Goal: Communication & Community: Answer question/provide support

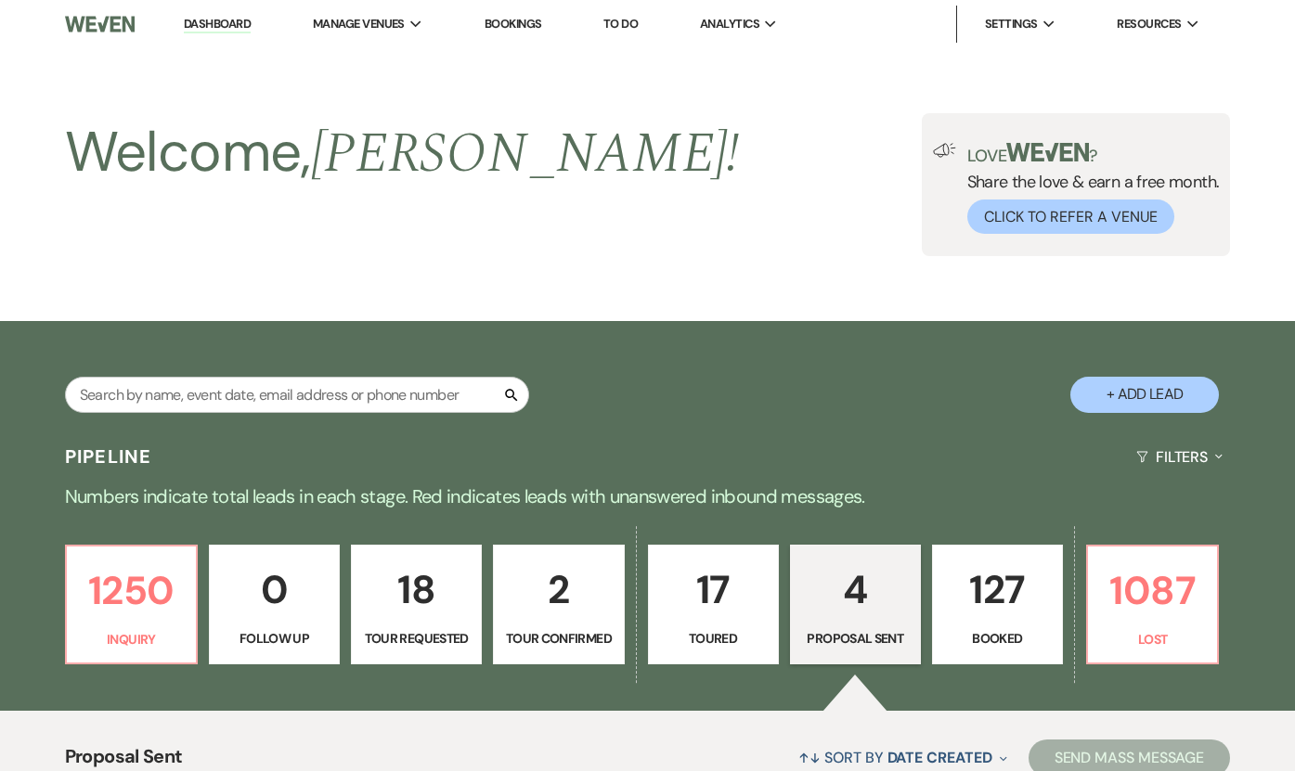
select select "6"
click at [97, 610] on p "1250" at bounding box center [131, 591] width 107 height 62
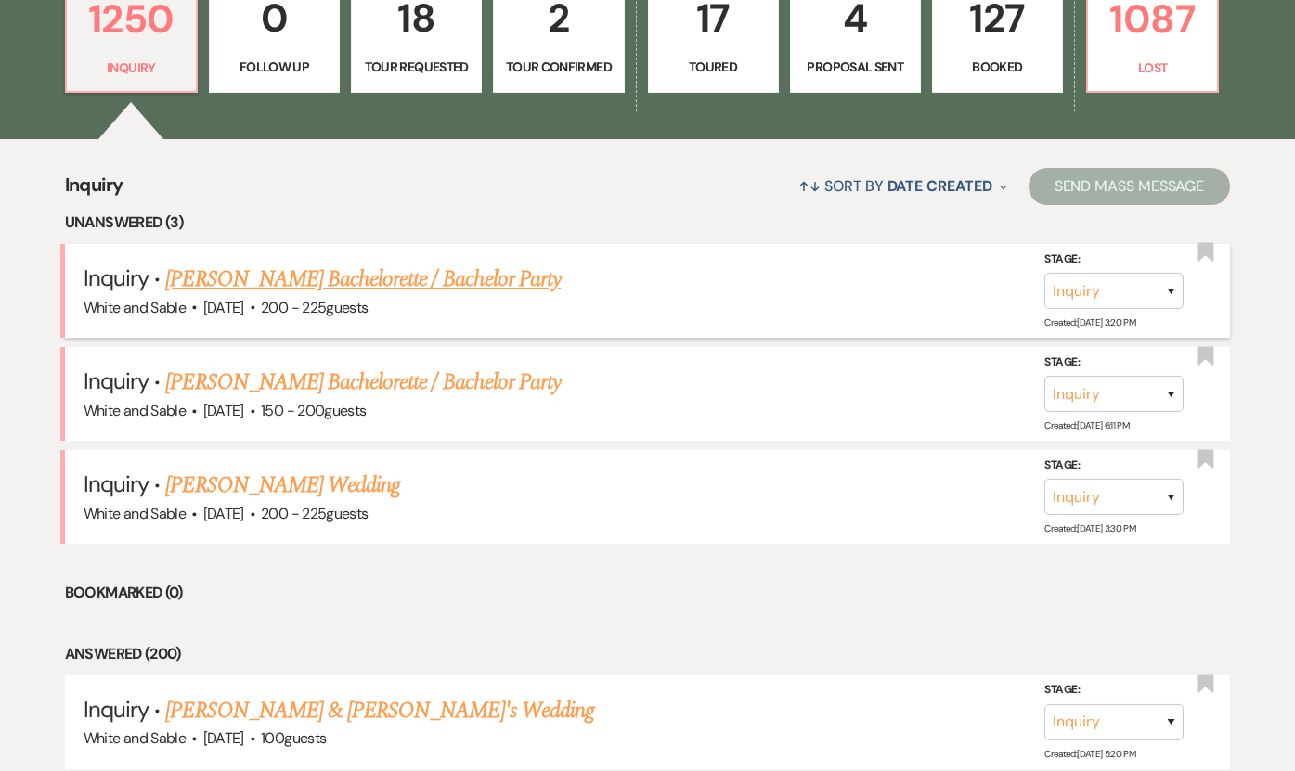
scroll to position [630, 0]
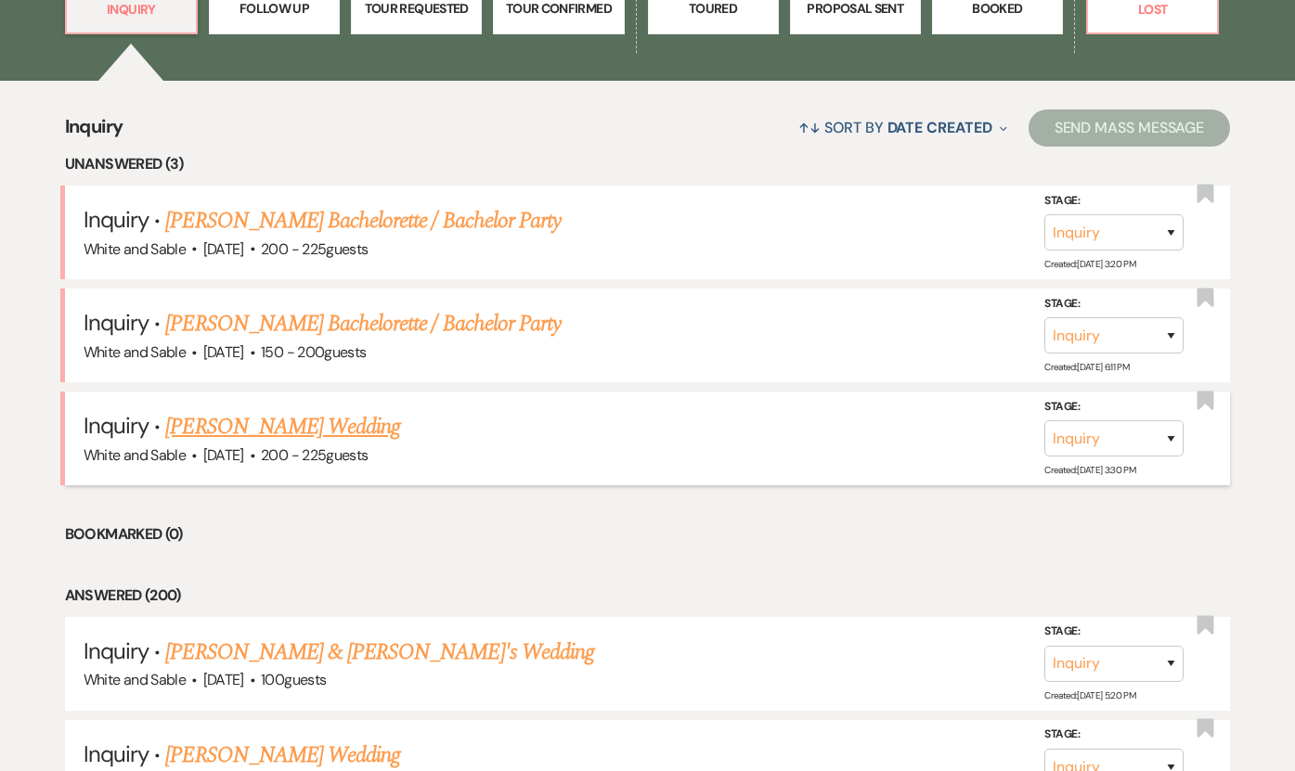
click at [317, 426] on link "[PERSON_NAME] Wedding" at bounding box center [282, 426] width 235 height 33
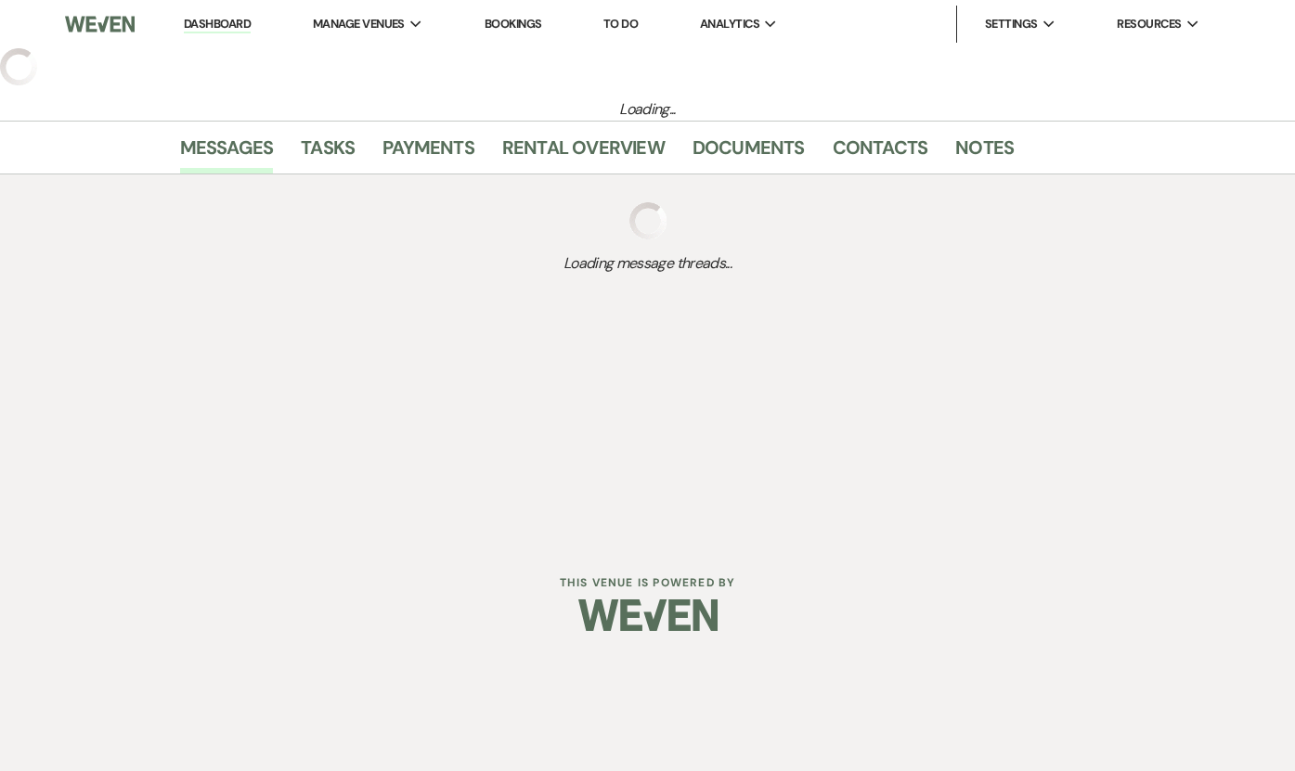
select select "5"
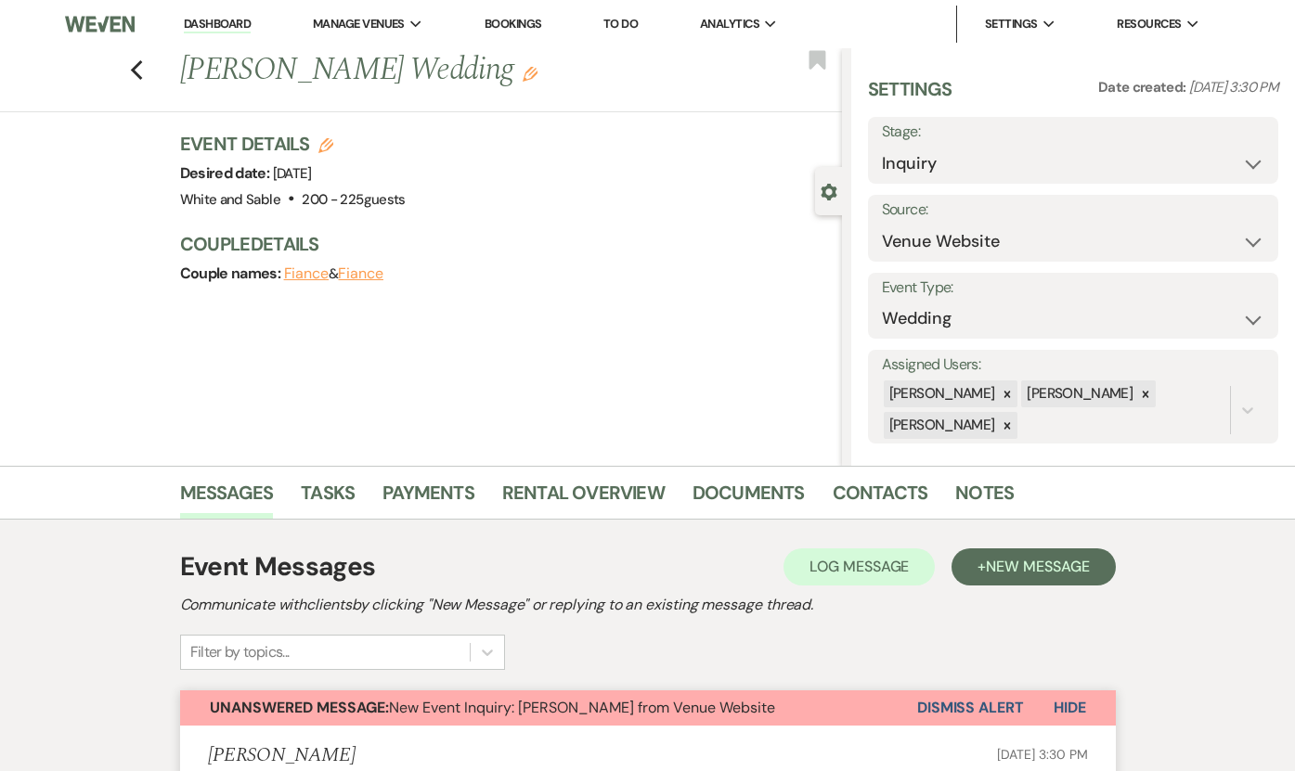
click at [243, 27] on link "Dashboard" at bounding box center [217, 25] width 67 height 18
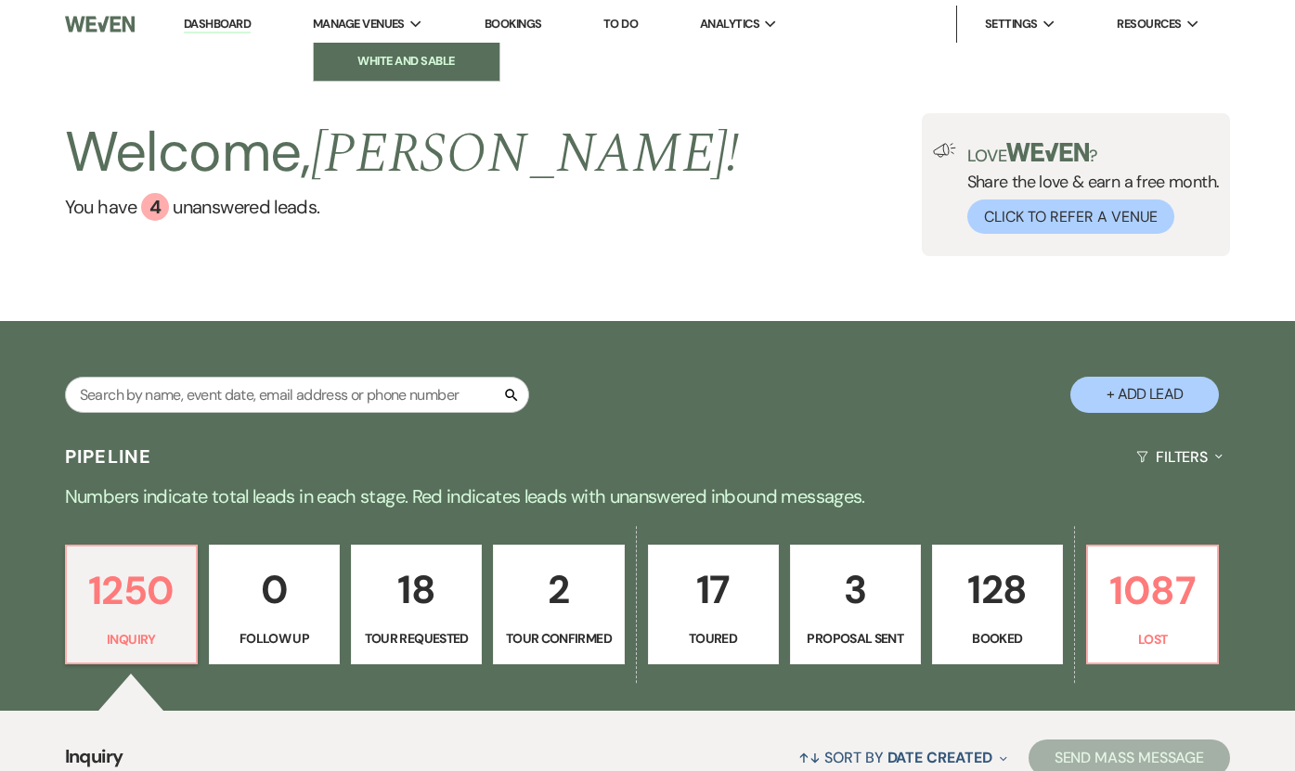
click at [394, 58] on li "White and Sable" at bounding box center [406, 61] width 167 height 19
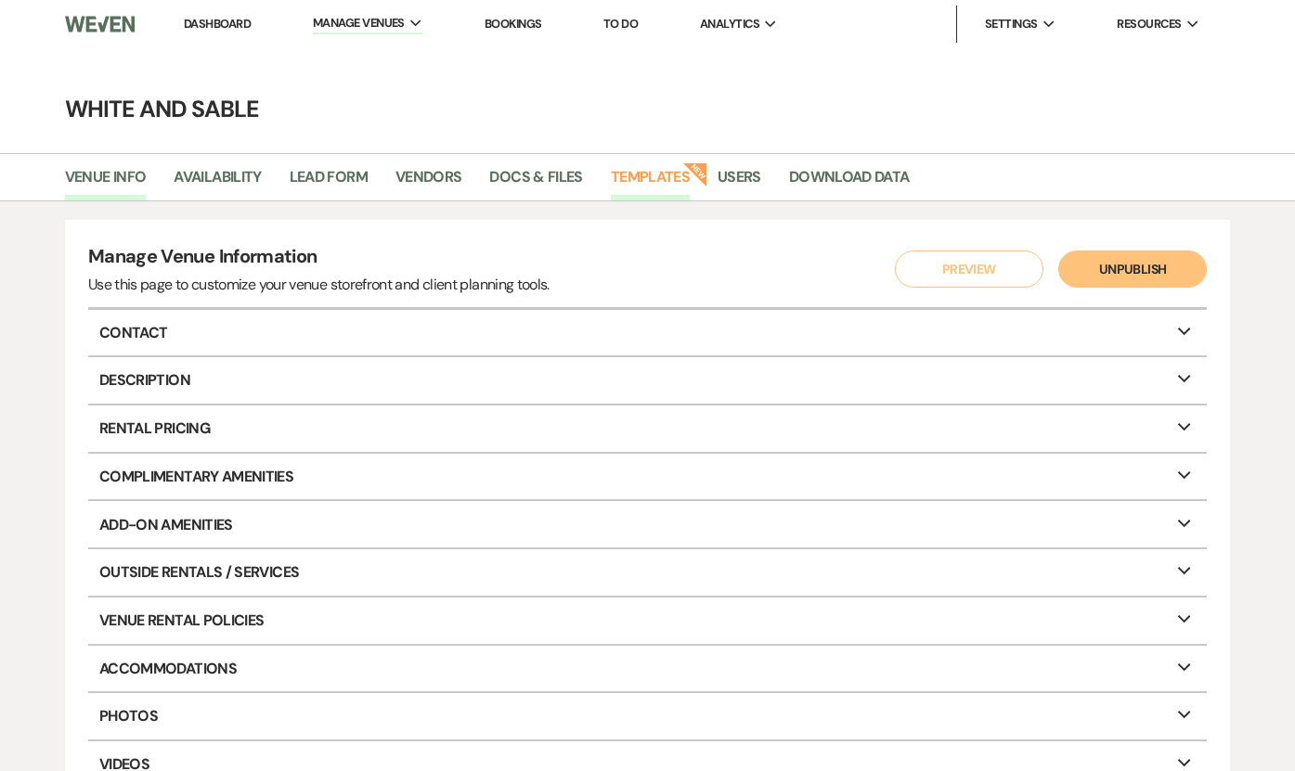
click at [664, 169] on link "Templates" at bounding box center [650, 182] width 79 height 35
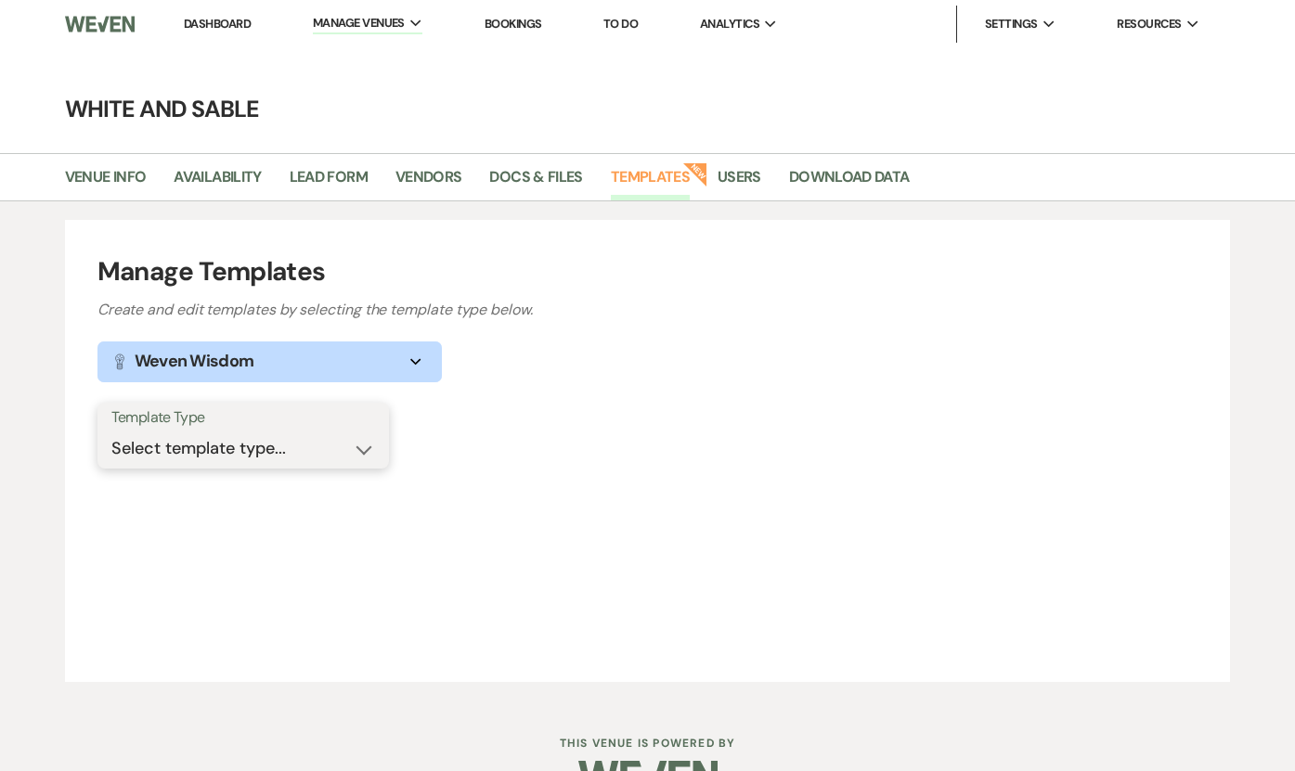
click at [297, 448] on select "Select template type... Task List Message Templates Payment Plan Inventory Item…" at bounding box center [243, 449] width 264 height 36
select select "Message Templates"
click at [111, 431] on select "Select template type... Task List Message Templates Payment Plan Inventory Item…" at bounding box center [243, 449] width 264 height 36
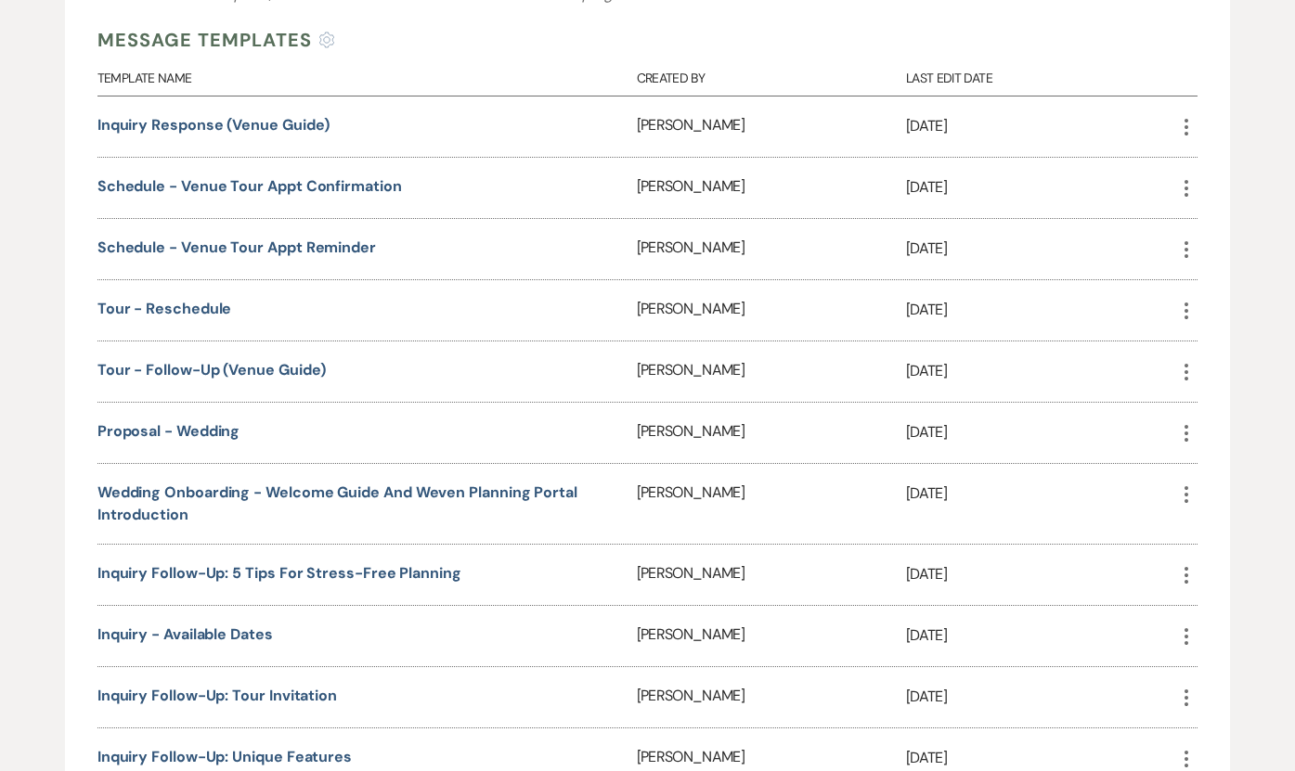
scroll to position [499, 0]
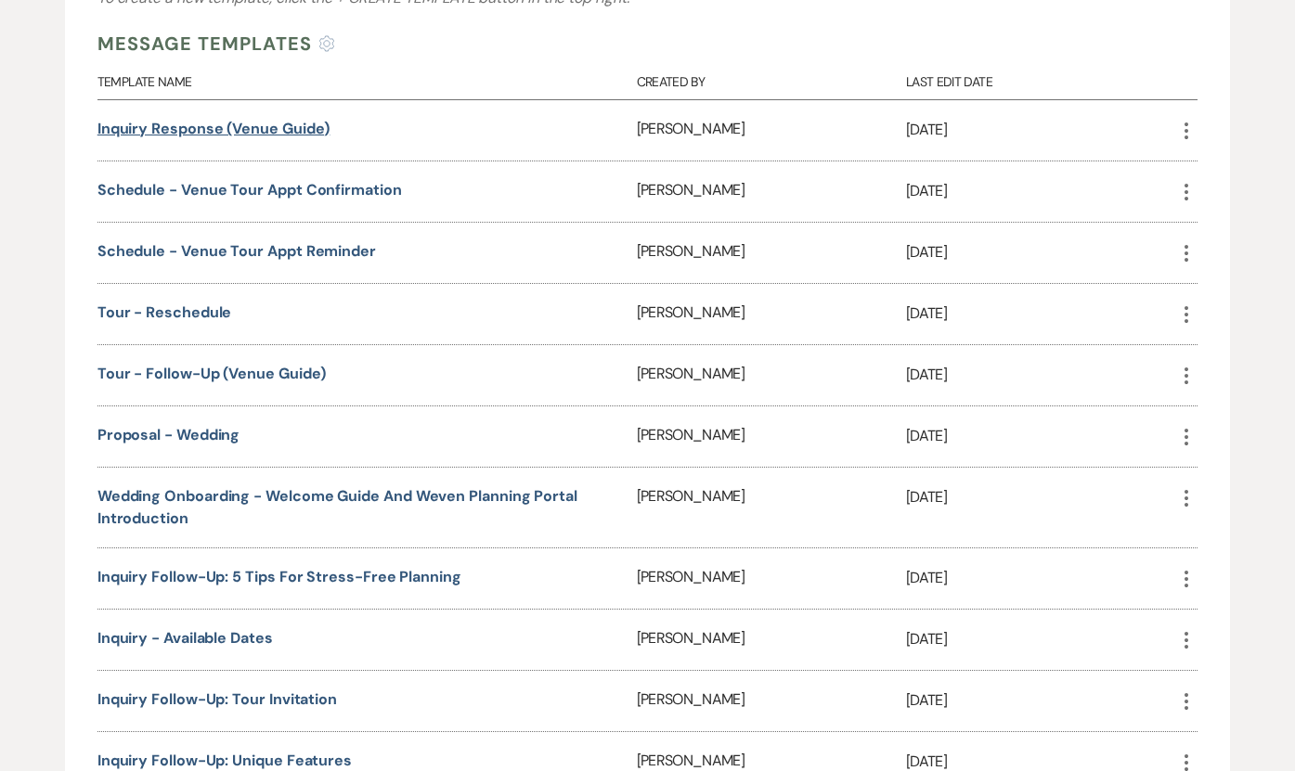
click at [299, 135] on link "Inquiry Response (Venue Guide)" at bounding box center [213, 128] width 233 height 19
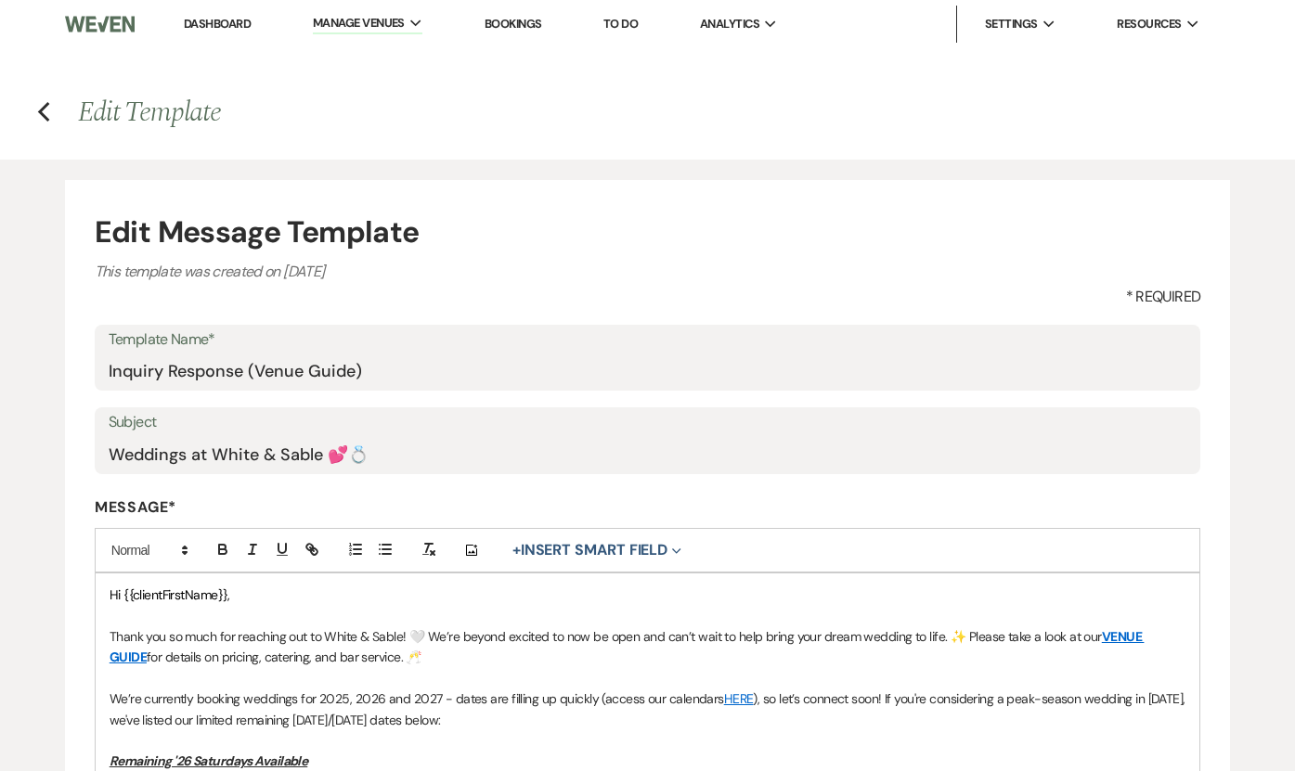
click at [203, 32] on li "Dashboard" at bounding box center [216, 24] width 85 height 37
click at [203, 29] on link "Dashboard" at bounding box center [217, 24] width 67 height 16
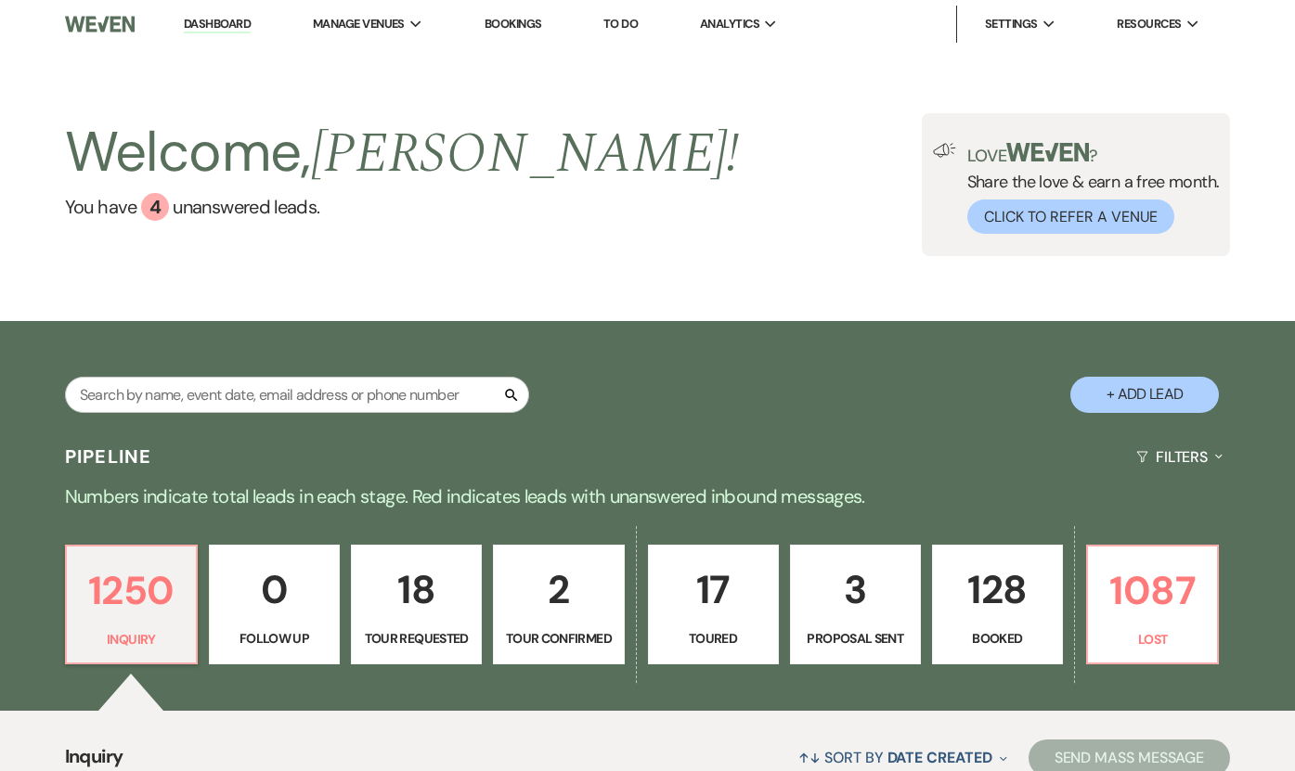
click at [205, 23] on link "Dashboard" at bounding box center [217, 25] width 67 height 18
click at [1018, 619] on p "128" at bounding box center [997, 590] width 107 height 62
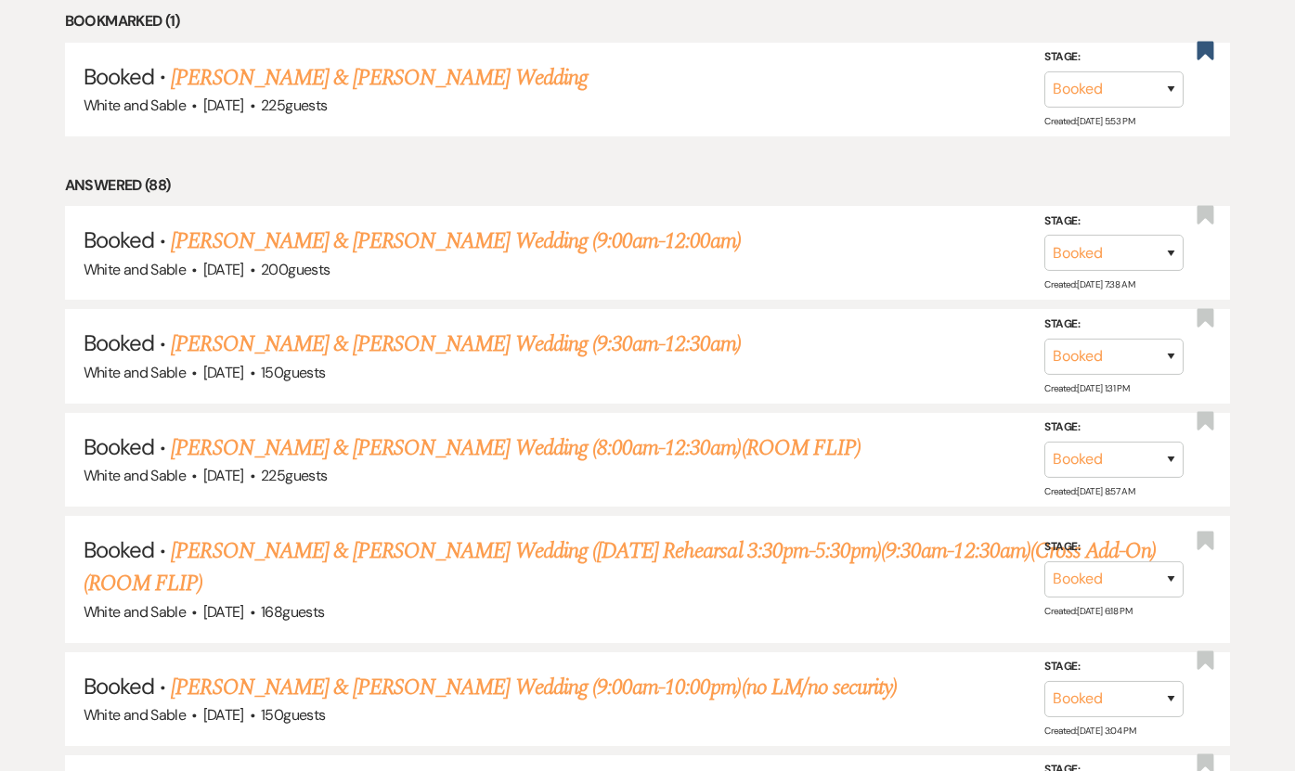
scroll to position [838, 0]
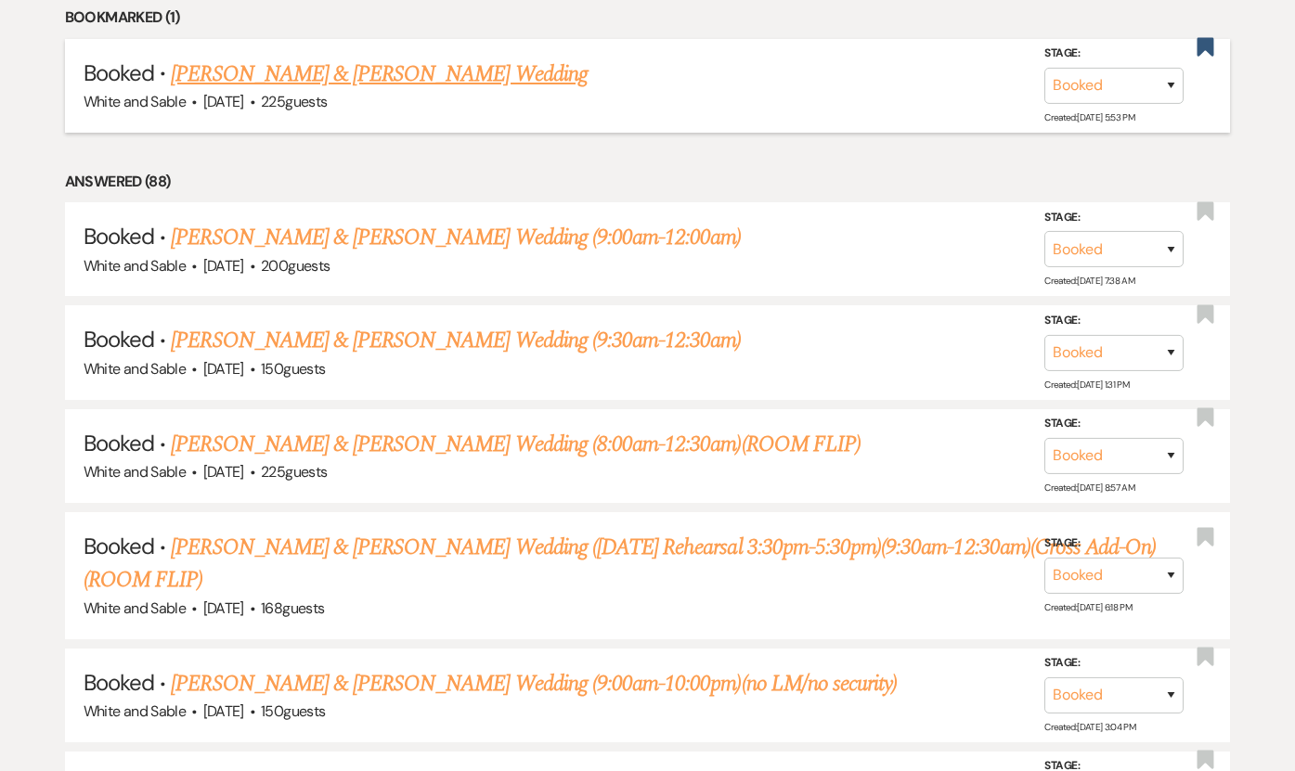
click at [435, 76] on link "[PERSON_NAME] & [PERSON_NAME] Wedding" at bounding box center [379, 74] width 416 height 33
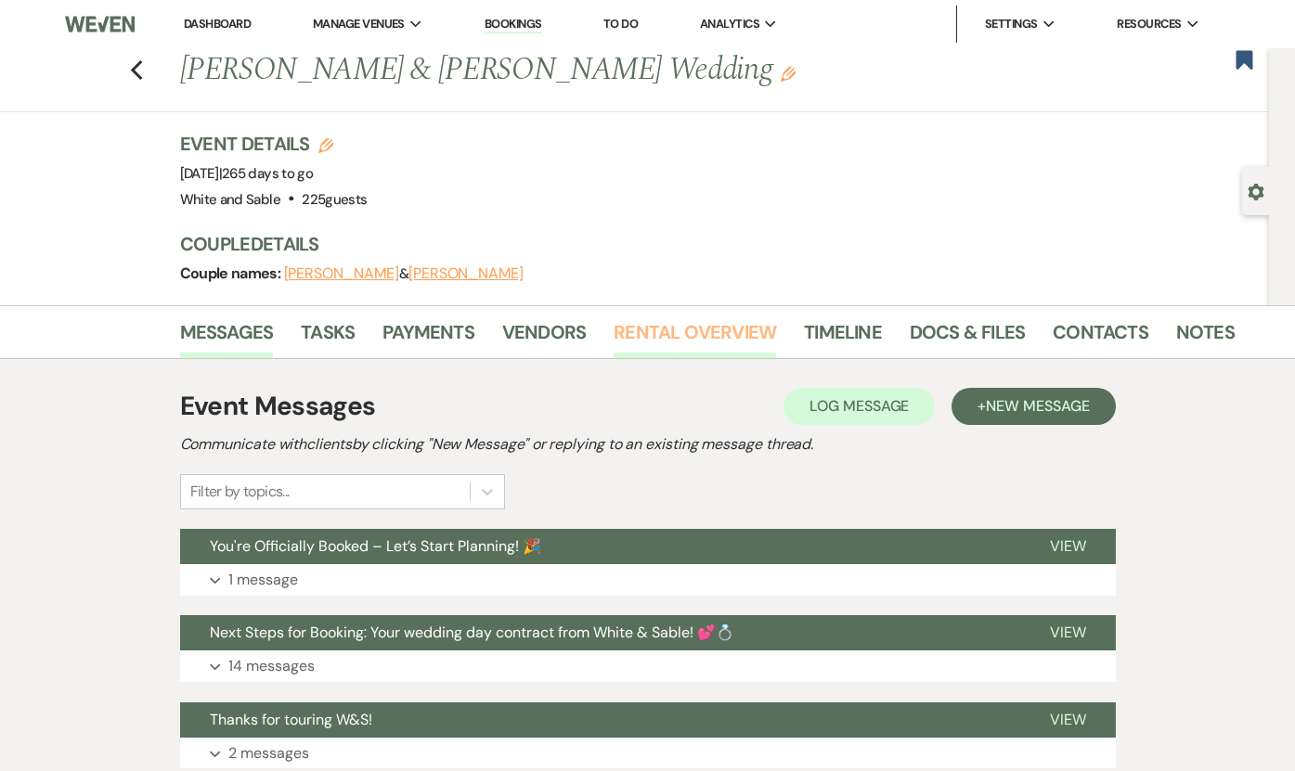
click at [618, 335] on link "Rental Overview" at bounding box center [694, 337] width 162 height 41
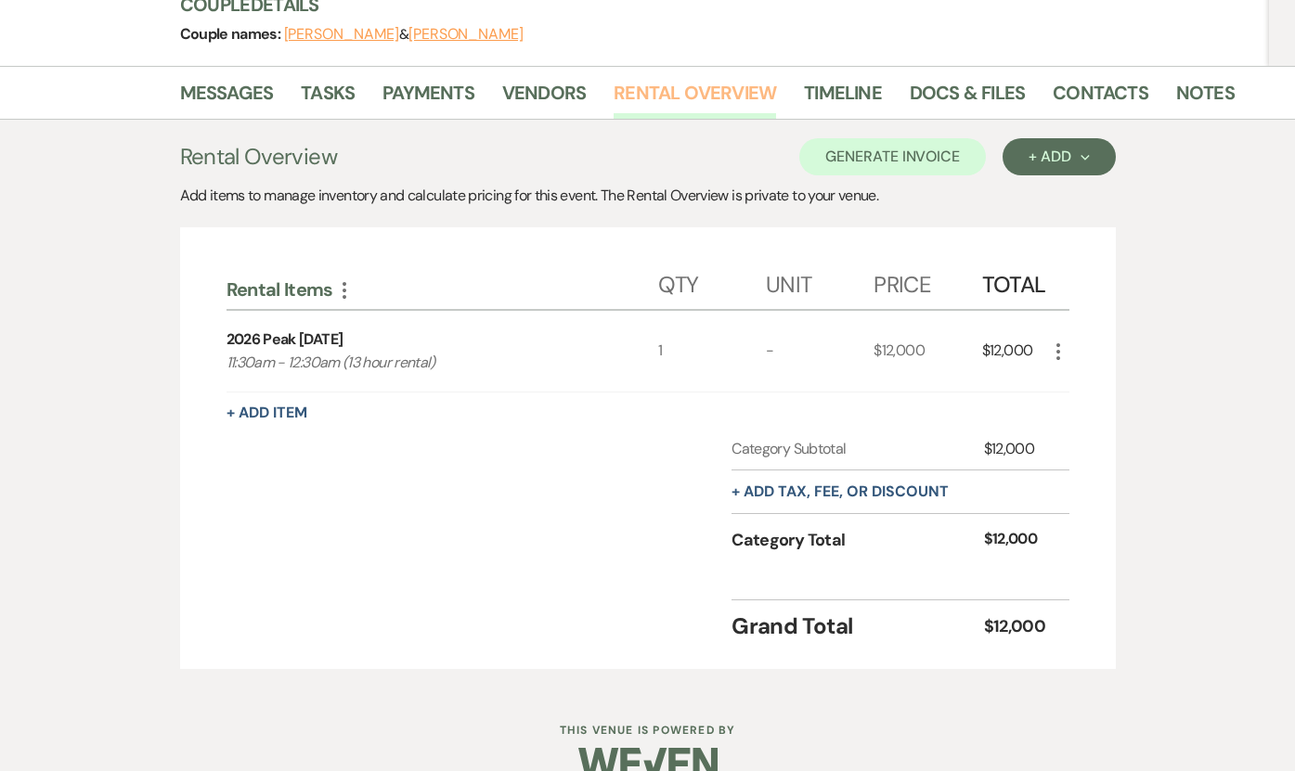
scroll to position [248, 0]
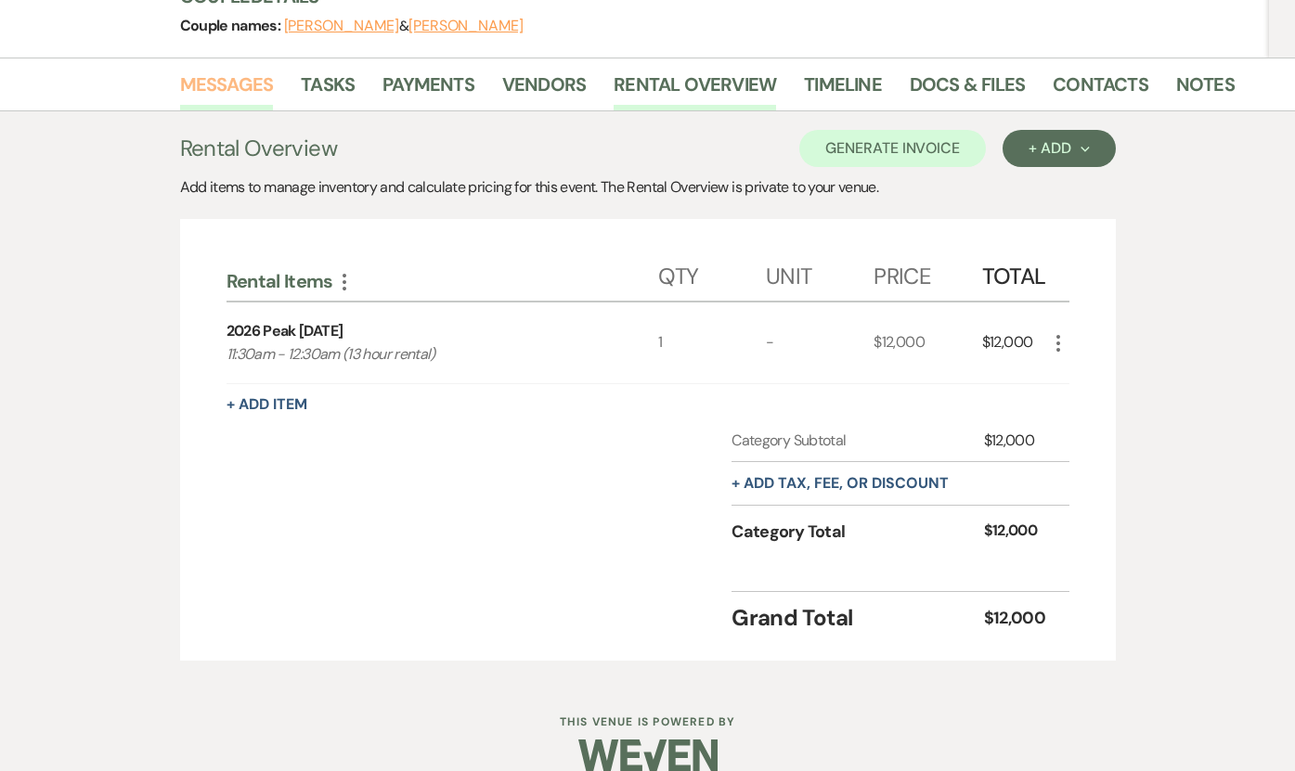
click at [245, 86] on link "Messages" at bounding box center [227, 90] width 94 height 41
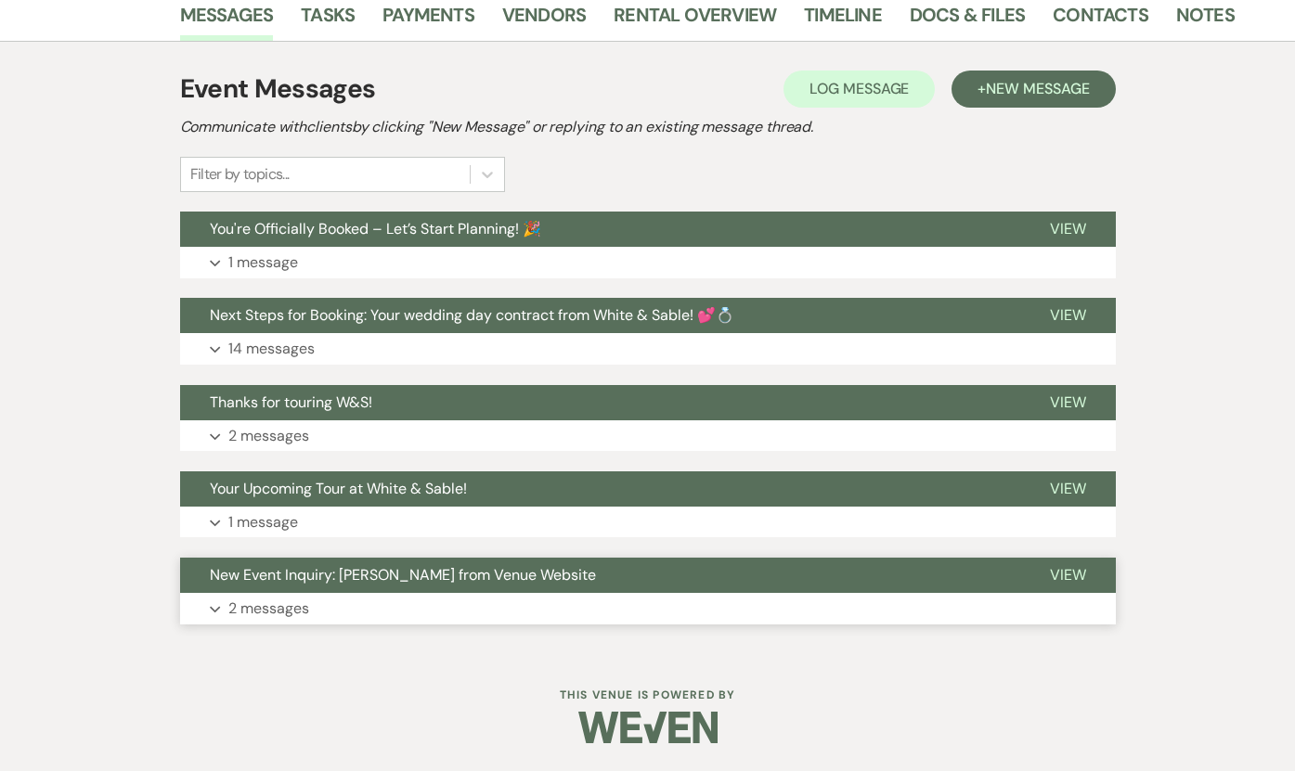
click at [361, 572] on span "New Event Inquiry: [PERSON_NAME] from Venue Website" at bounding box center [403, 574] width 386 height 19
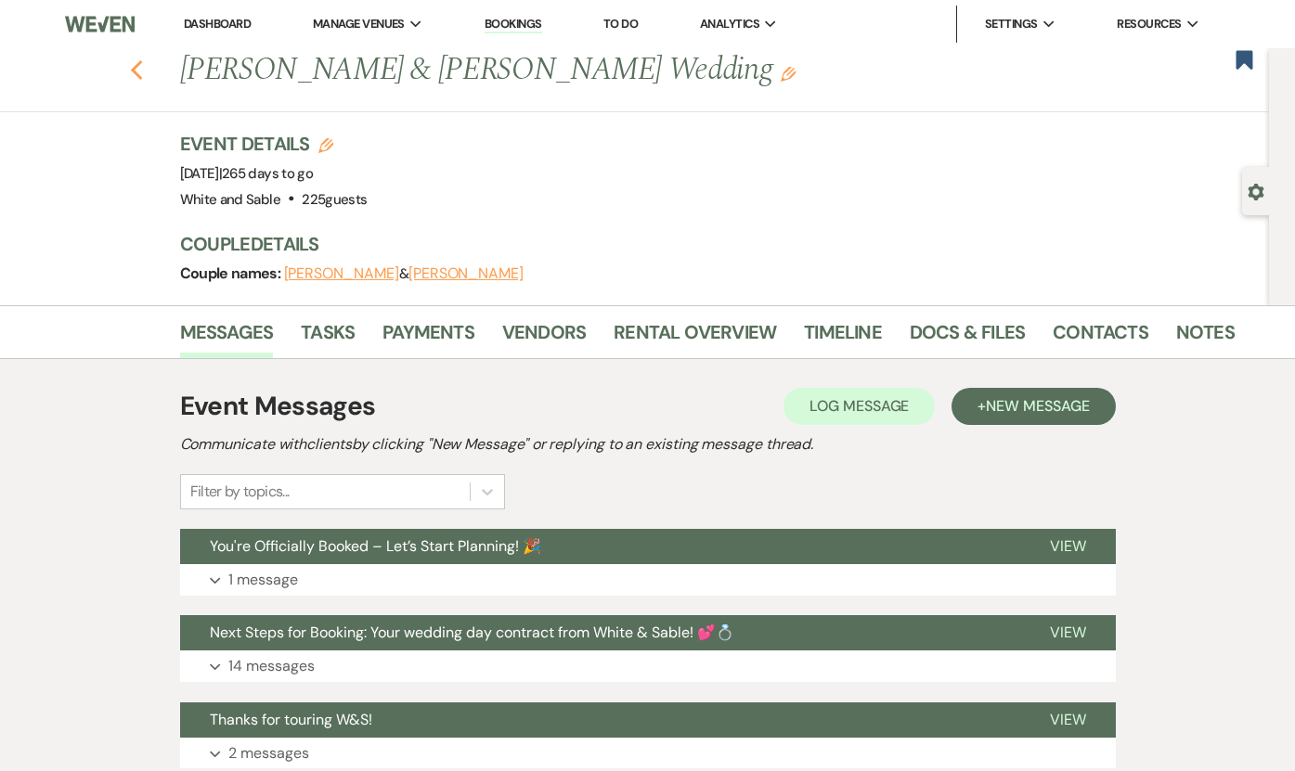
click at [135, 76] on icon "Previous" at bounding box center [137, 70] width 14 height 22
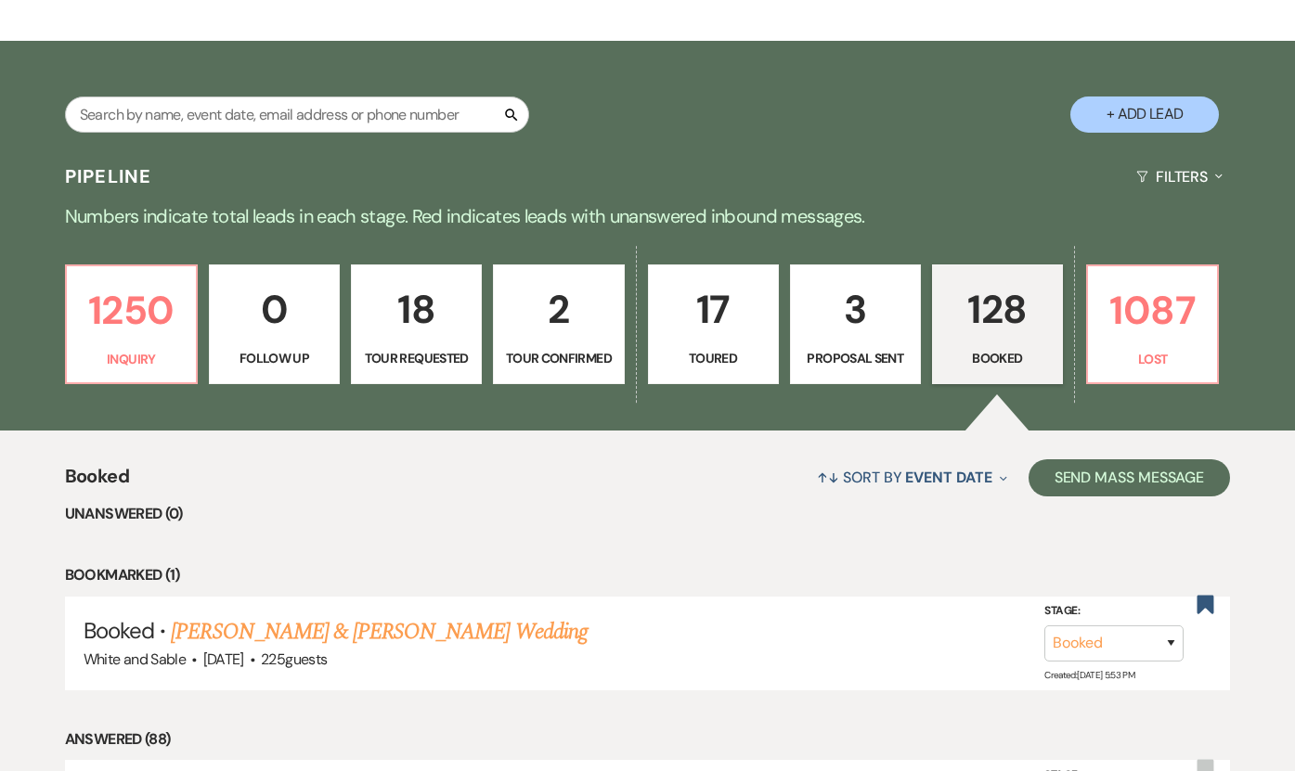
scroll to position [279, 0]
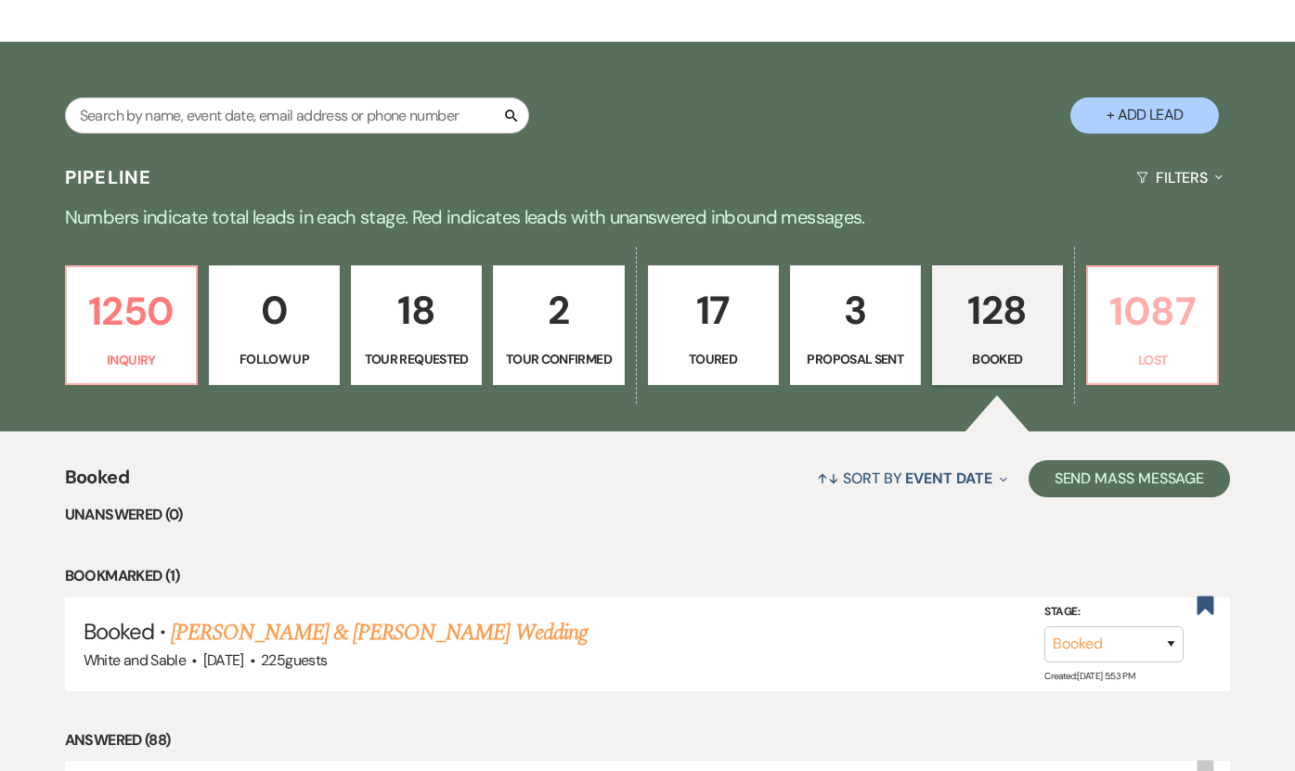
click at [1187, 321] on p "1087" at bounding box center [1152, 311] width 107 height 62
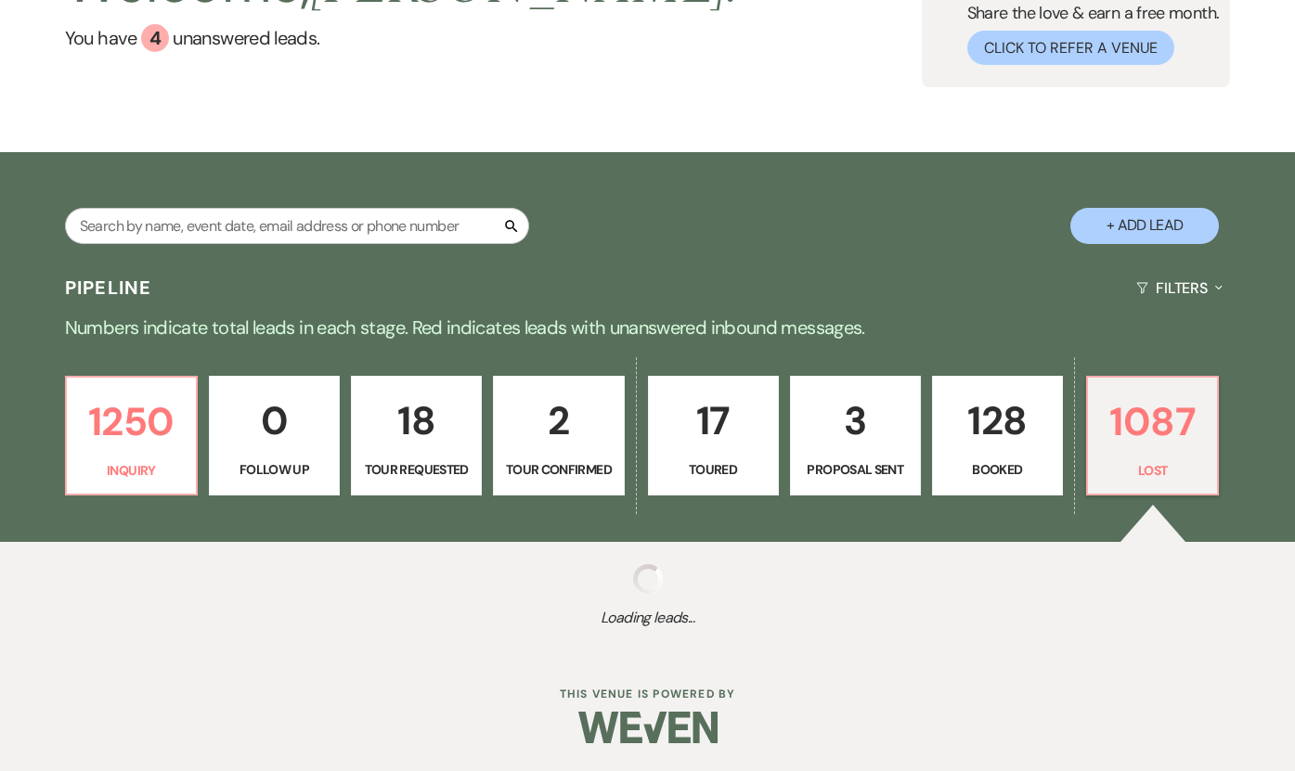
scroll to position [169, 0]
select select "8"
select select "1"
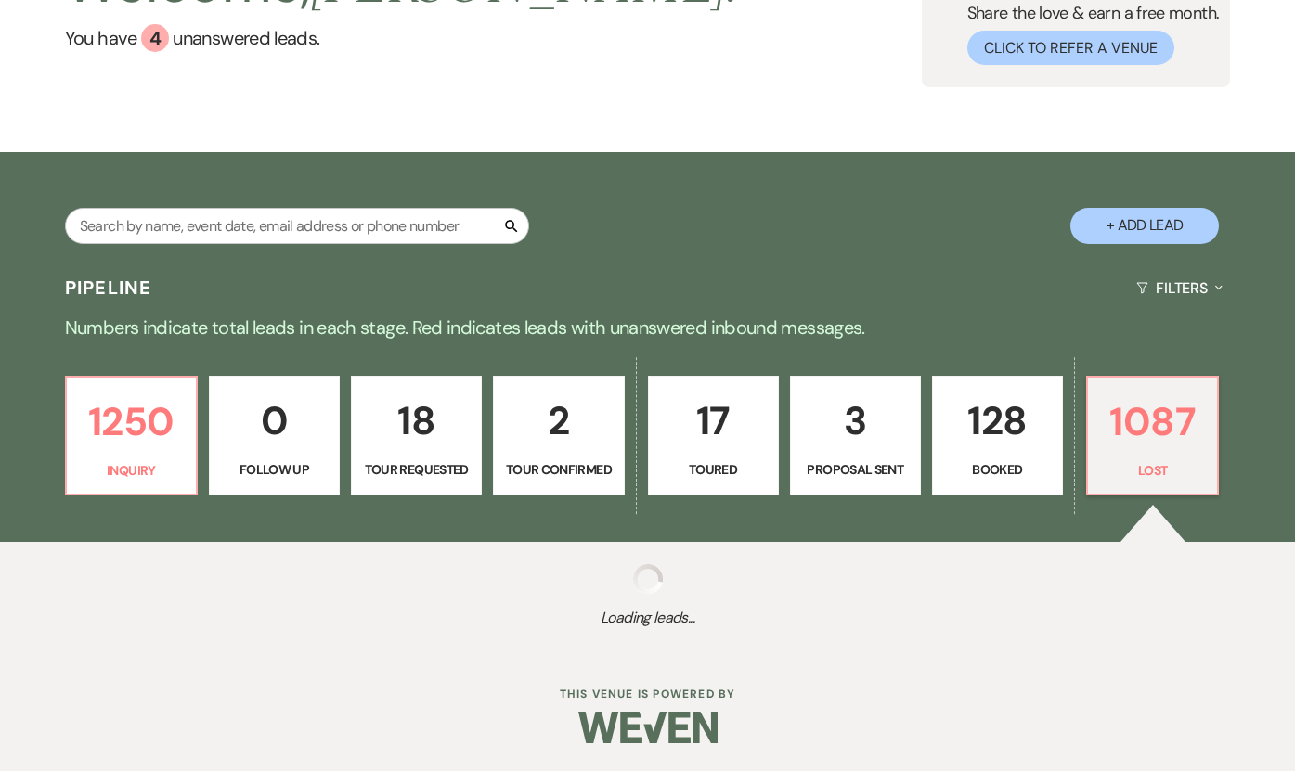
select select "8"
select select "6"
select select "8"
select select "6"
select select "8"
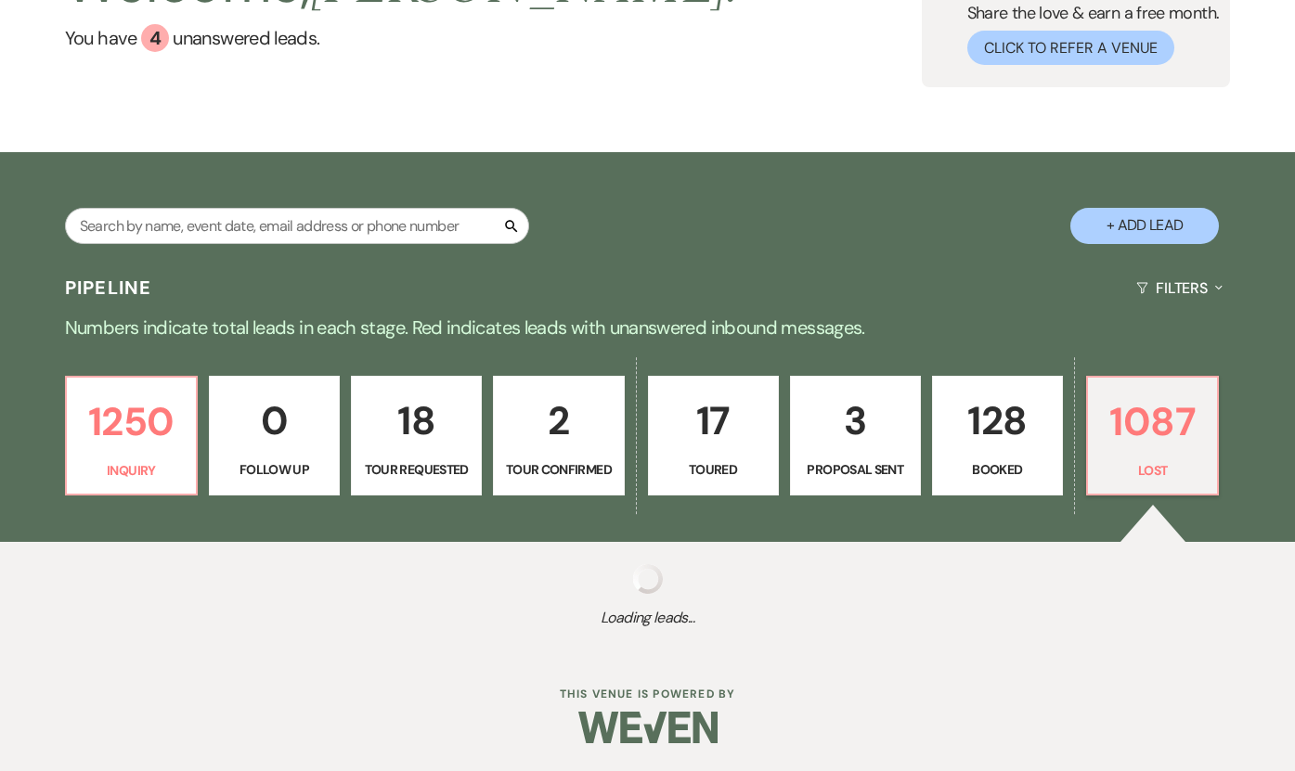
select select "8"
select select "1"
select select "8"
select select "6"
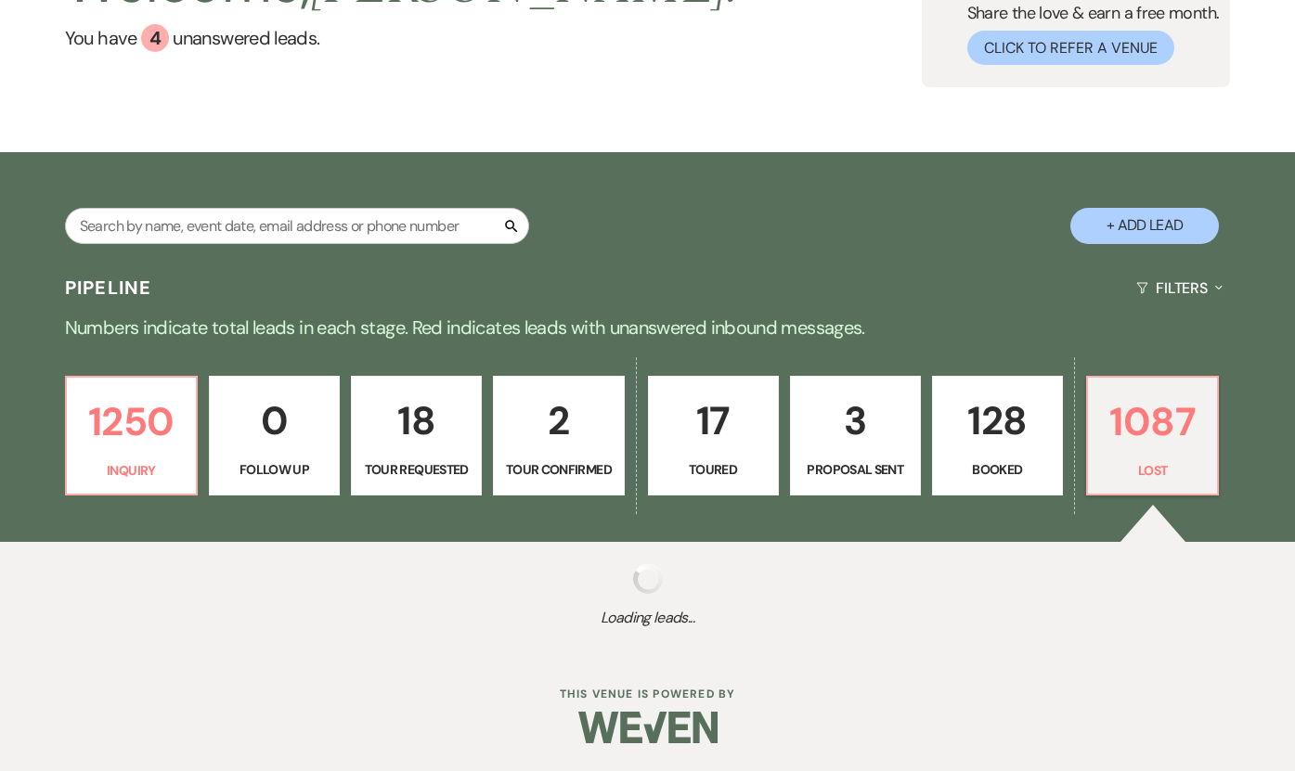
select select "8"
select select "7"
select select "8"
select select "6"
select select "8"
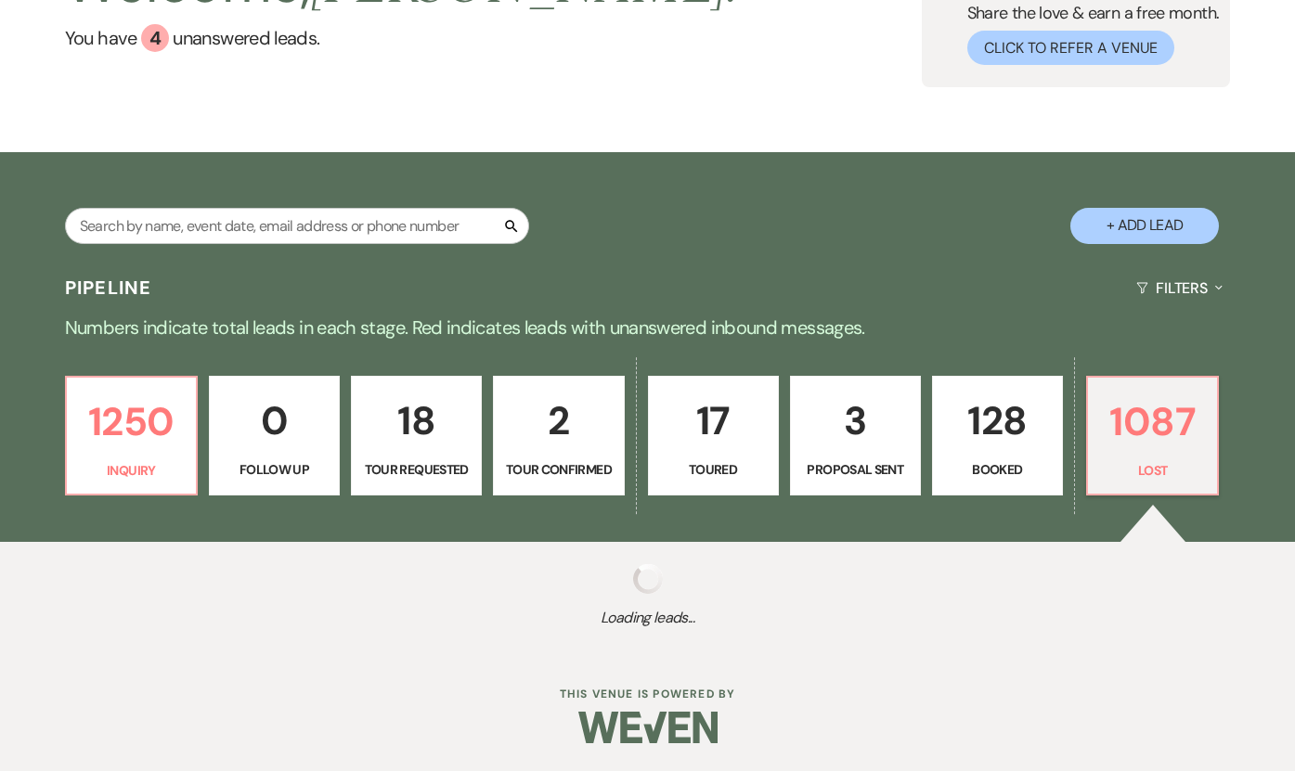
select select "7"
select select "8"
select select "5"
select select "8"
select select "6"
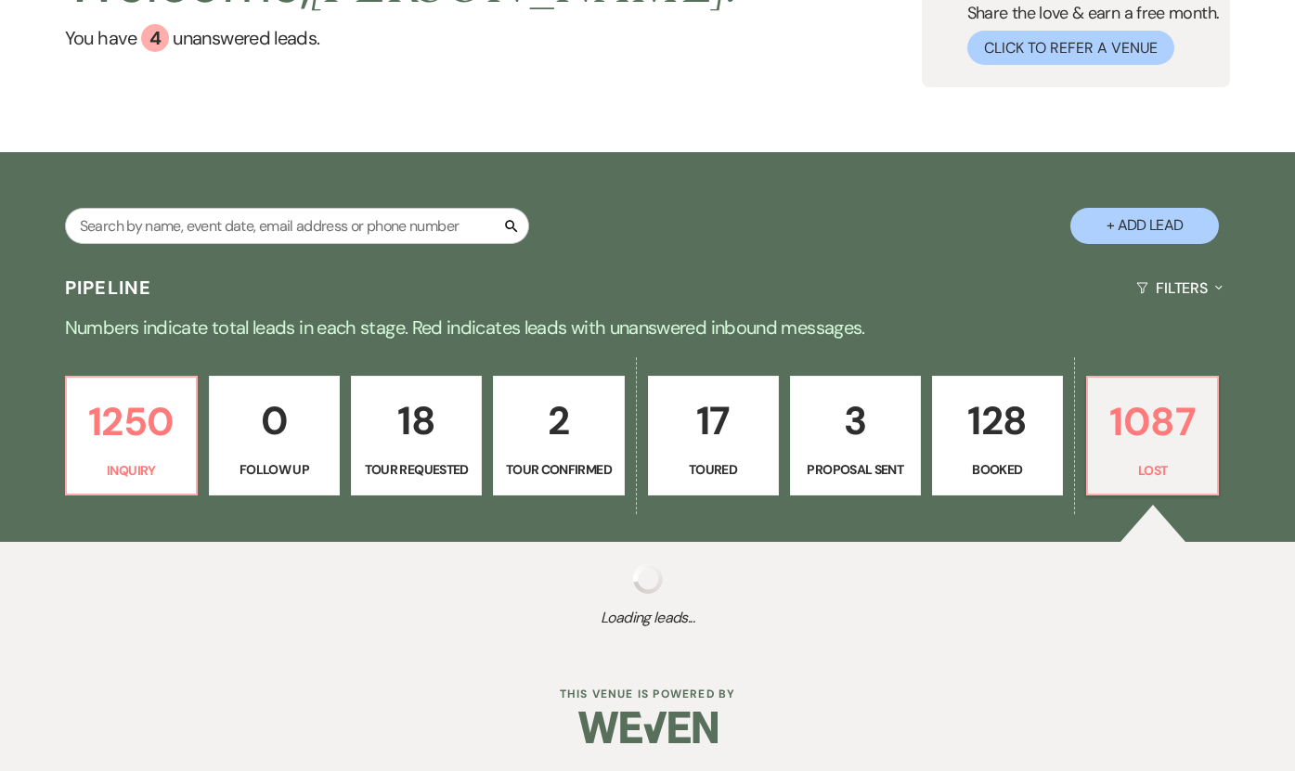
select select "8"
select select "6"
select select "8"
select select "6"
select select "8"
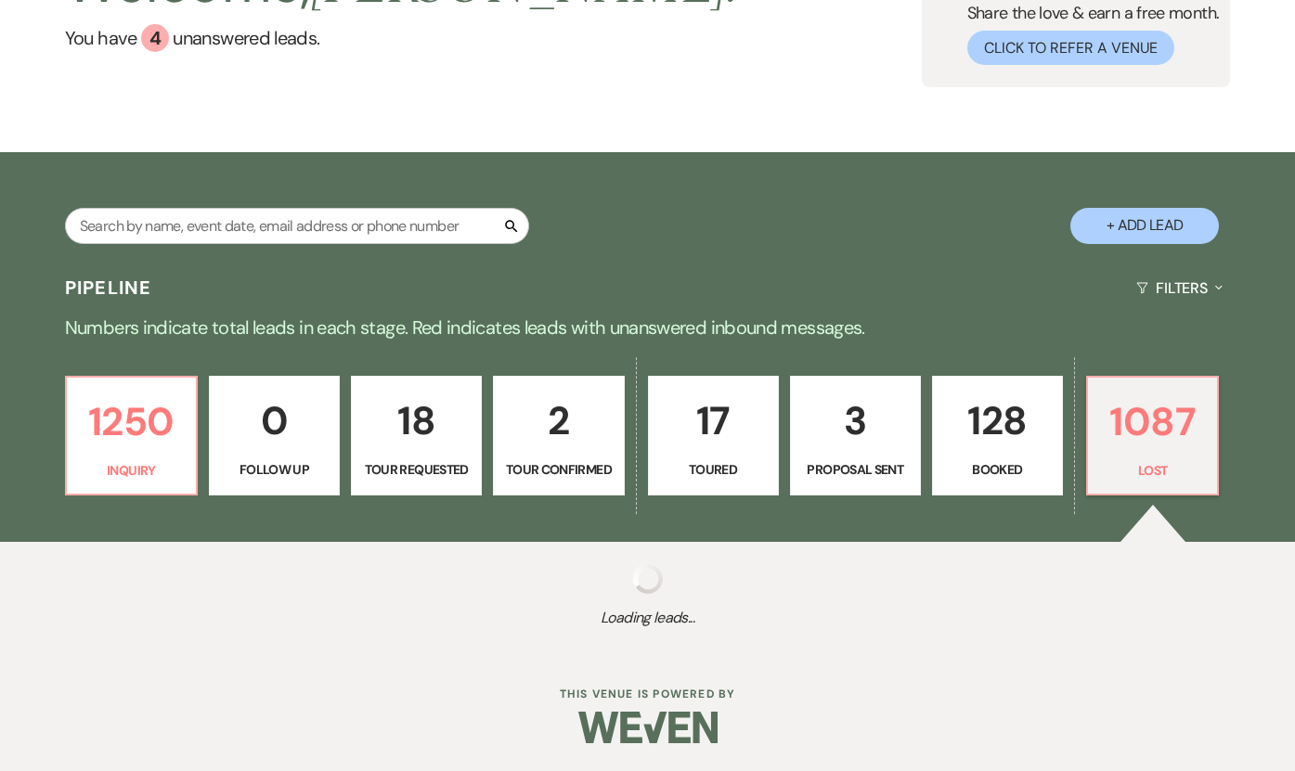
select select "6"
select select "8"
select select "5"
select select "8"
select select "5"
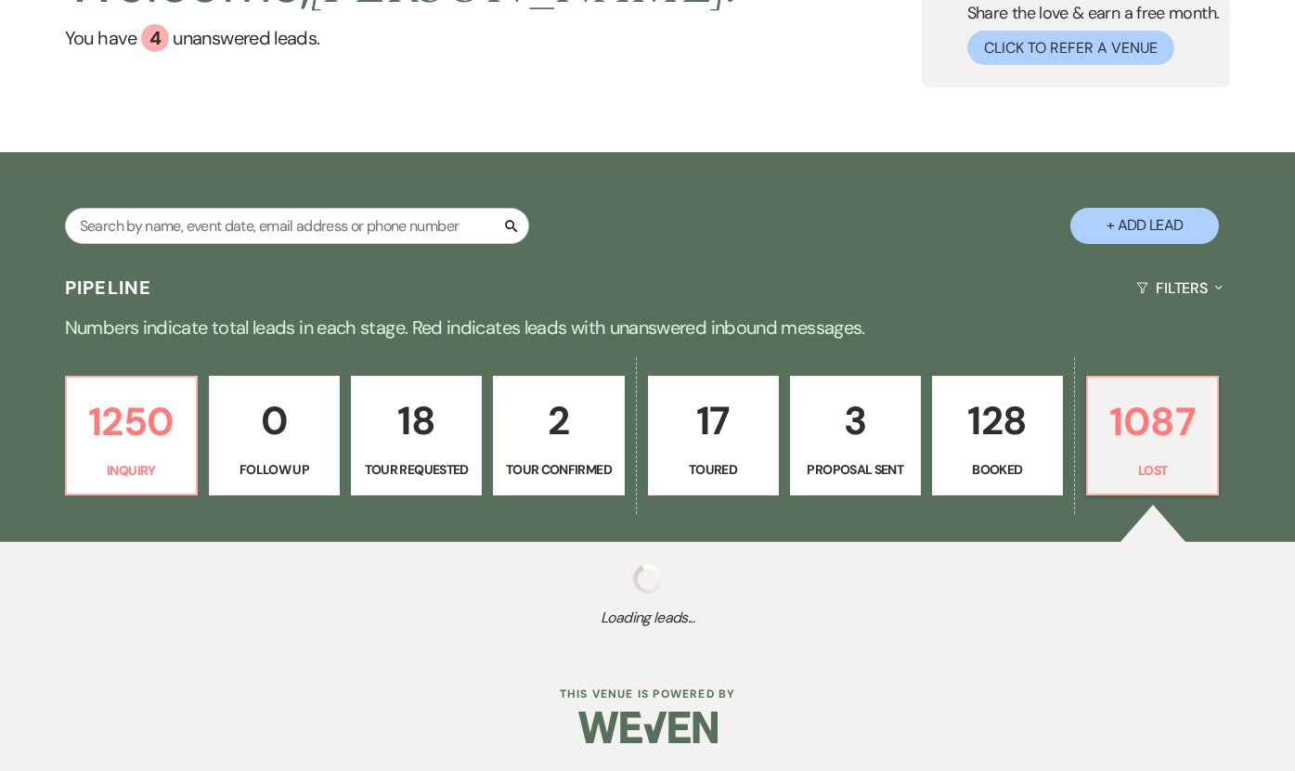
select select "8"
select select "7"
select select "8"
select select "6"
select select "8"
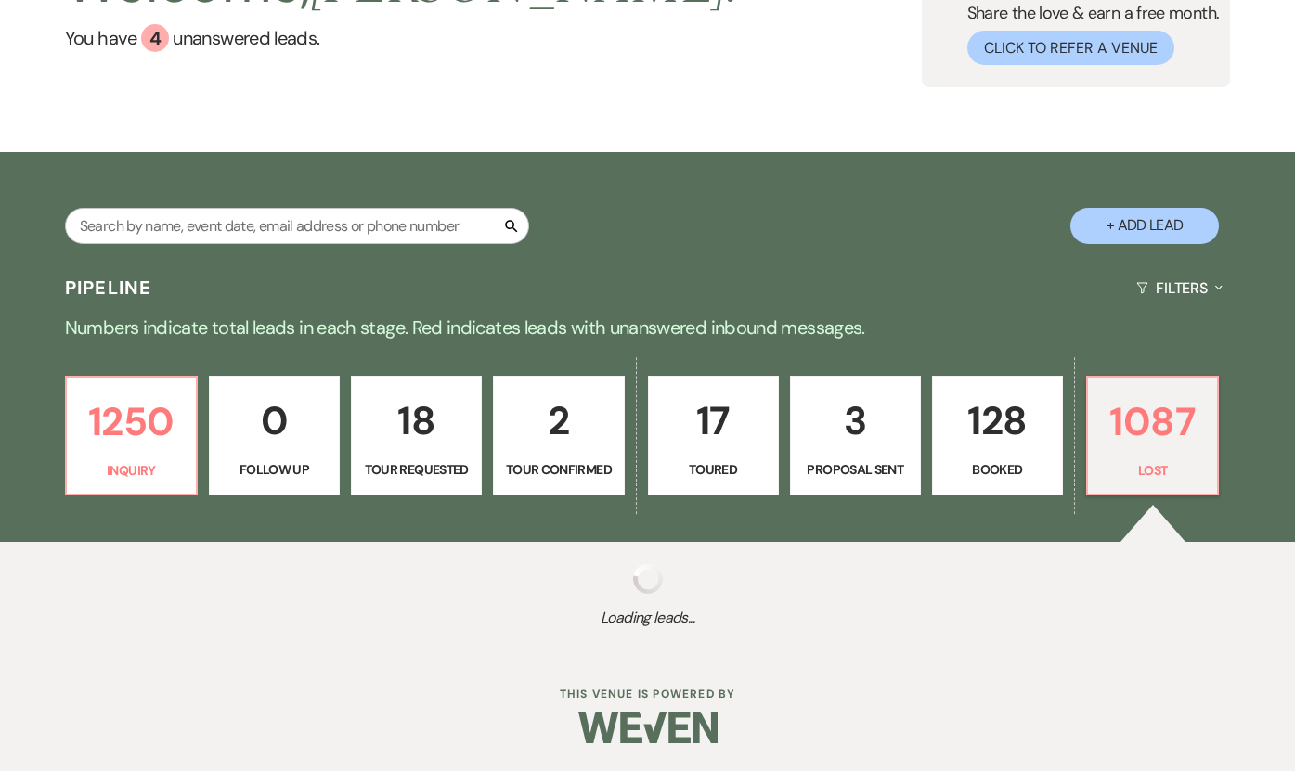
select select "6"
select select "8"
select select "6"
select select "8"
select select "1"
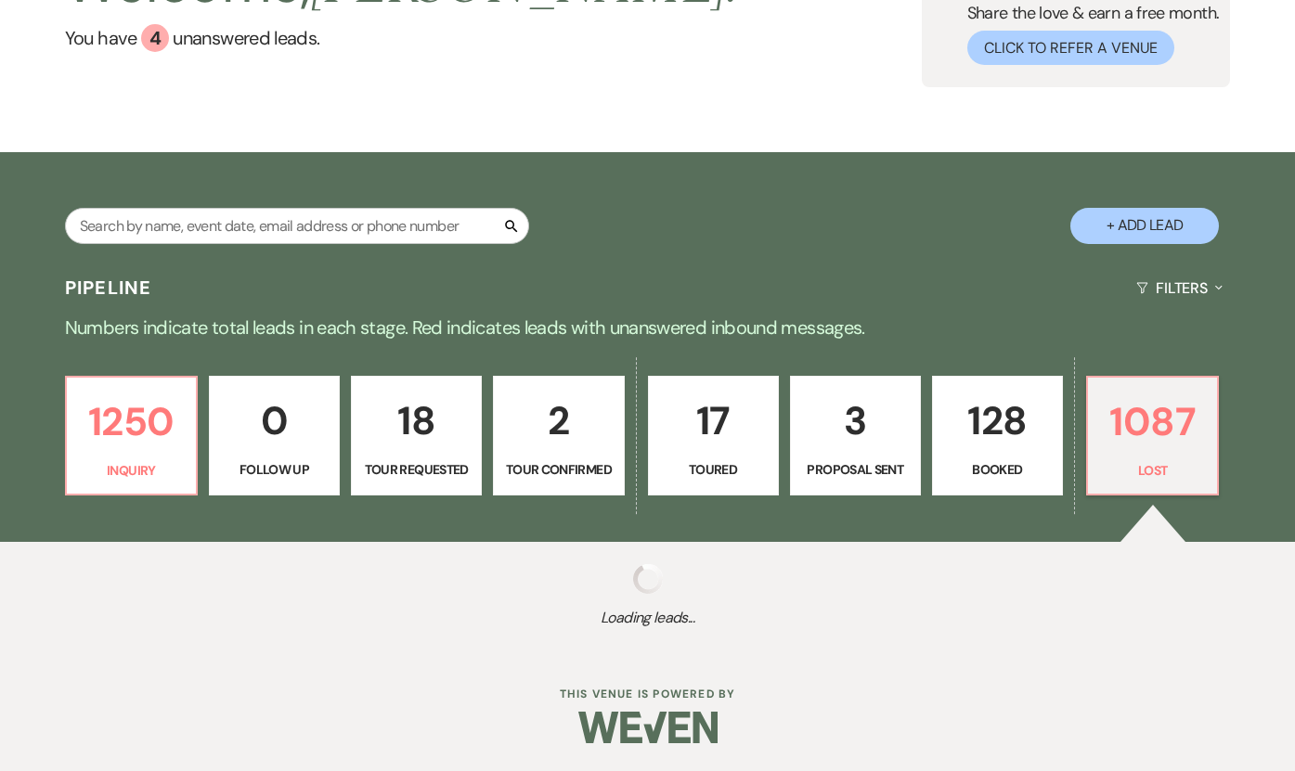
select select "8"
select select "6"
select select "8"
select select "7"
select select "8"
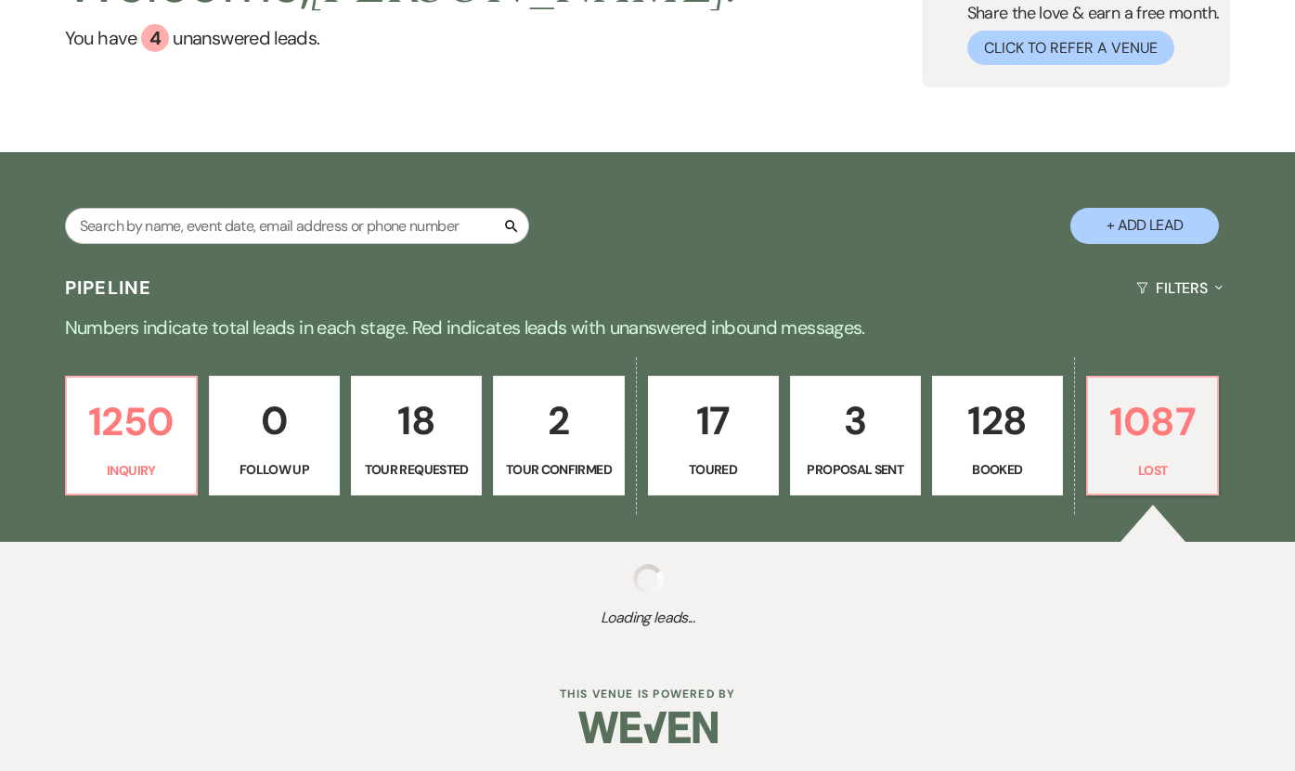
select select "6"
select select "8"
select select "6"
select select "8"
select select "7"
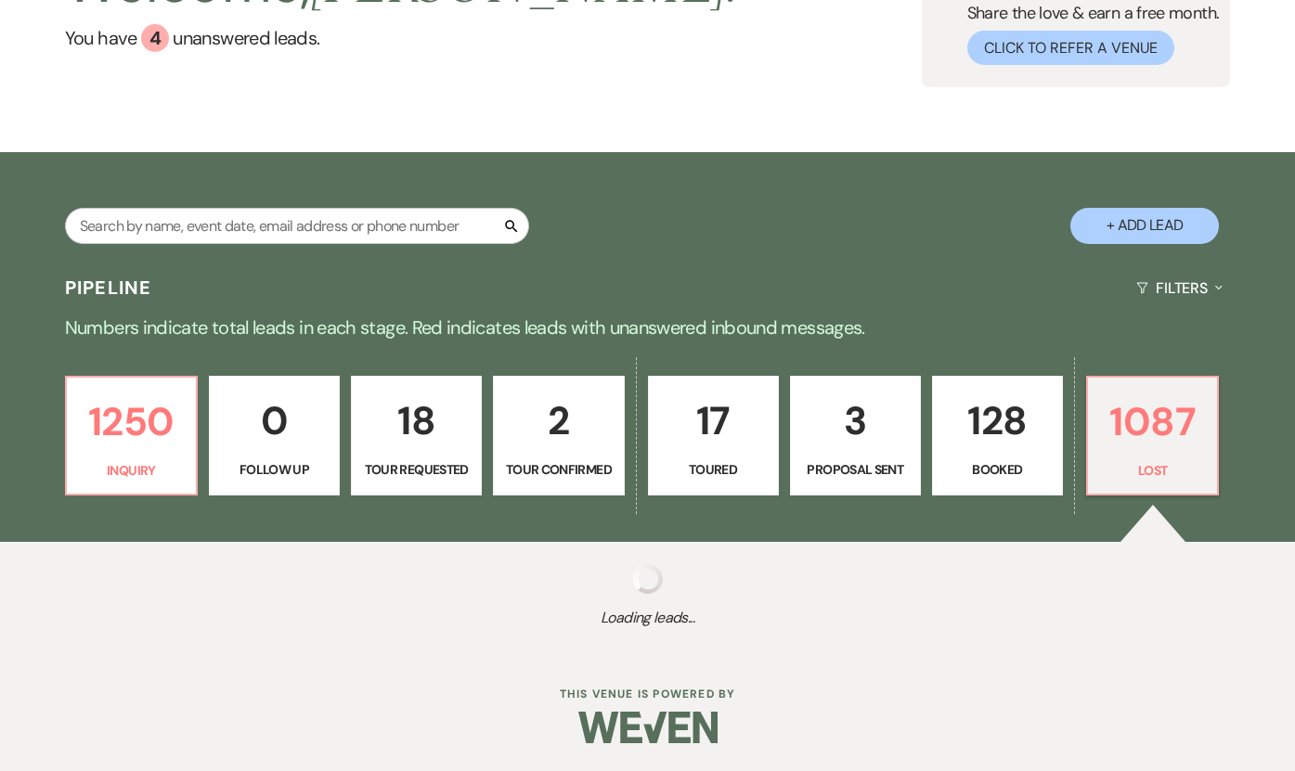
select select "8"
select select "6"
select select "8"
select select "6"
select select "8"
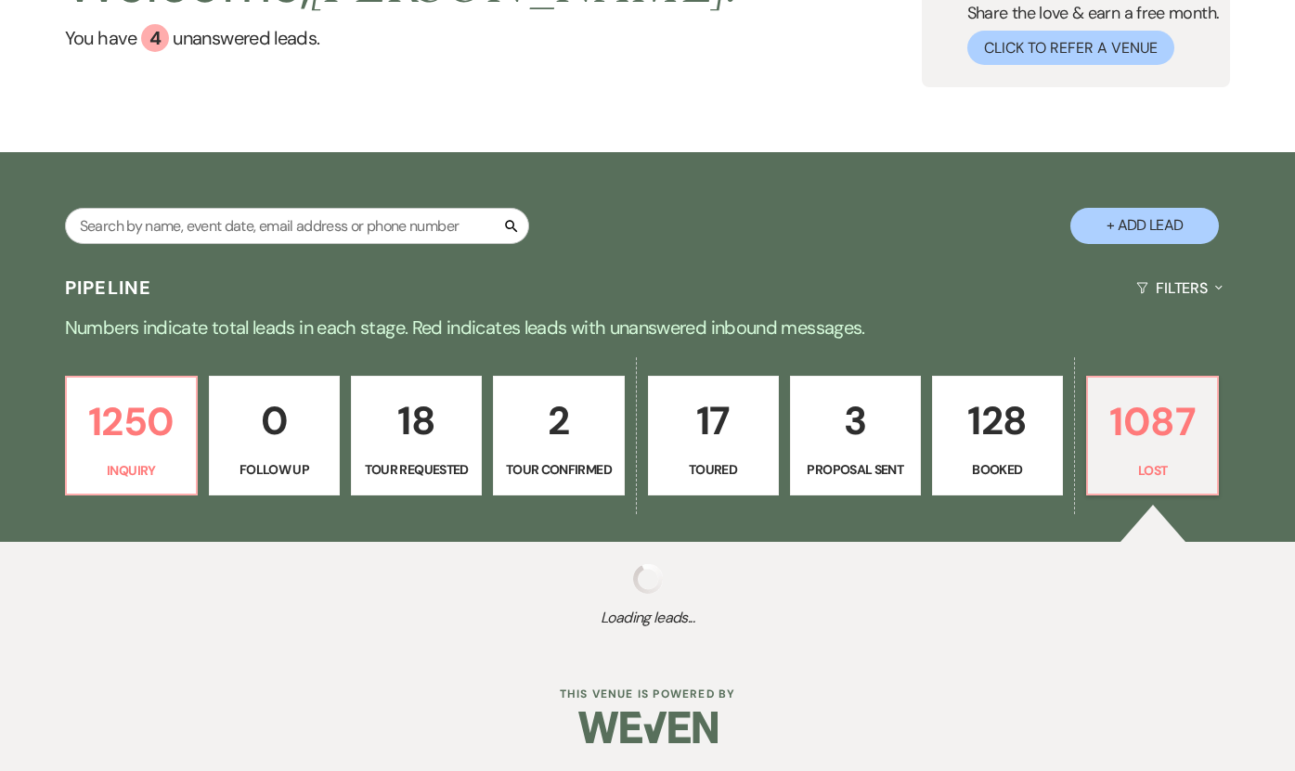
select select "6"
select select "8"
select select "9"
select select "8"
select select "6"
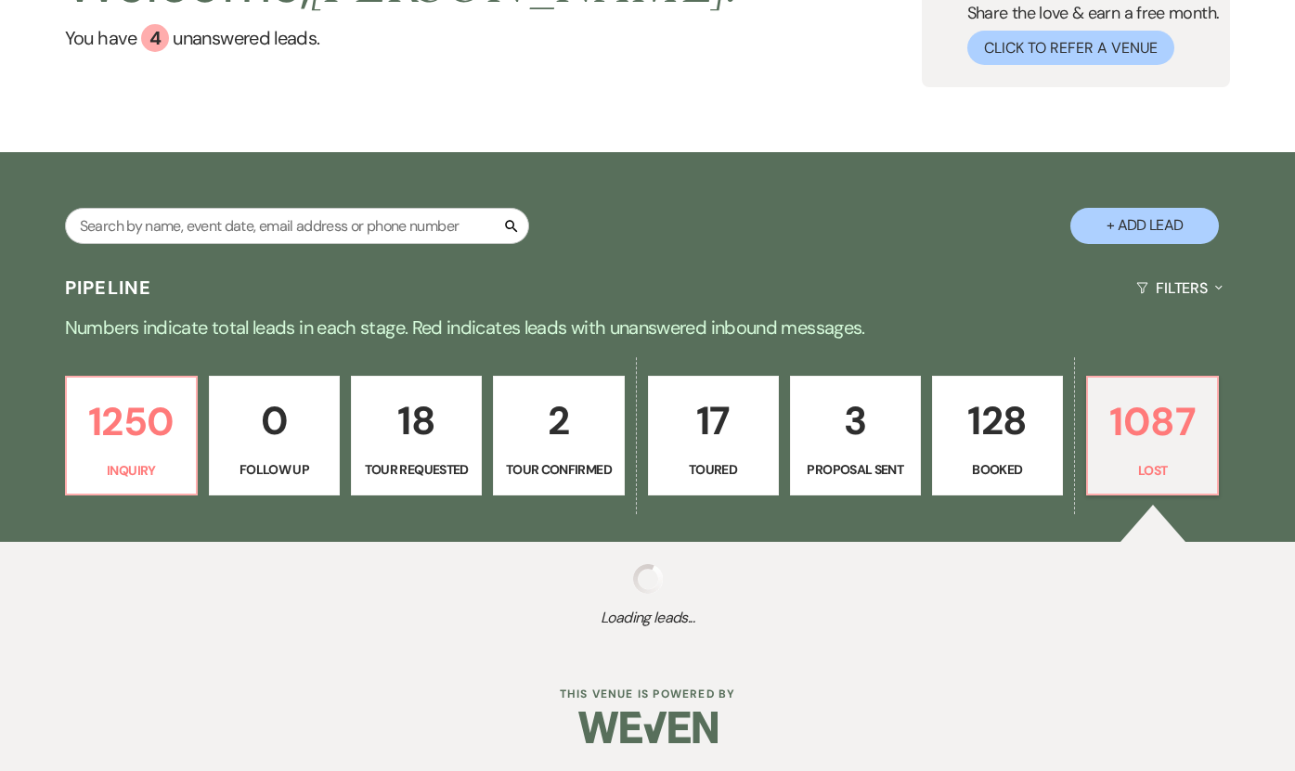
select select "8"
select select "10"
select select "8"
select select "6"
select select "8"
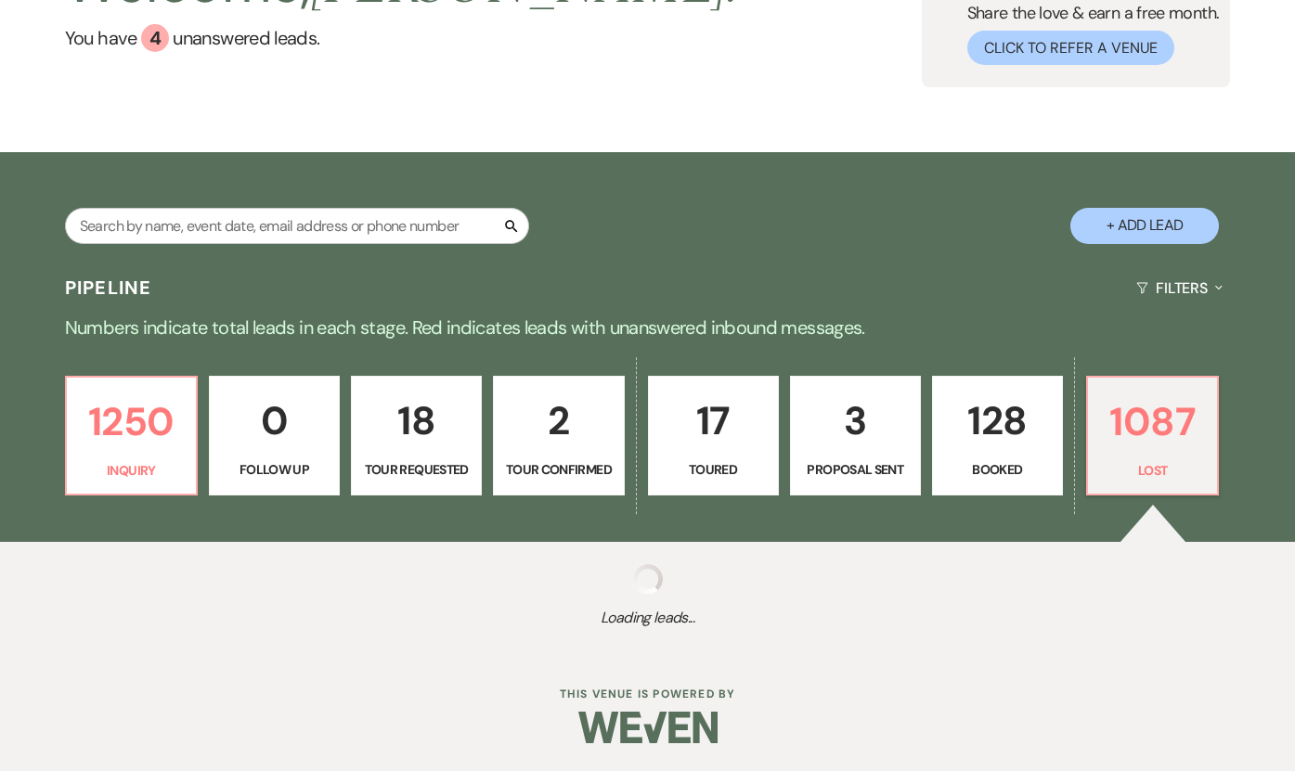
select select "6"
select select "8"
select select "6"
select select "8"
select select "6"
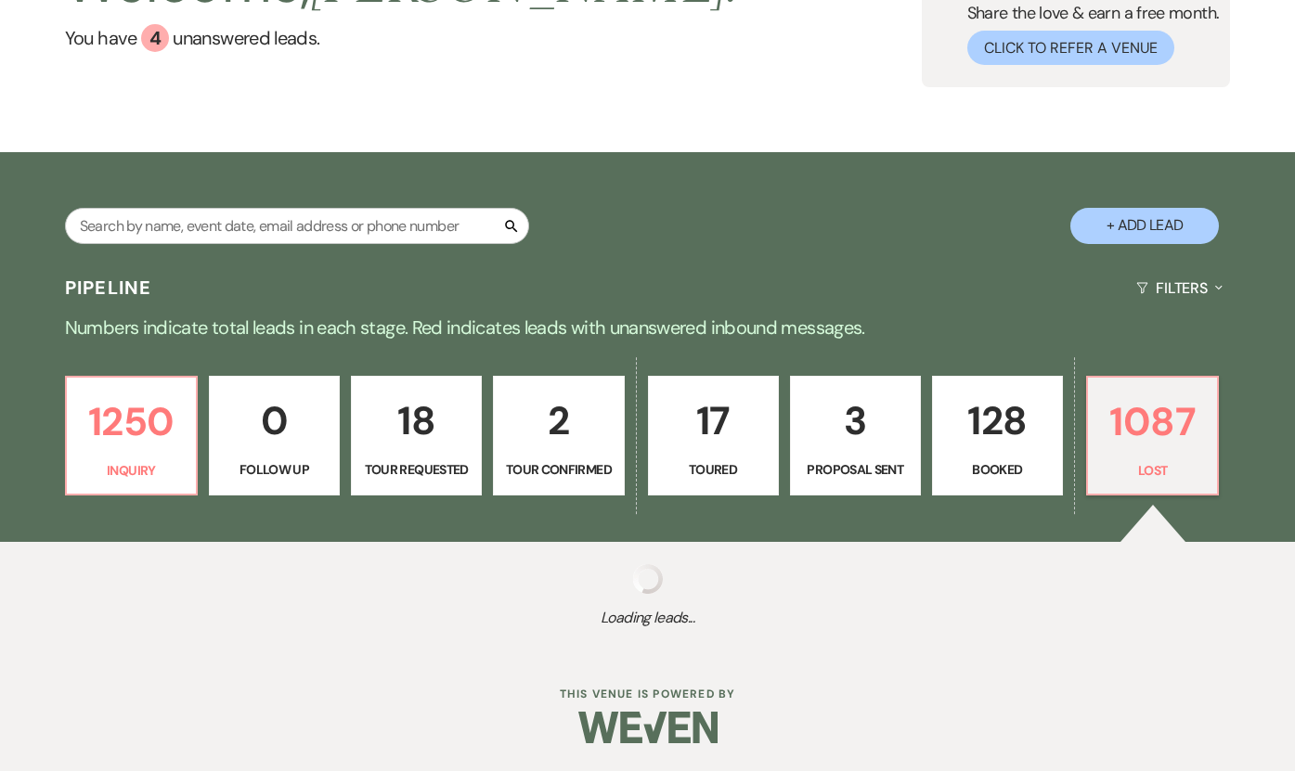
select select "8"
select select "6"
select select "8"
select select "6"
select select "8"
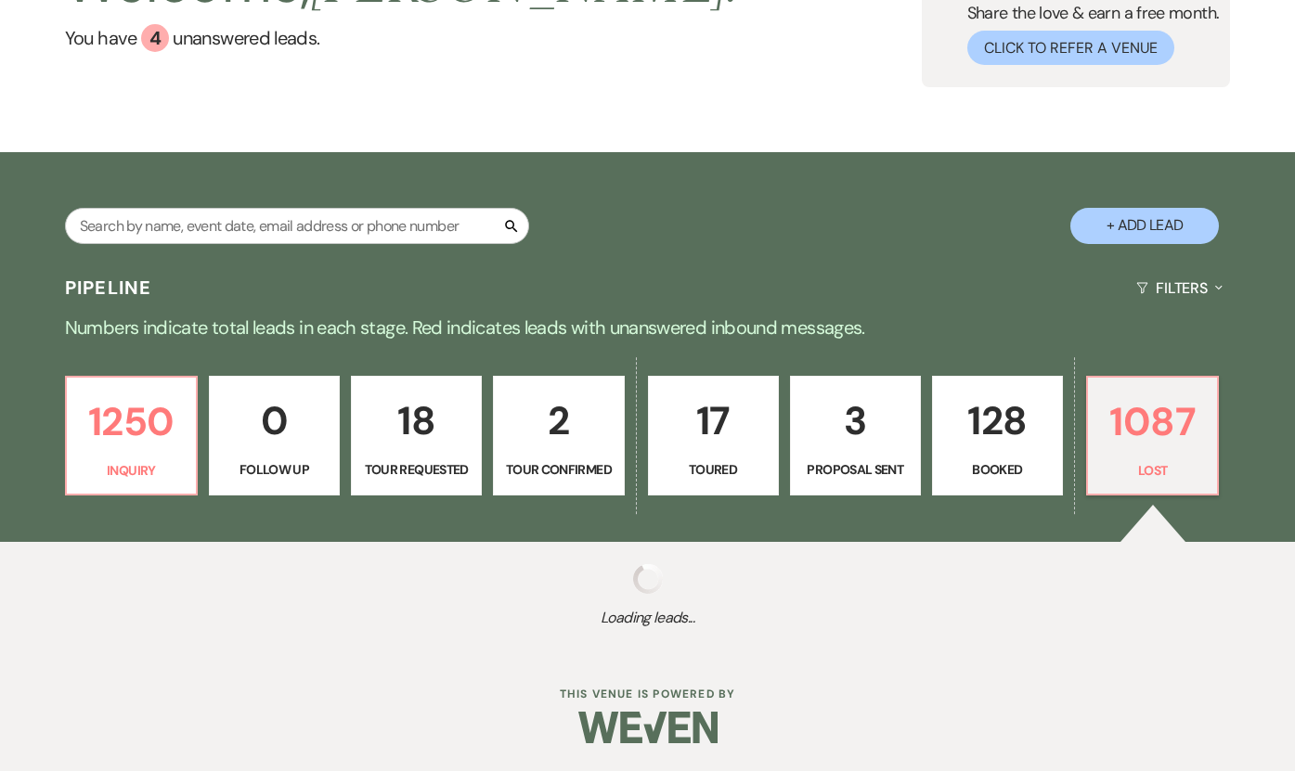
select select "6"
select select "8"
select select "9"
select select "8"
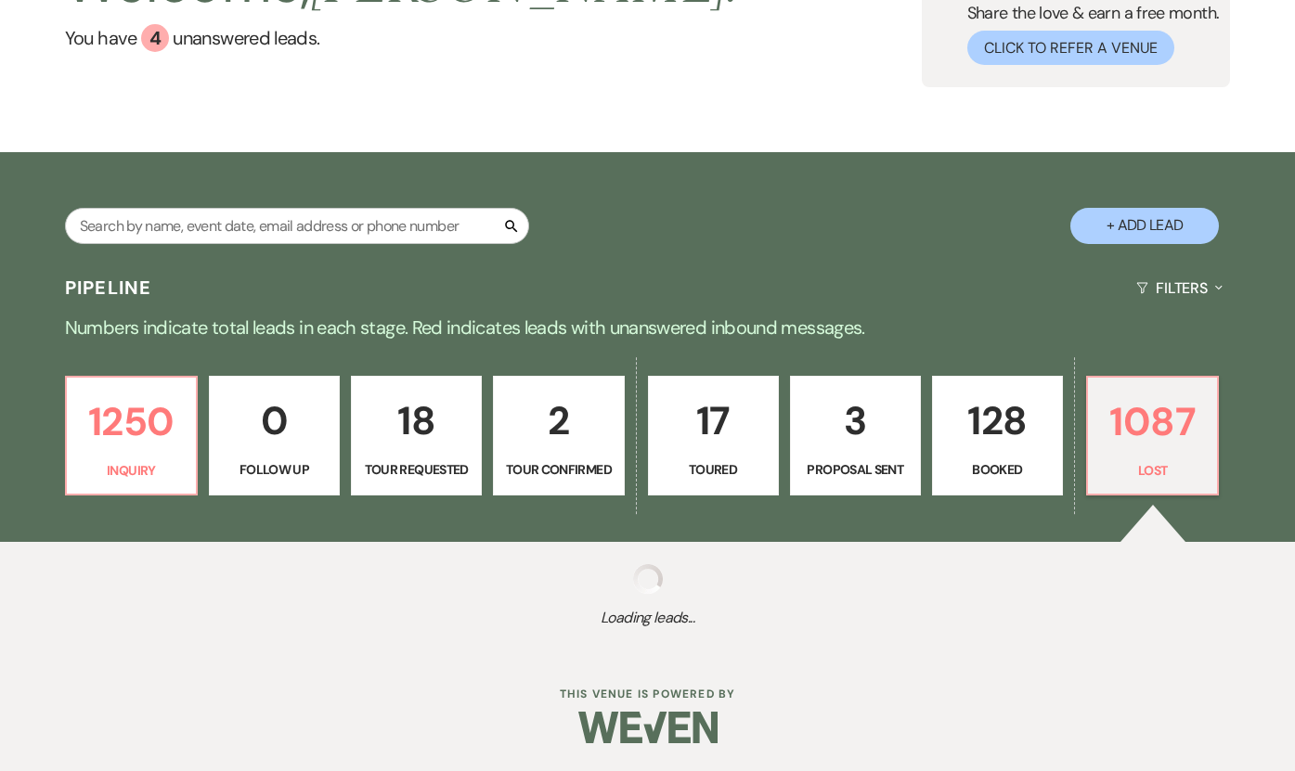
select select "6"
select select "8"
select select "6"
select select "8"
select select "7"
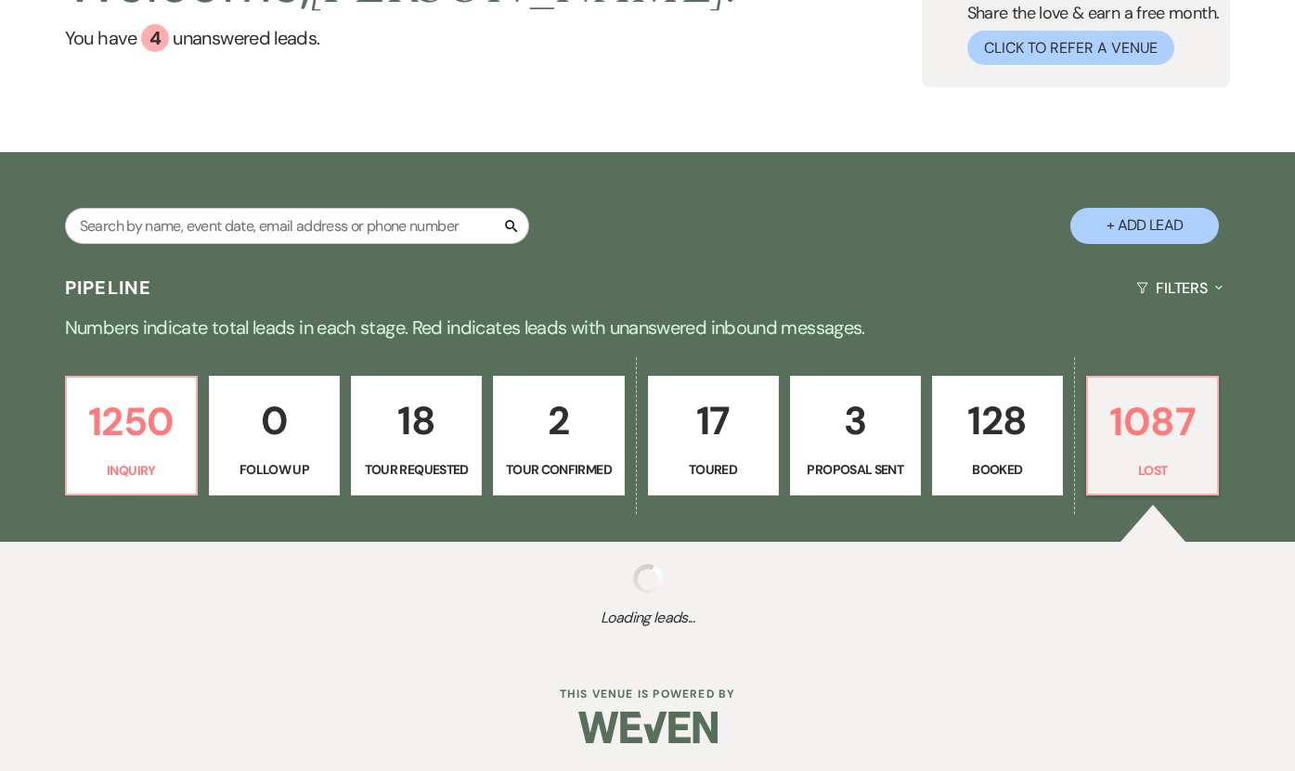
select select "8"
select select "6"
select select "8"
select select "9"
select select "8"
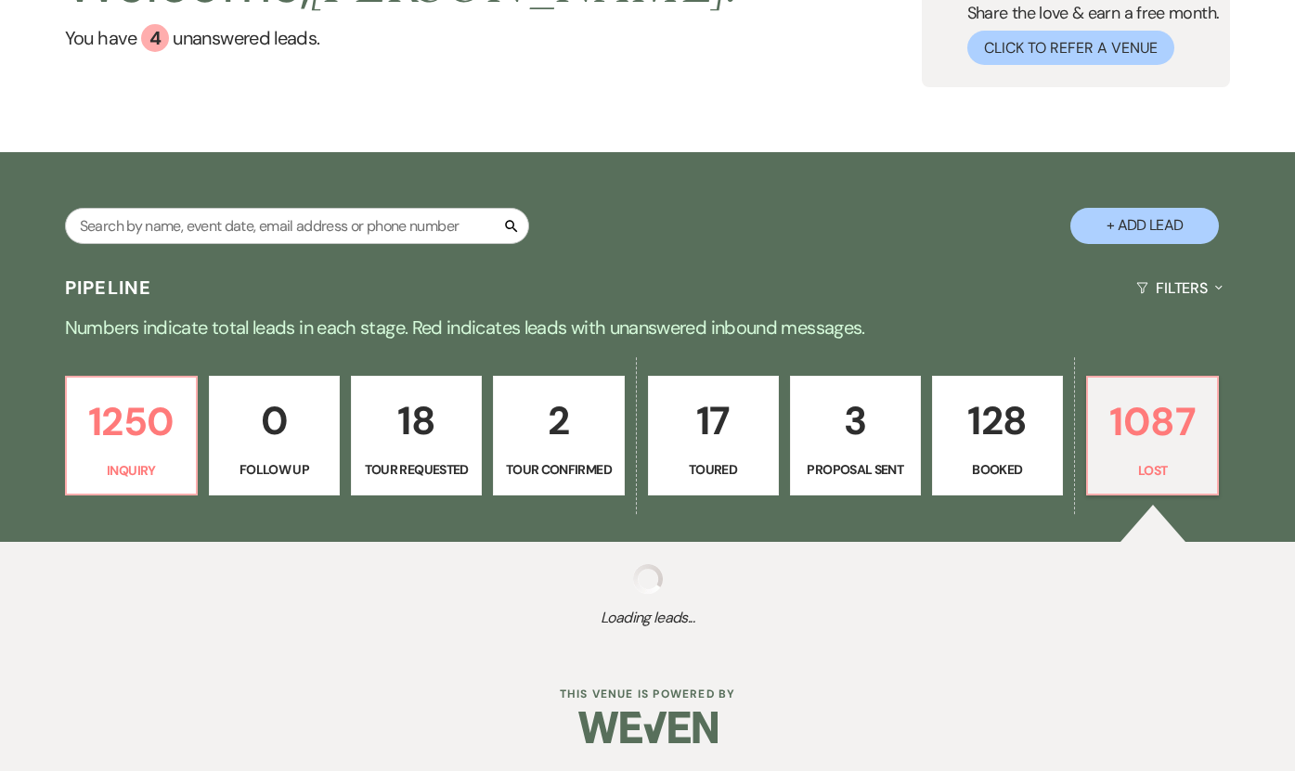
select select "6"
select select "8"
select select "6"
select select "8"
select select "6"
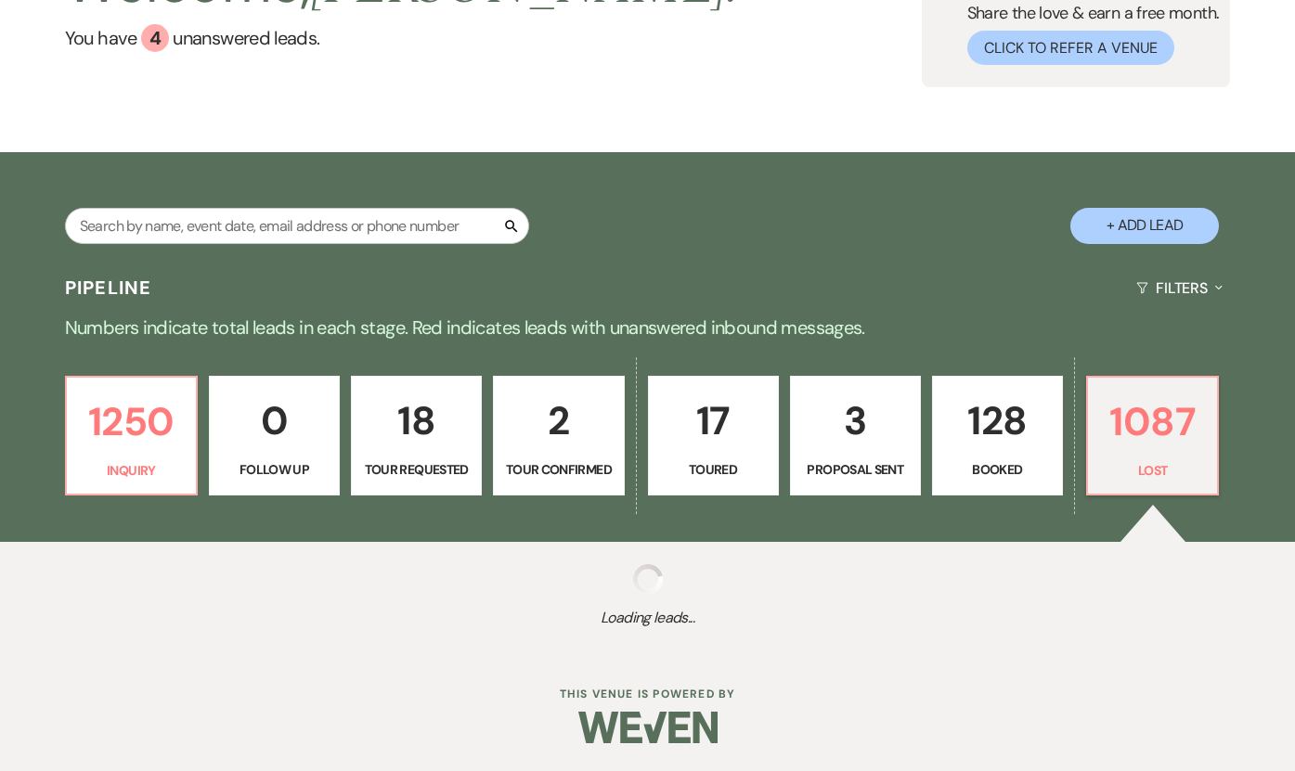
select select "8"
select select "5"
select select "8"
select select "6"
select select "8"
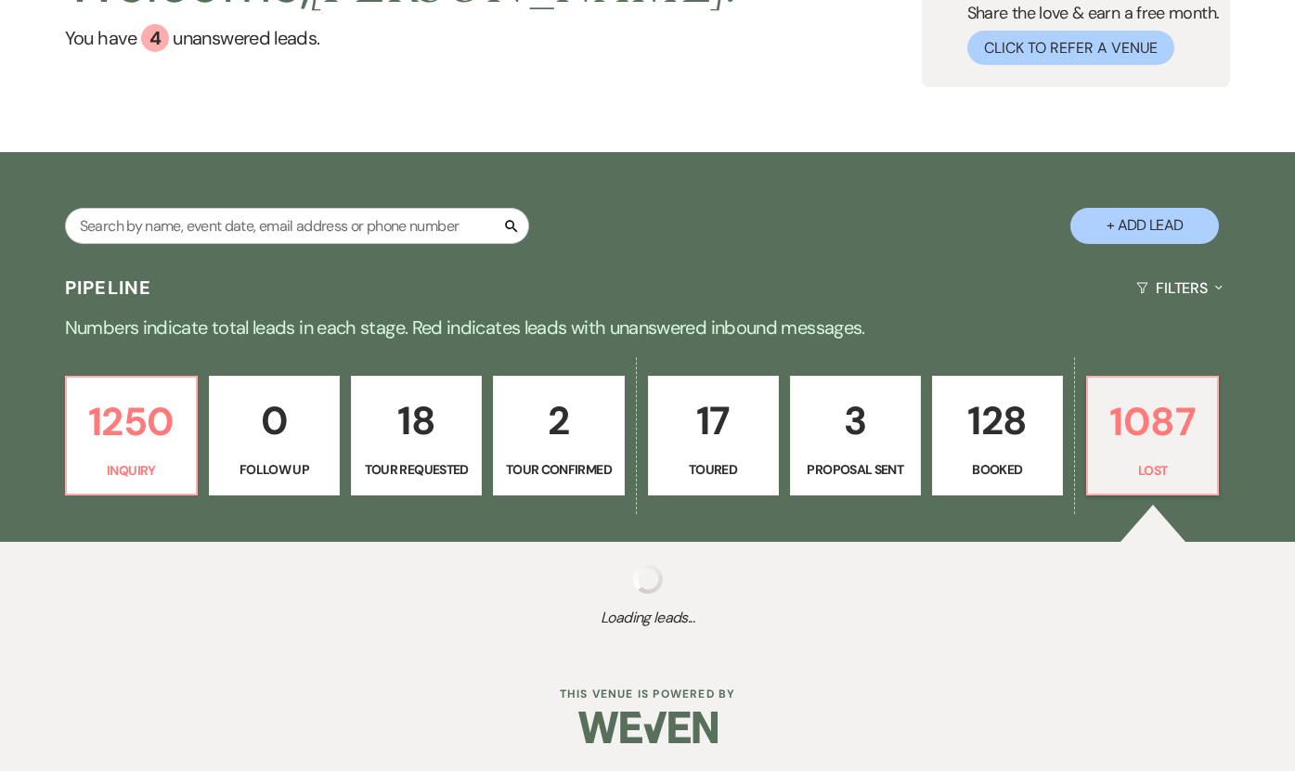
select select "6"
select select "8"
select select "6"
select select "8"
select select "7"
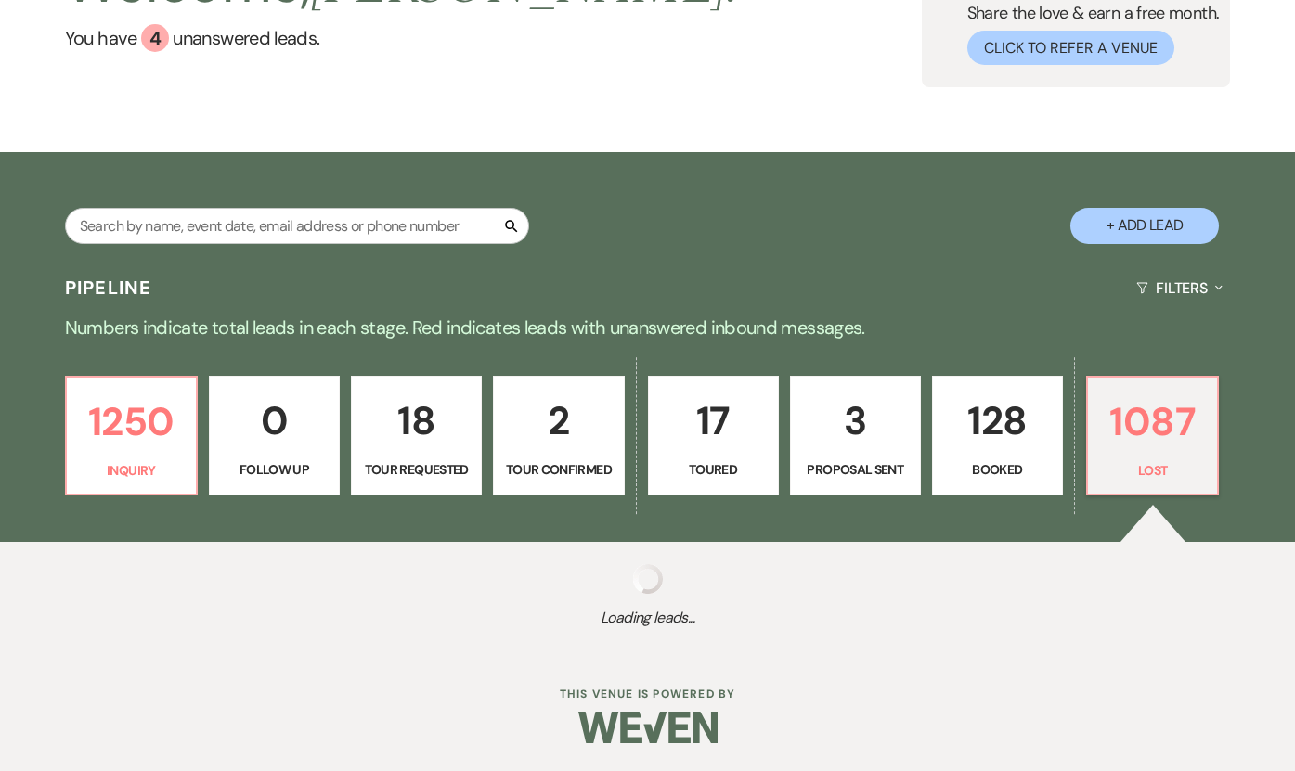
select select "8"
select select "6"
select select "8"
select select "5"
select select "8"
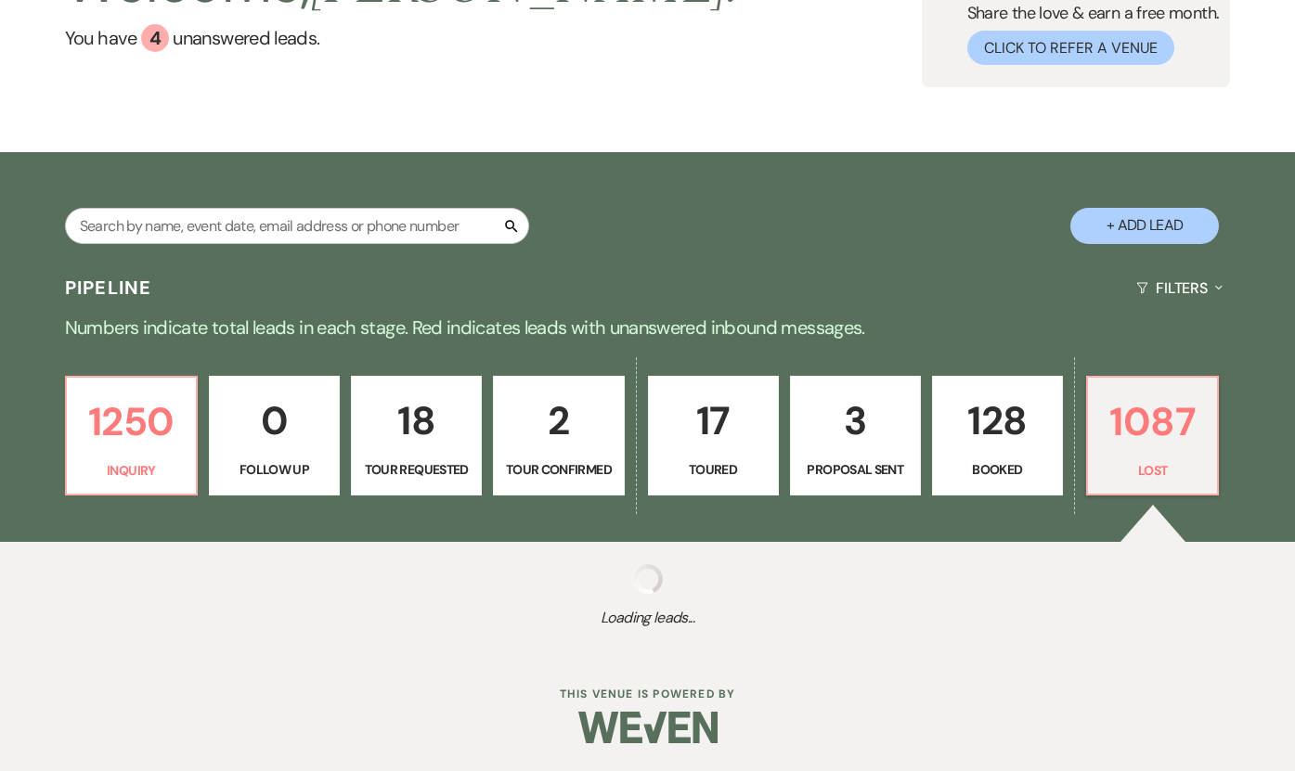
select select "6"
select select "8"
select select "6"
select select "8"
select select "6"
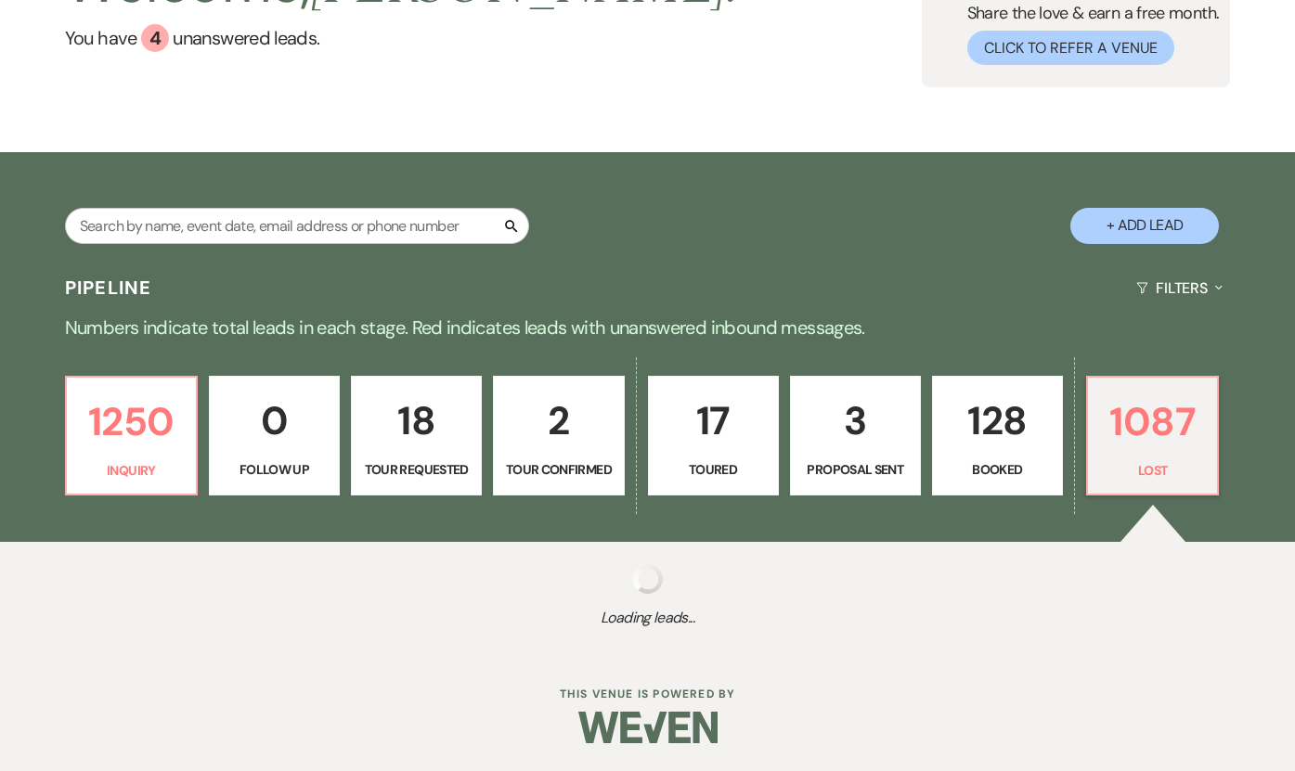
select select "8"
select select "5"
select select "8"
select select "6"
select select "8"
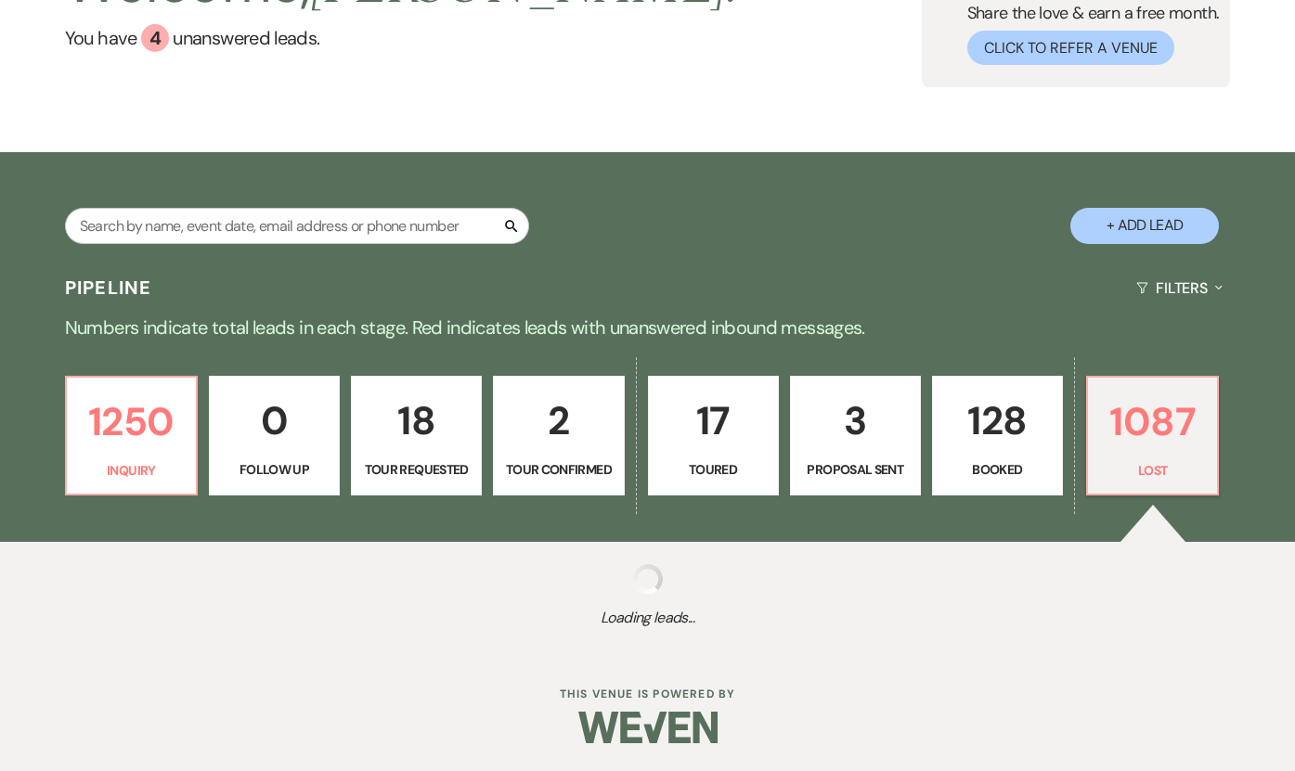
select select "8"
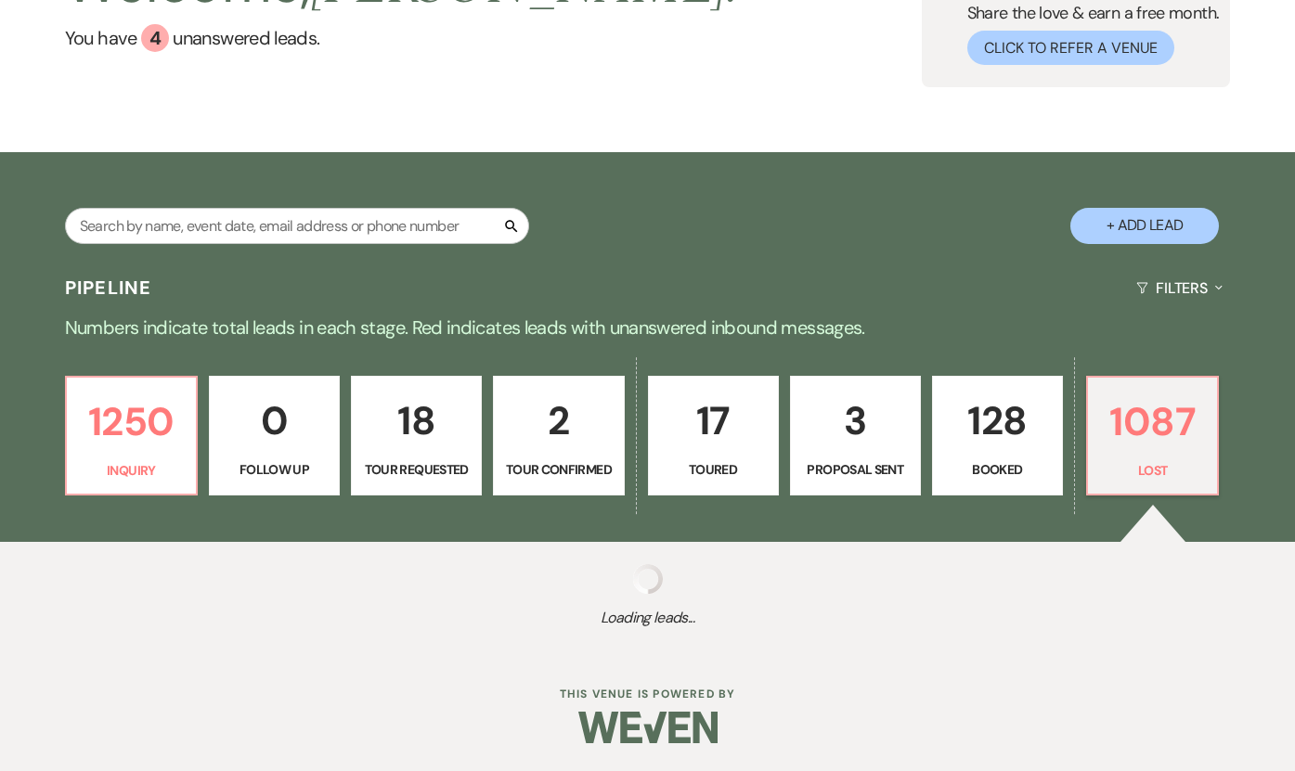
select select "8"
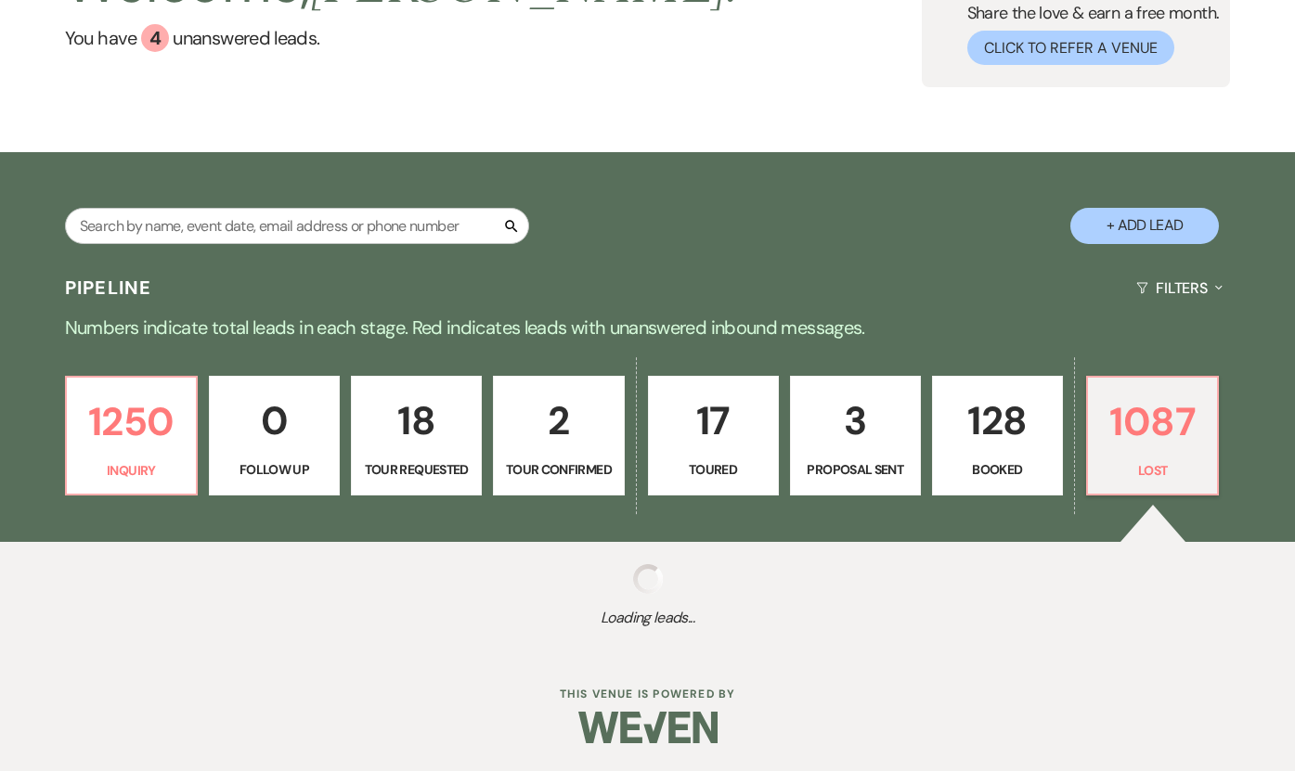
select select "8"
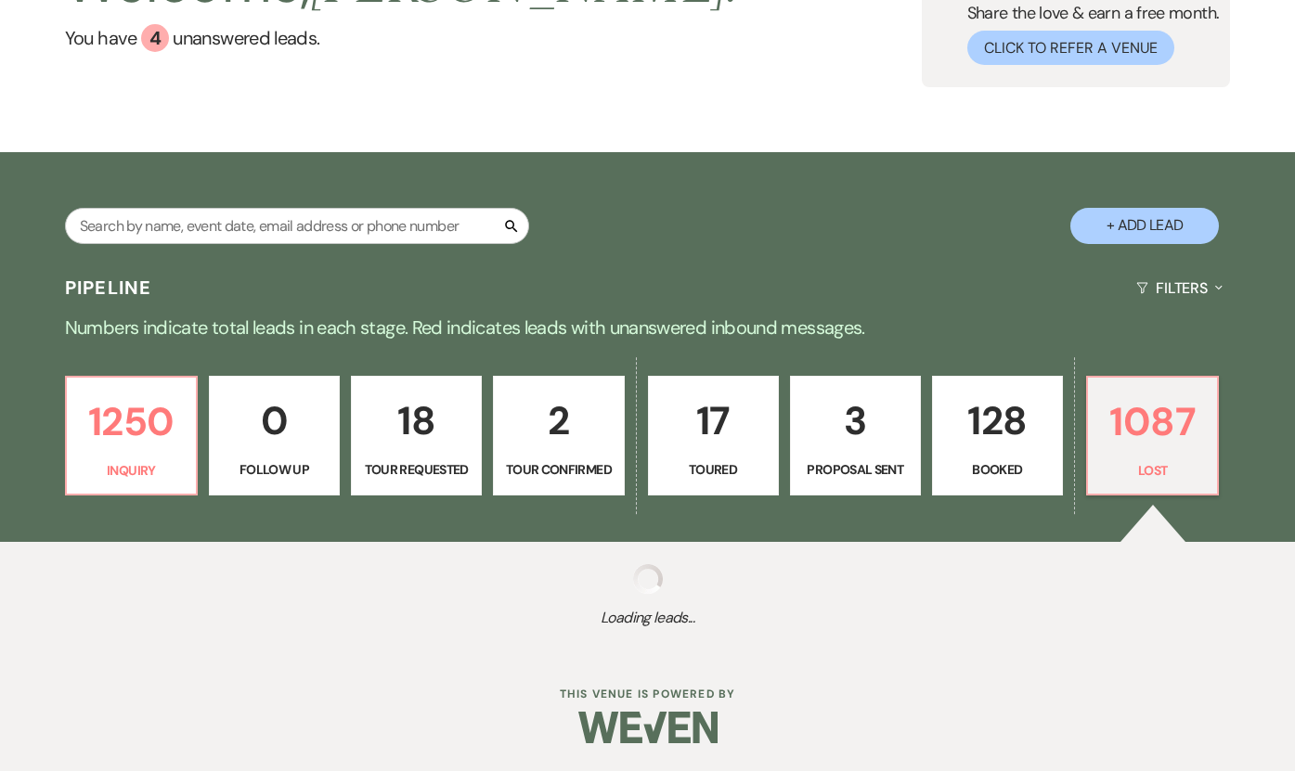
select select "8"
select select "5"
select select "8"
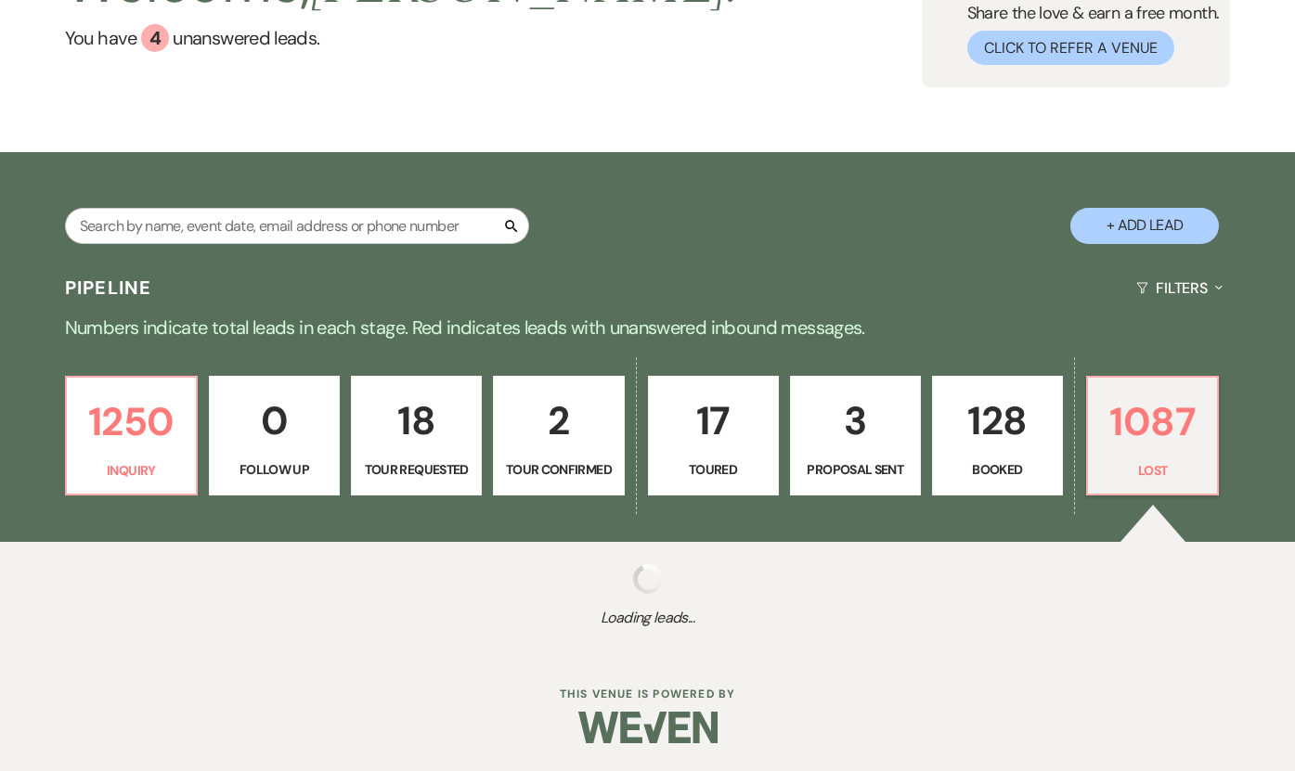
select select "8"
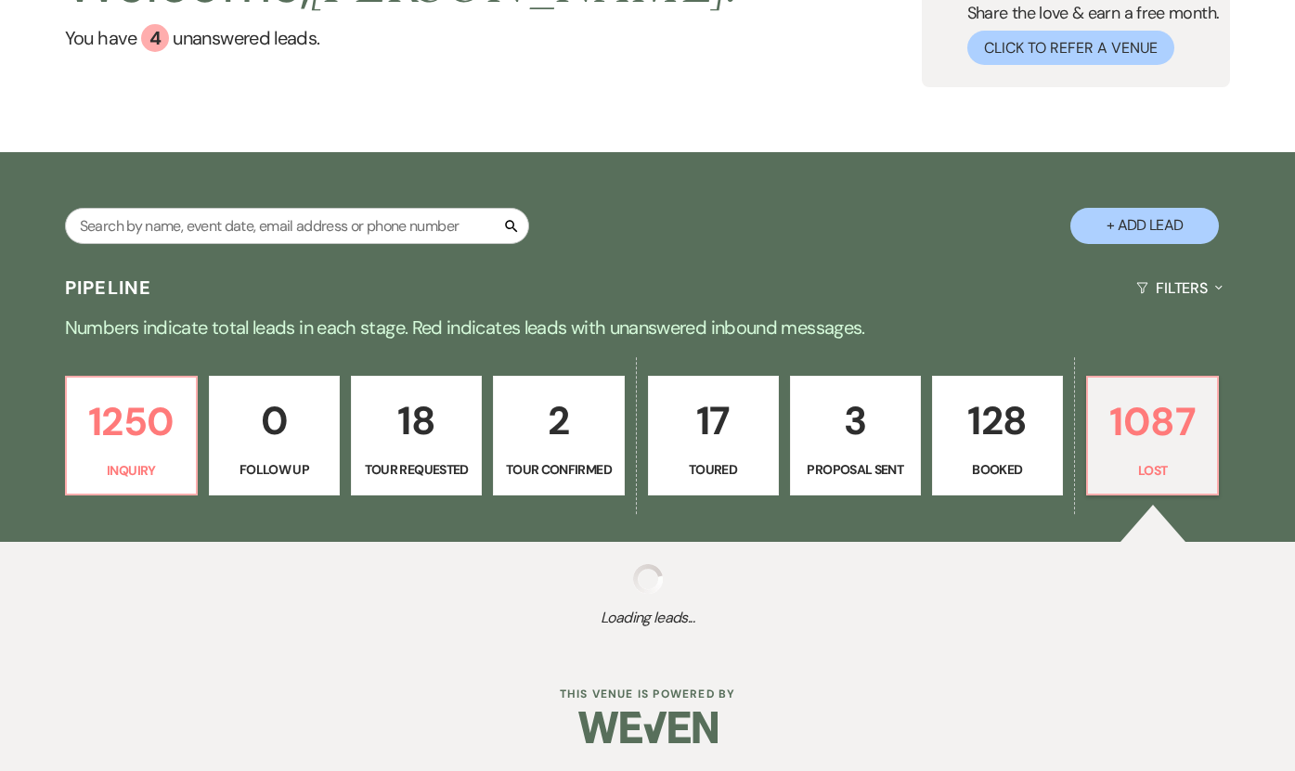
select select "8"
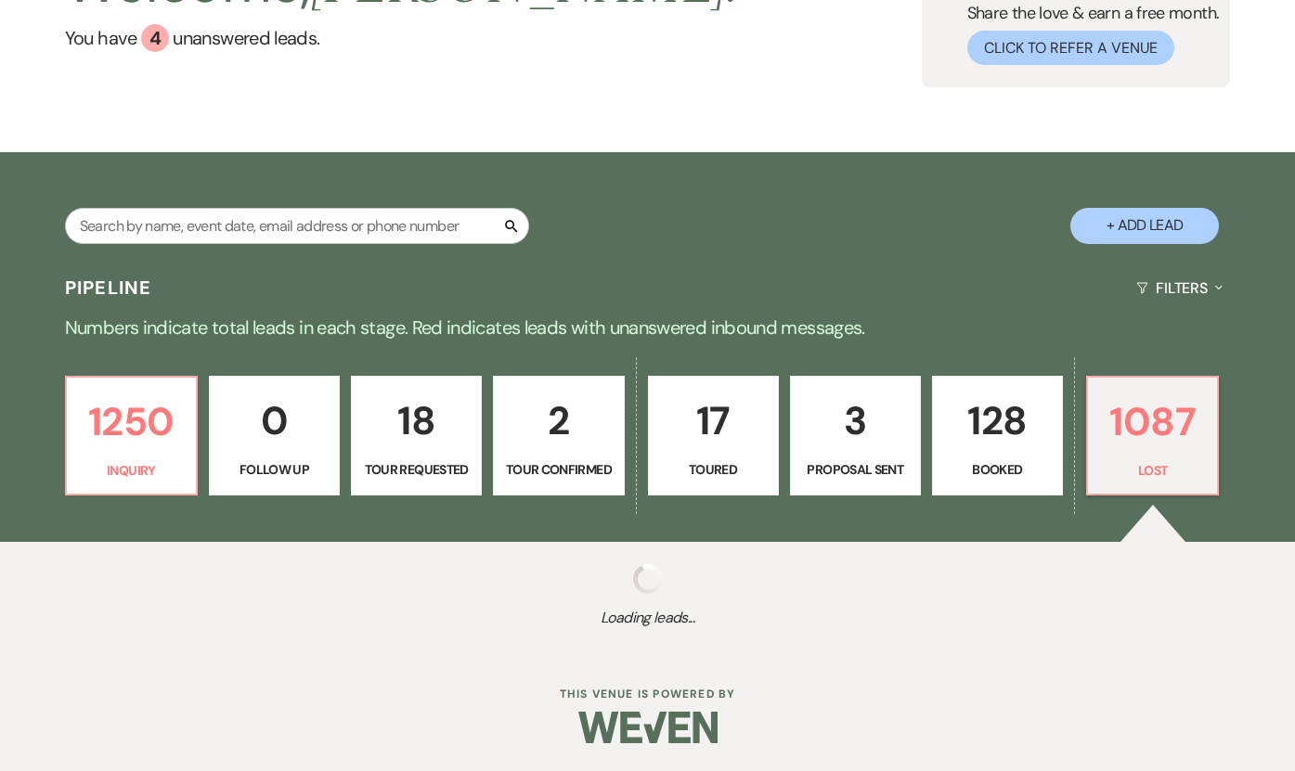
select select "8"
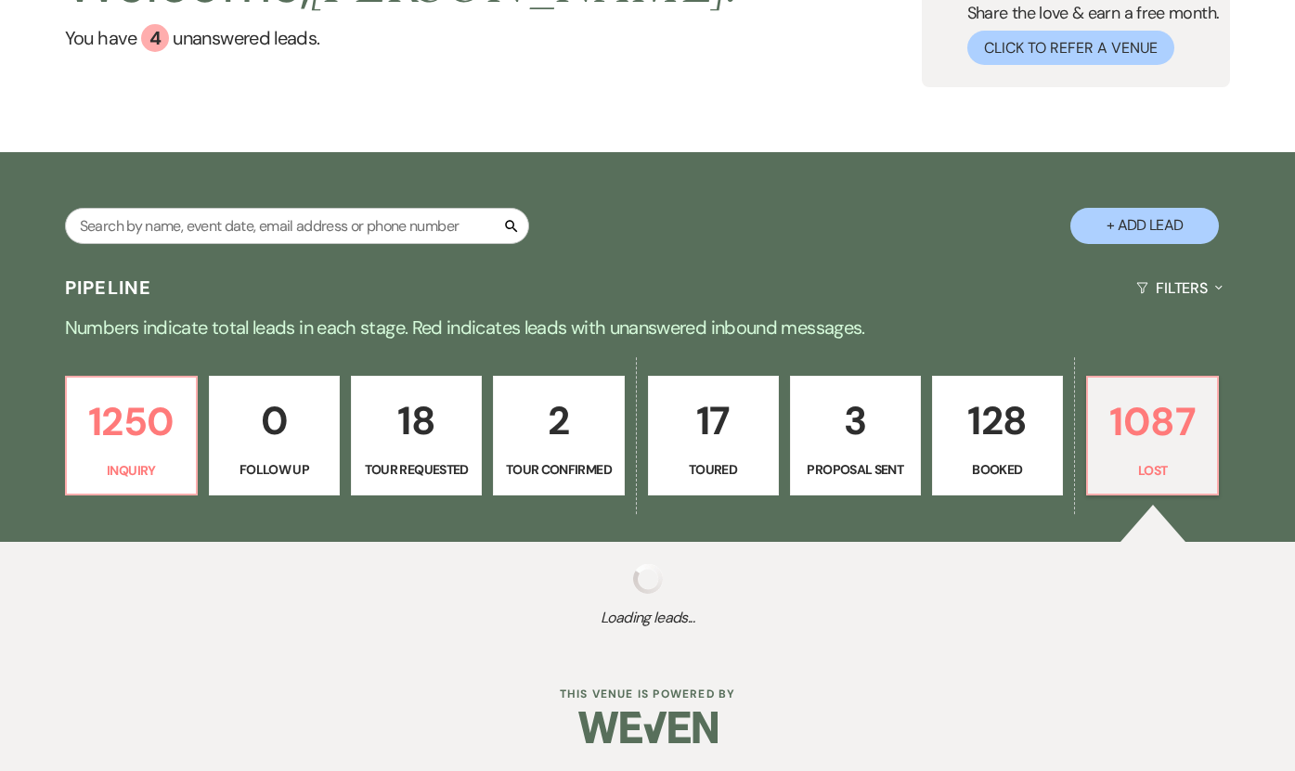
select select "8"
select select "6"
select select "8"
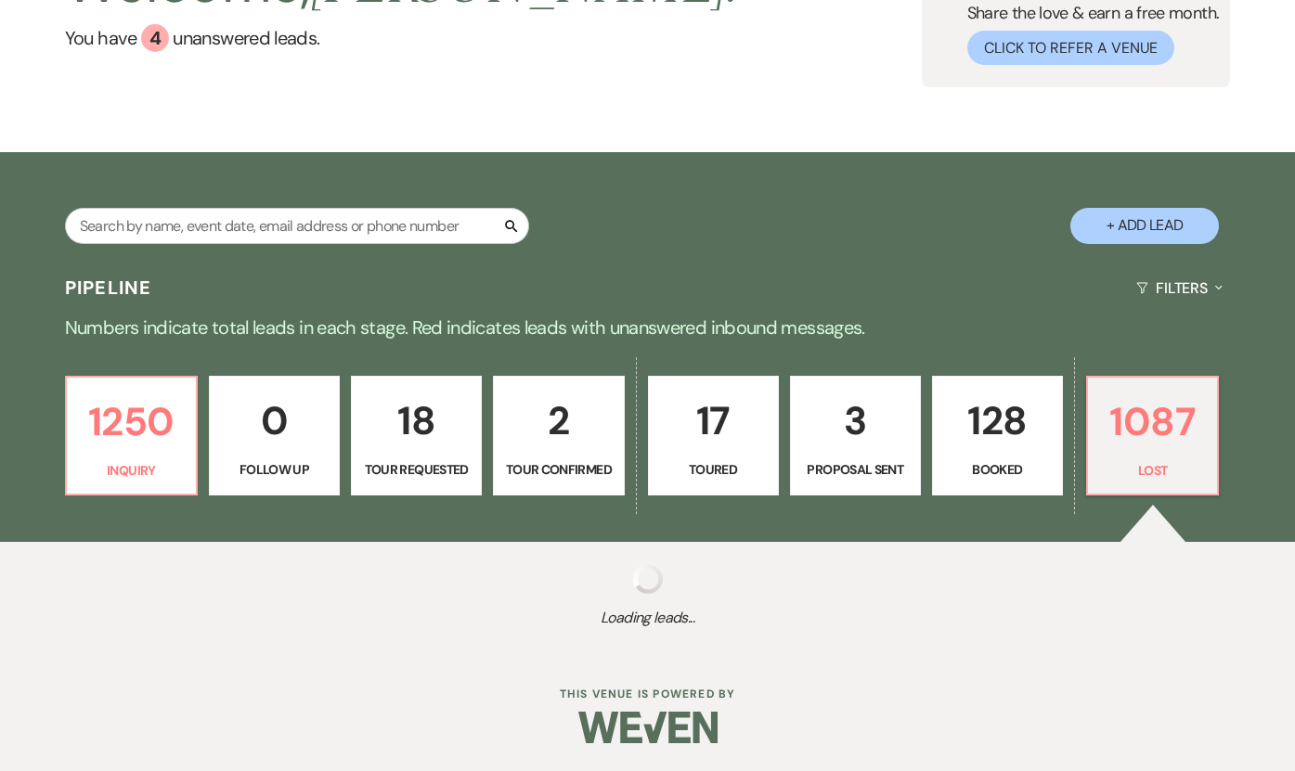
select select "8"
select select "9"
select select "8"
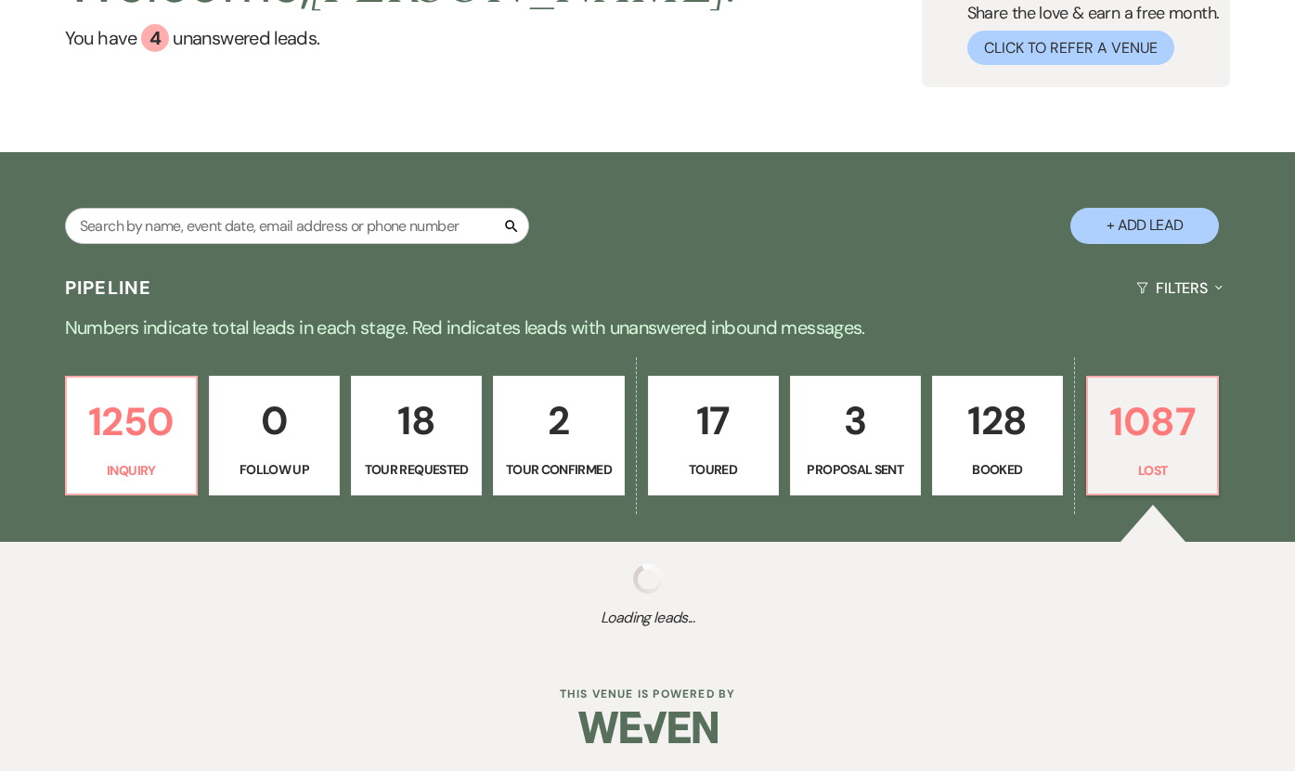
select select "8"
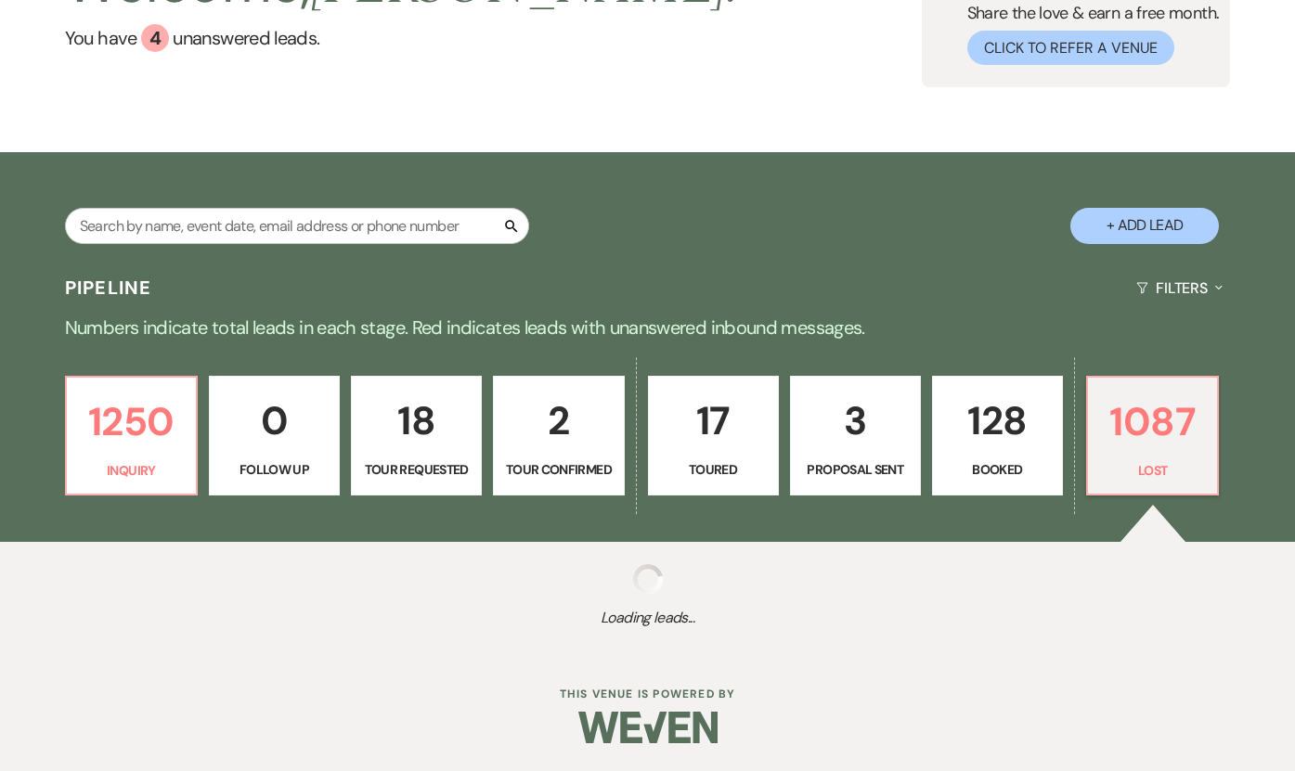
select select "6"
select select "8"
select select "9"
select select "8"
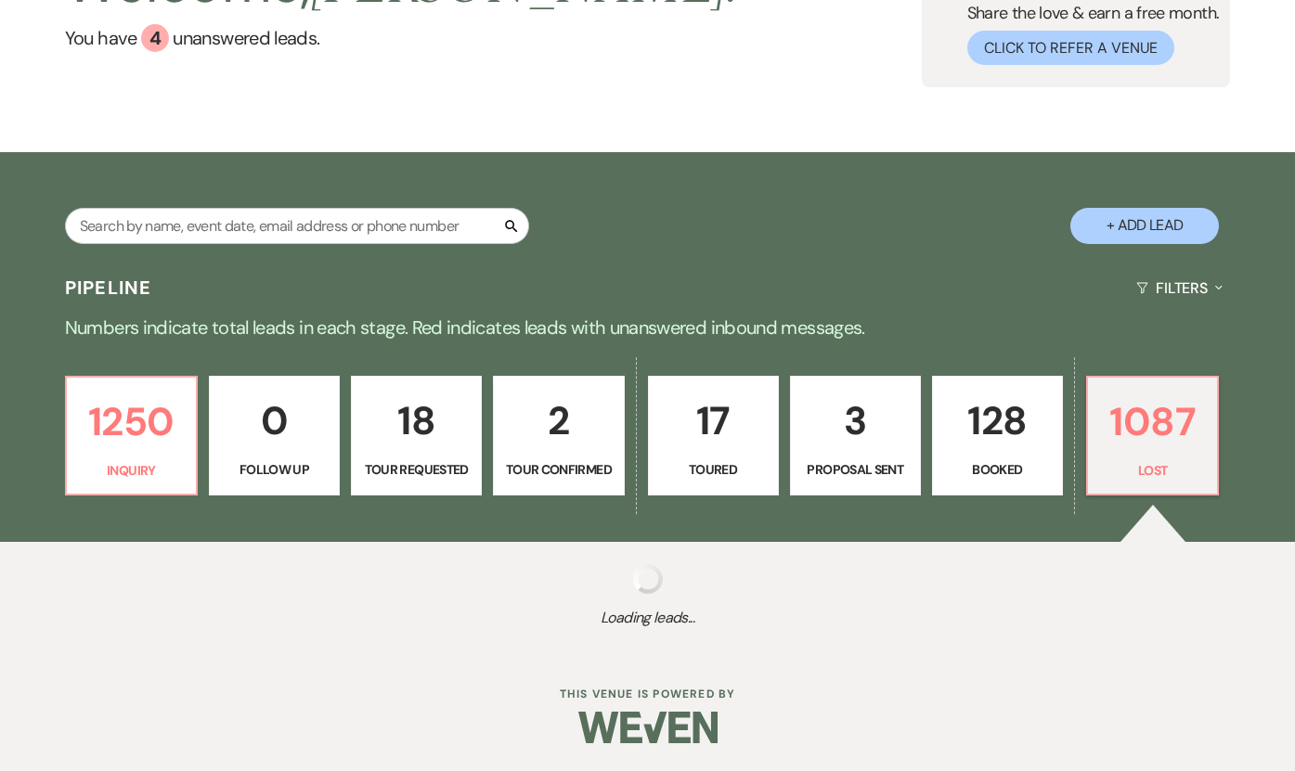
select select "1"
select select "8"
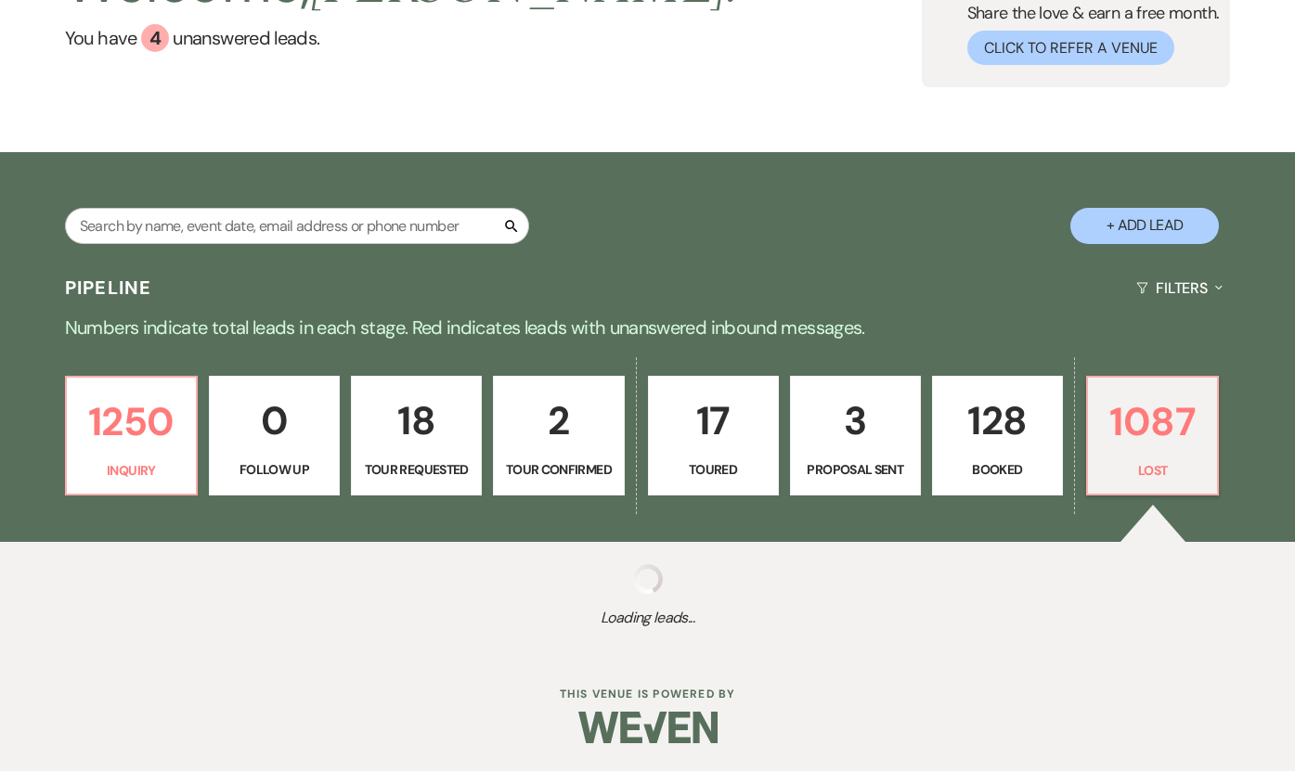
select select "8"
select select "7"
select select "8"
select select "7"
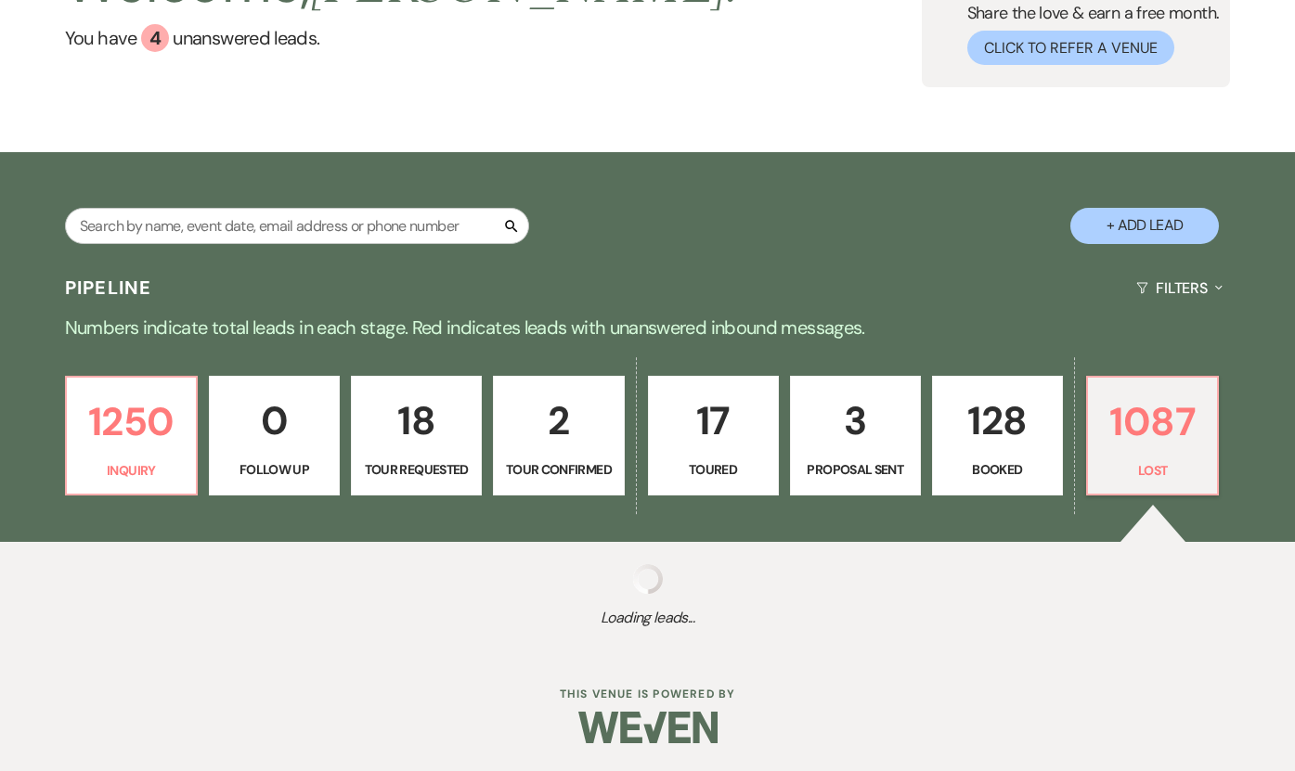
select select "8"
select select "10"
select select "8"
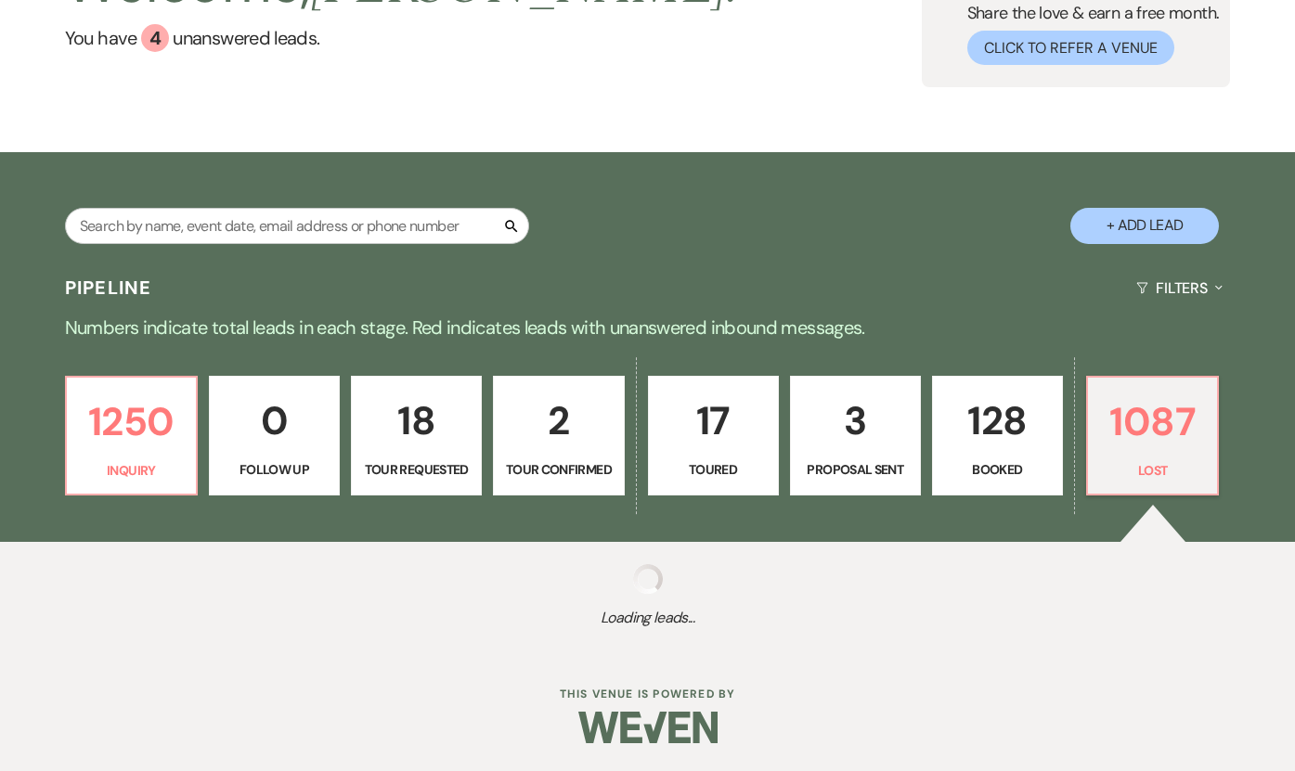
select select "8"
select select "5"
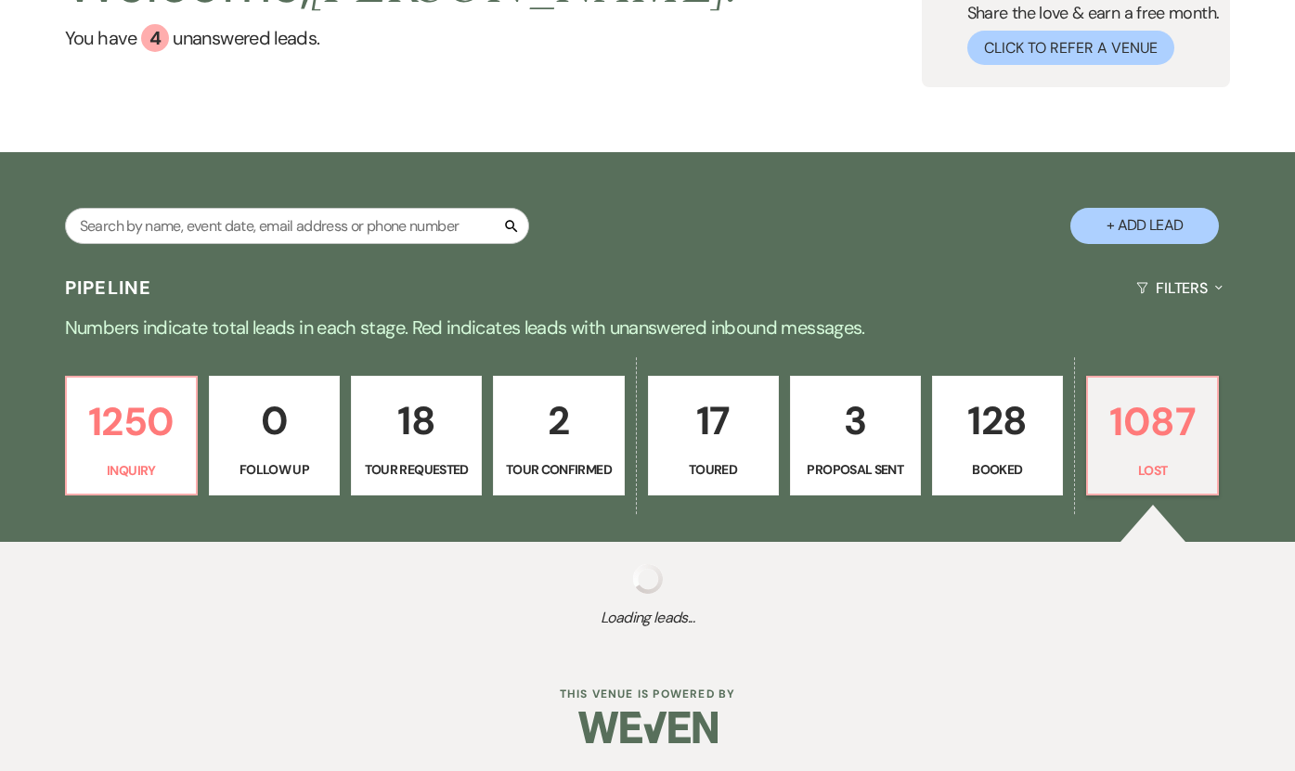
select select "8"
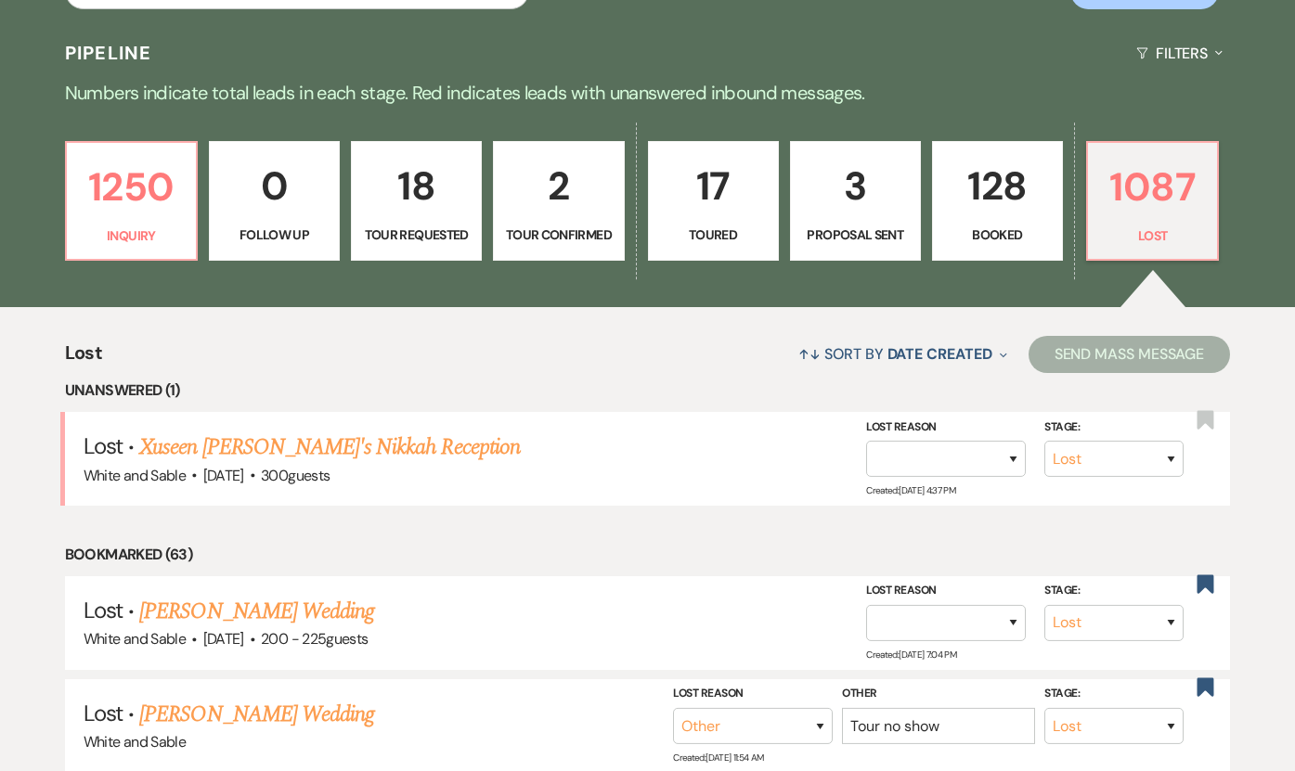
scroll to position [432, 0]
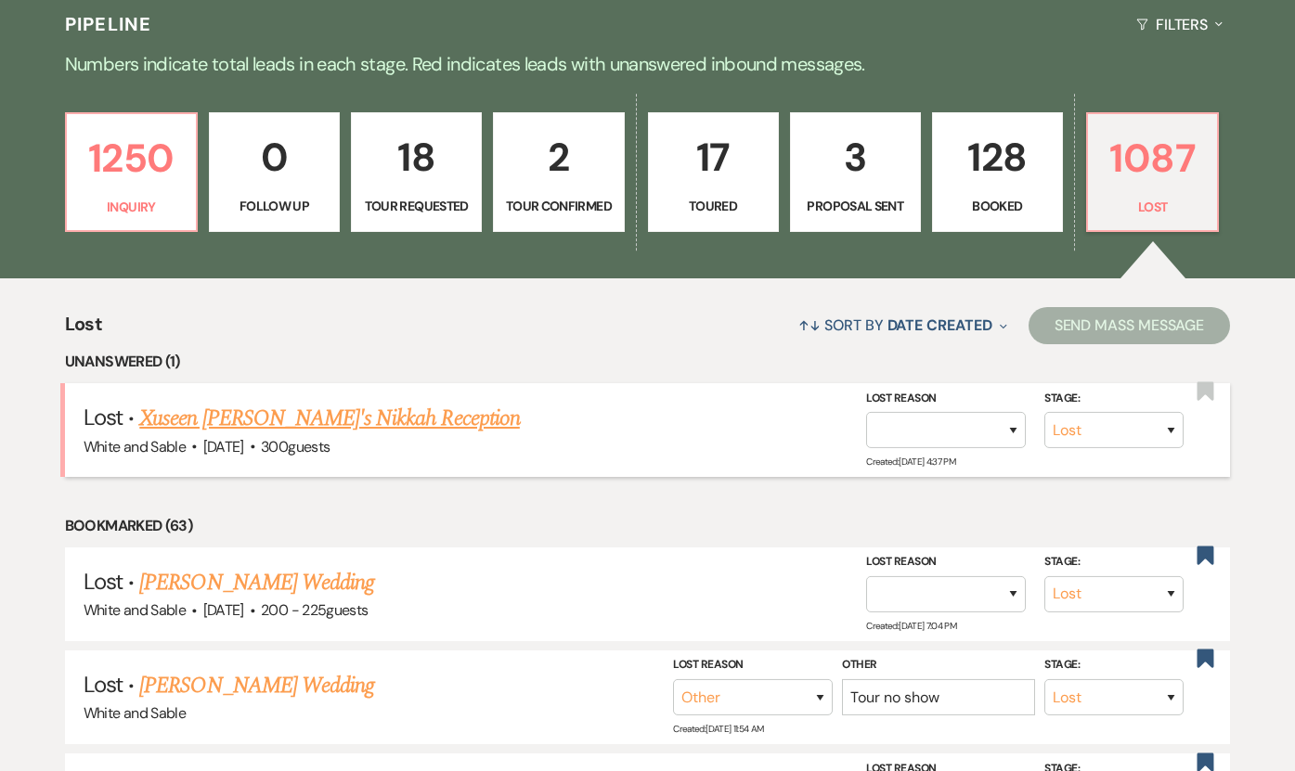
click at [336, 417] on link "Xuseen [PERSON_NAME]'s Nikkah Reception" at bounding box center [329, 418] width 381 height 33
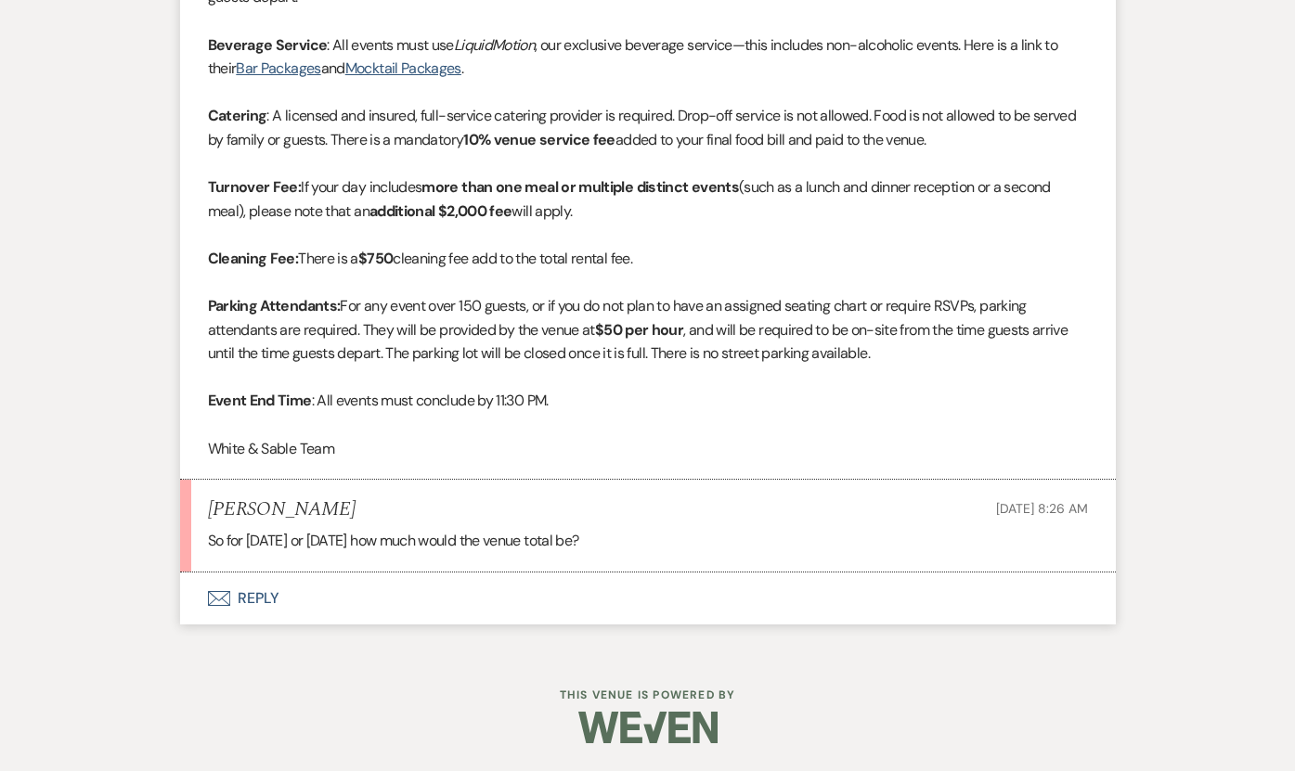
click at [336, 587] on button "Envelope Reply" at bounding box center [647, 599] width 935 height 52
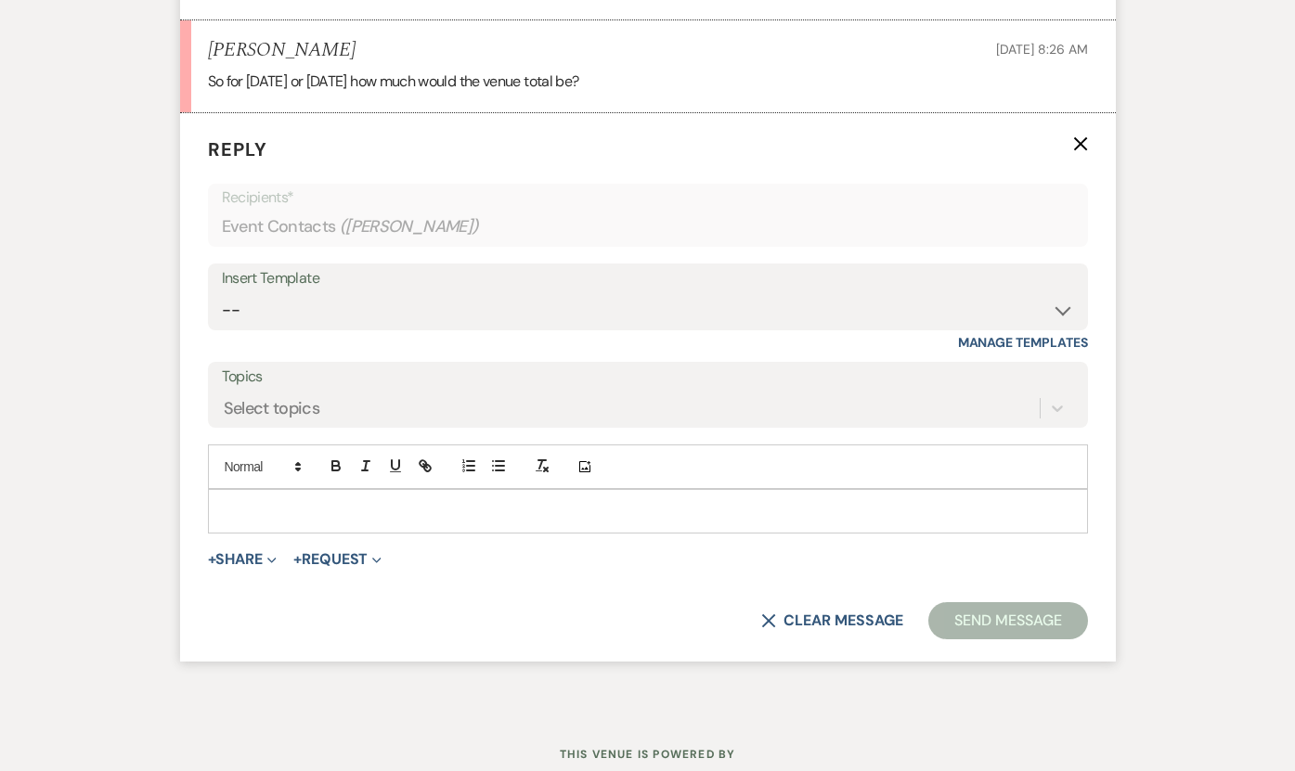
scroll to position [2001, 0]
click at [325, 522] on div at bounding box center [648, 509] width 878 height 43
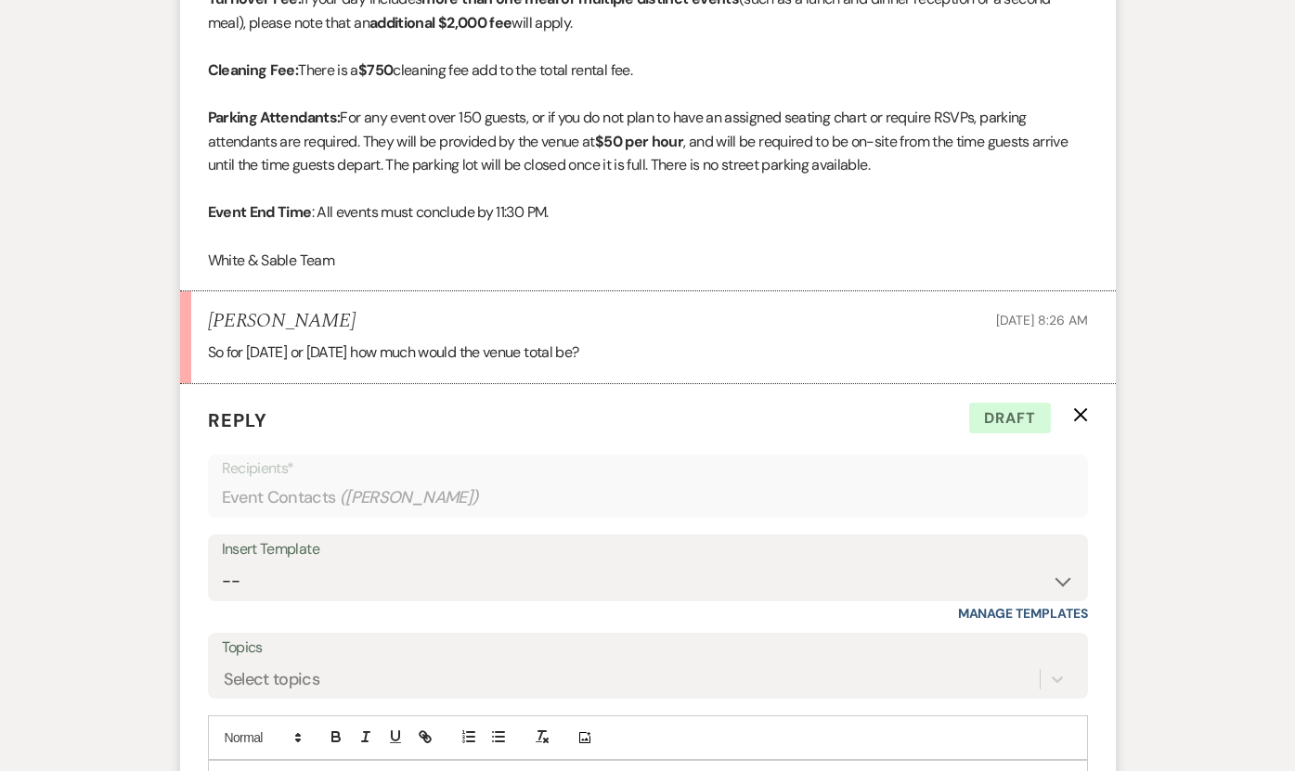
scroll to position [1733, 0]
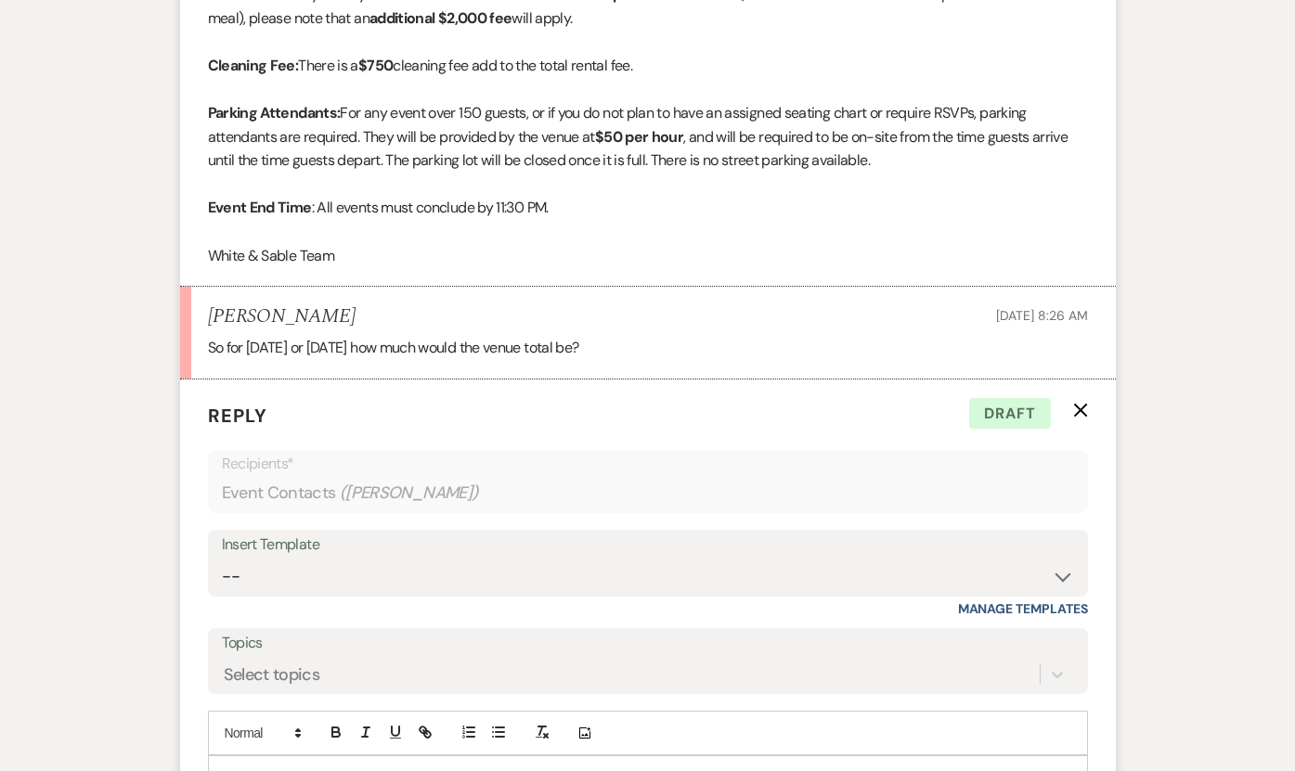
click at [1079, 413] on icon "X" at bounding box center [1080, 410] width 15 height 15
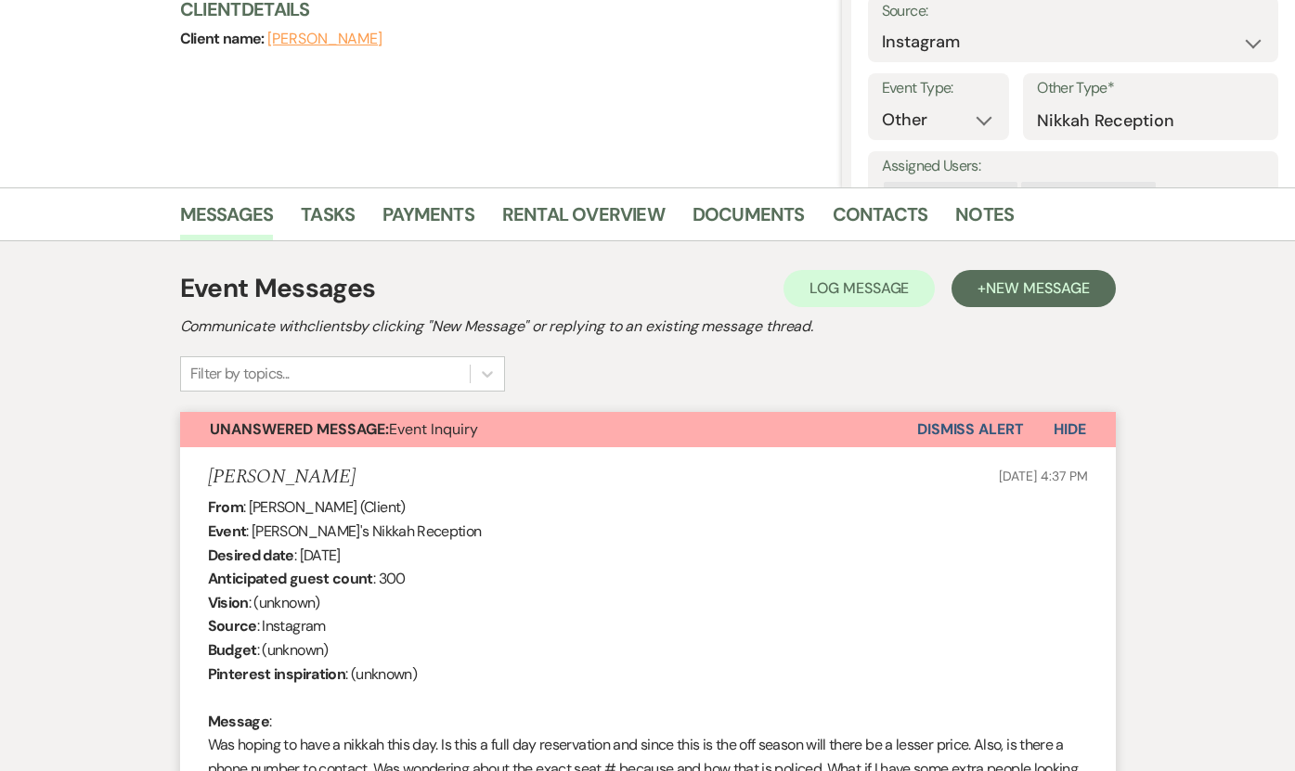
scroll to position [0, 0]
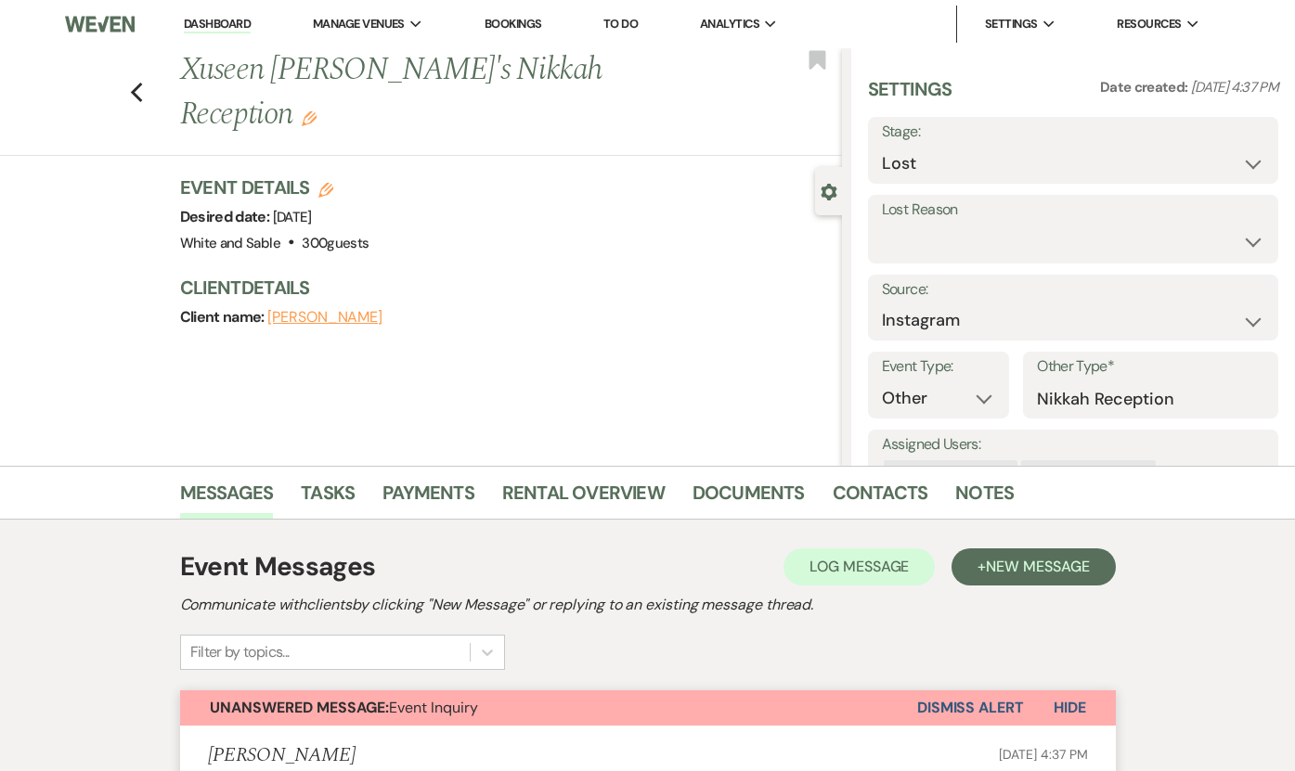
click at [975, 704] on button "Dismiss Alert" at bounding box center [970, 707] width 107 height 35
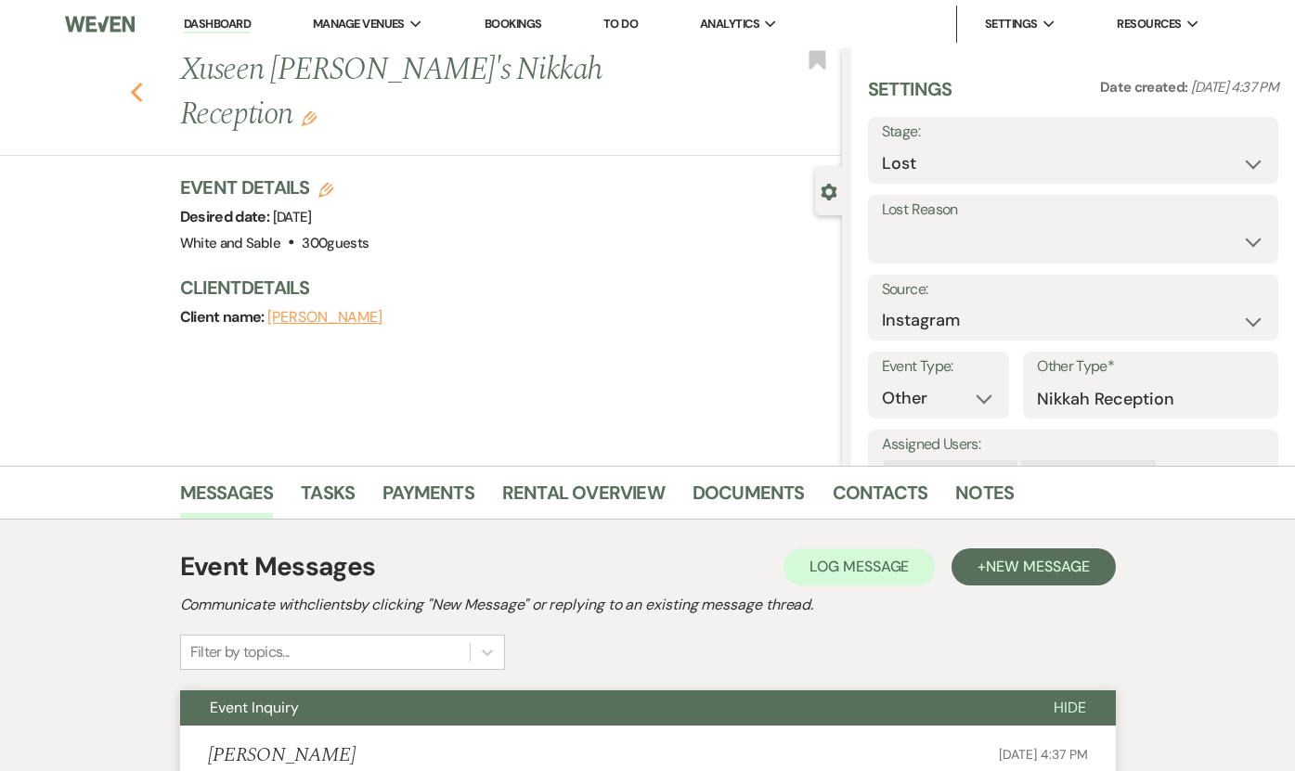
click at [136, 83] on use "button" at bounding box center [136, 93] width 12 height 20
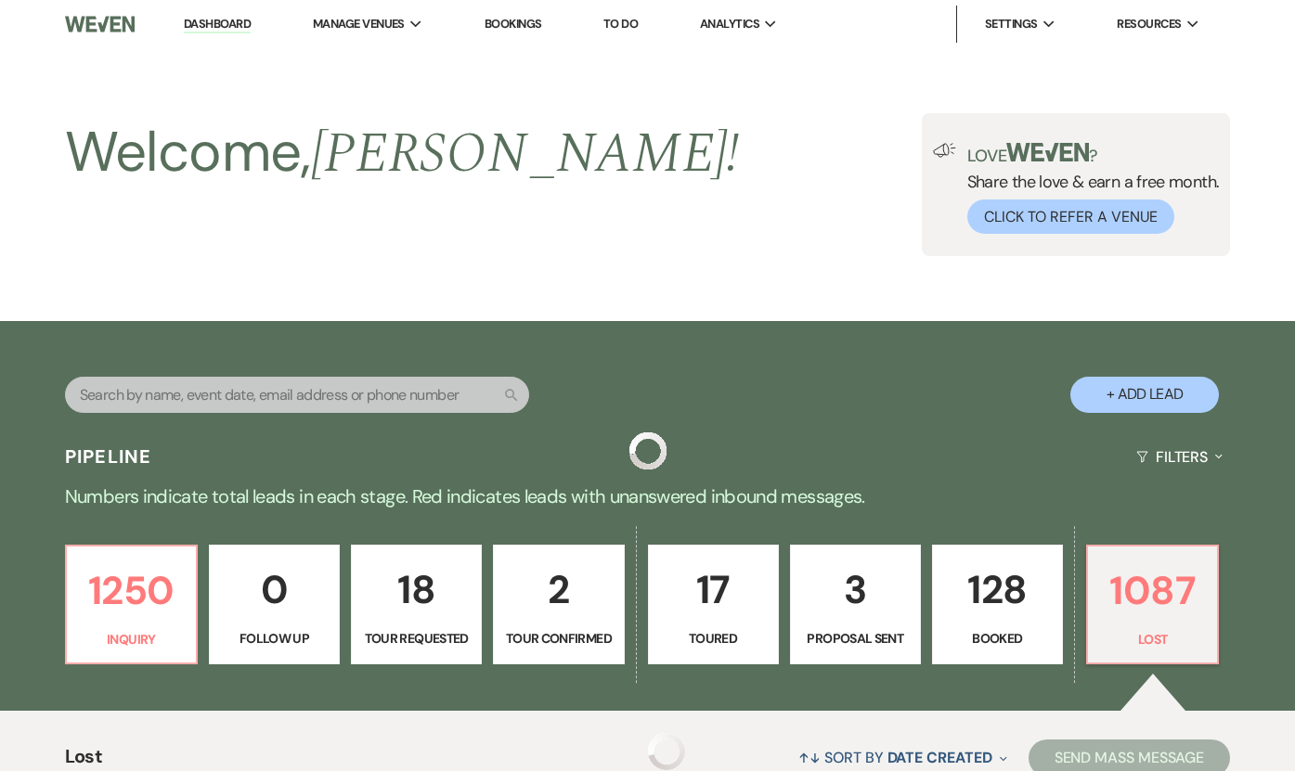
scroll to position [432, 0]
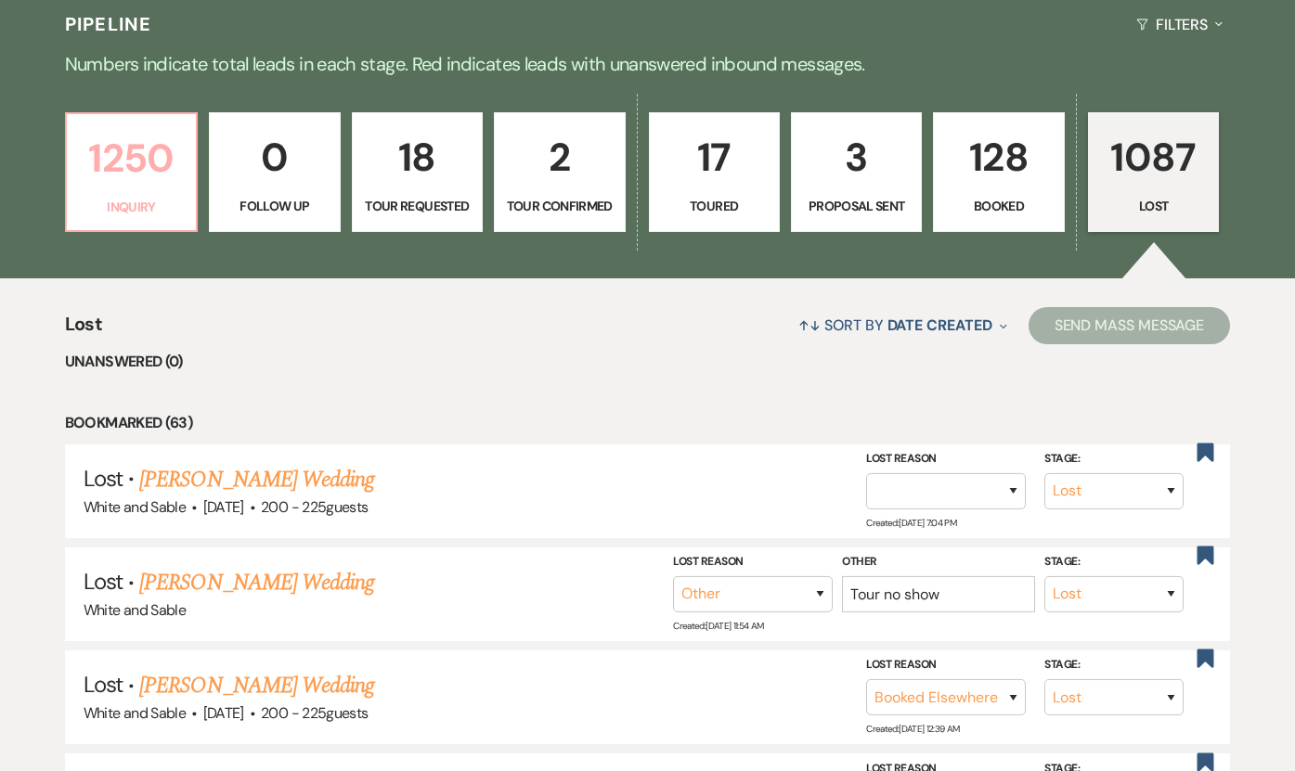
click at [132, 152] on p "1250" at bounding box center [131, 158] width 107 height 62
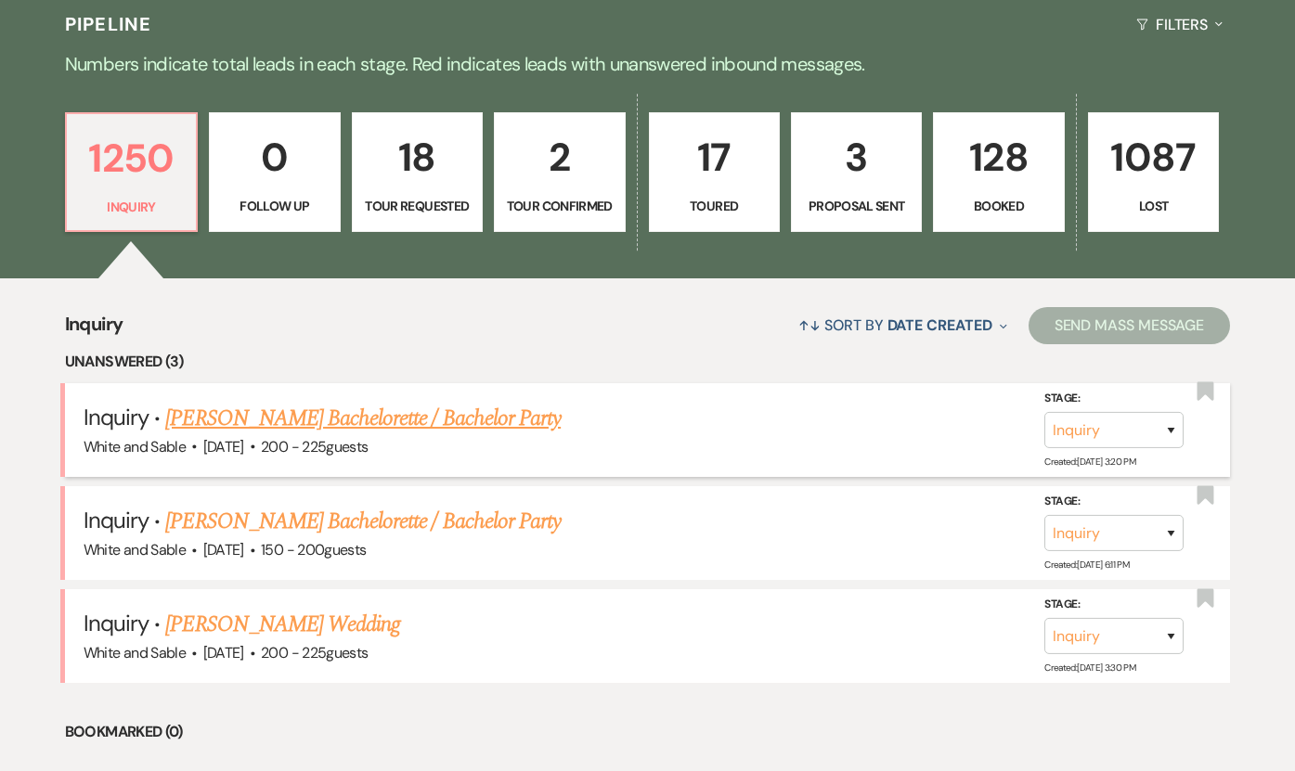
click at [345, 409] on link "[PERSON_NAME] Bachelorette / Bachelor Party" at bounding box center [362, 418] width 395 height 33
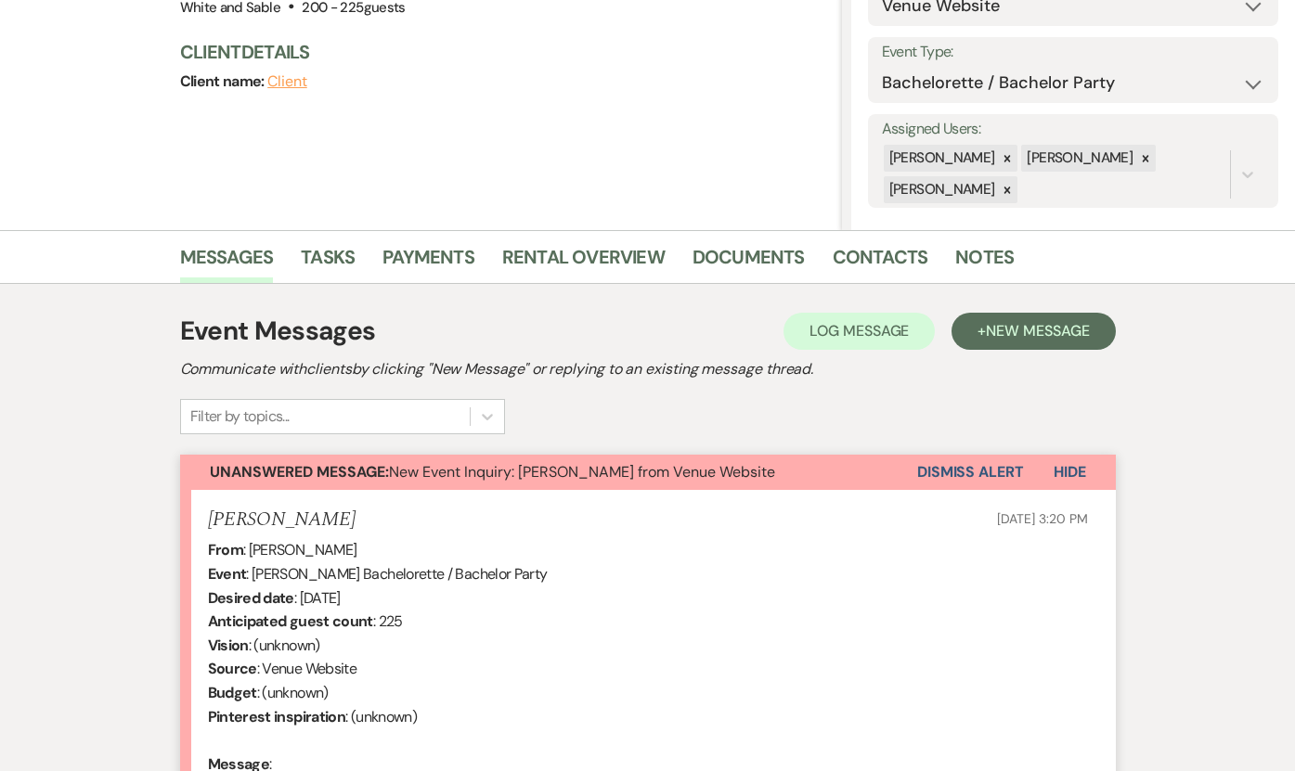
scroll to position [673, 0]
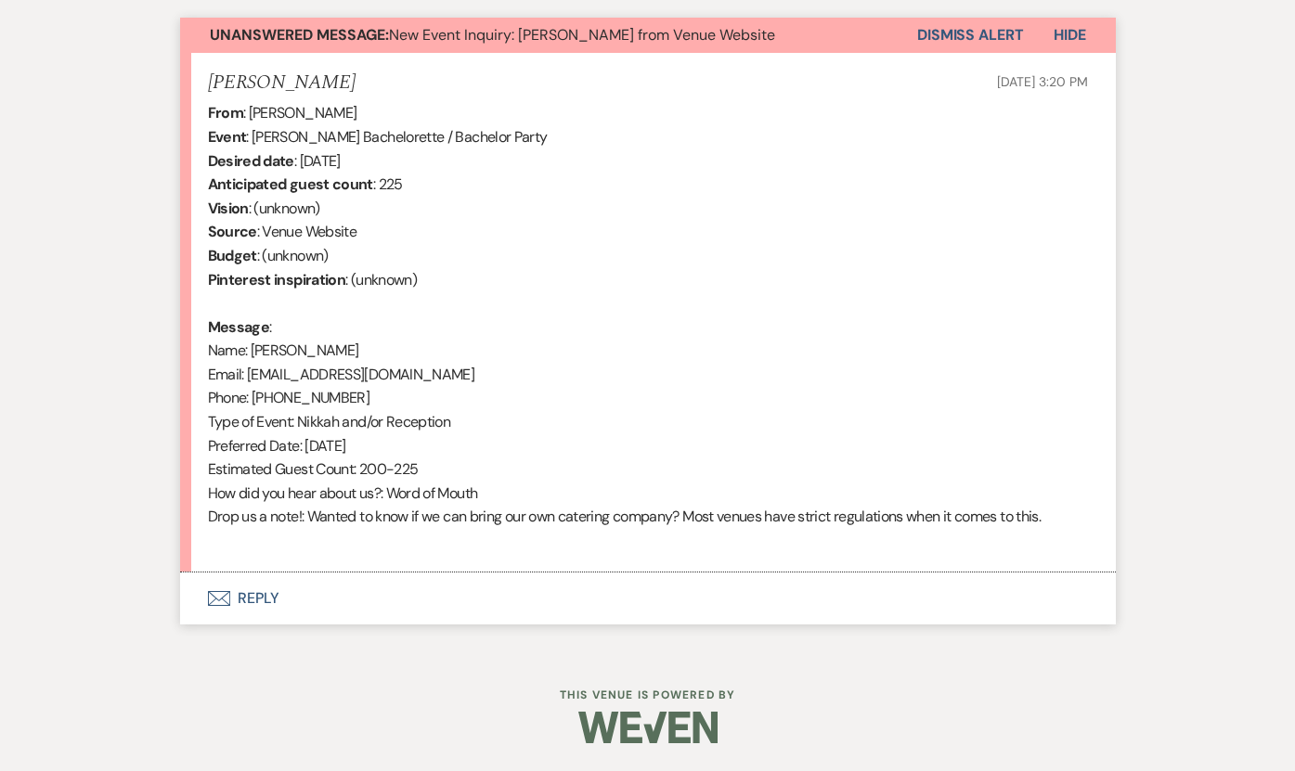
click at [361, 609] on button "Envelope Reply" at bounding box center [647, 599] width 935 height 52
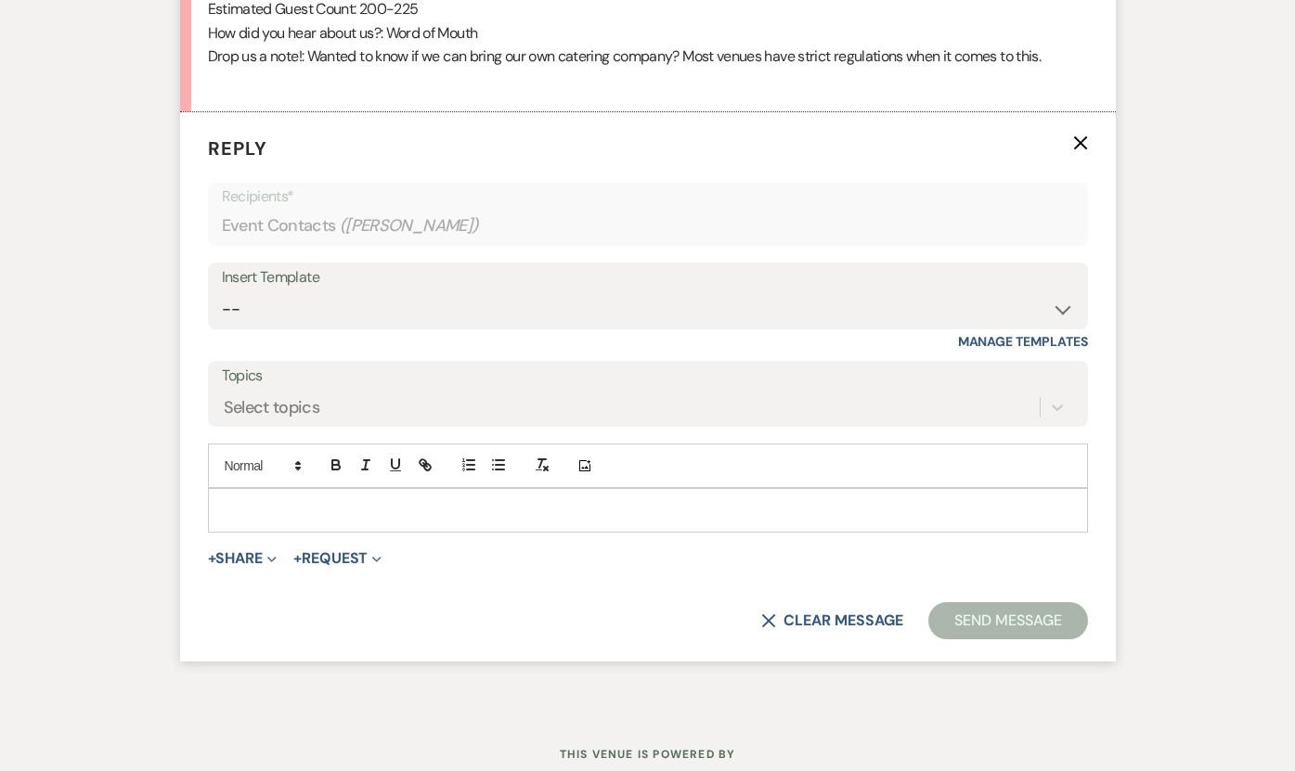
scroll to position [1134, 0]
click at [332, 315] on select "-- Inquiry Response (Venue Guide) Schedule - Venue Tour Appt Confirmation Sched…" at bounding box center [648, 308] width 852 height 36
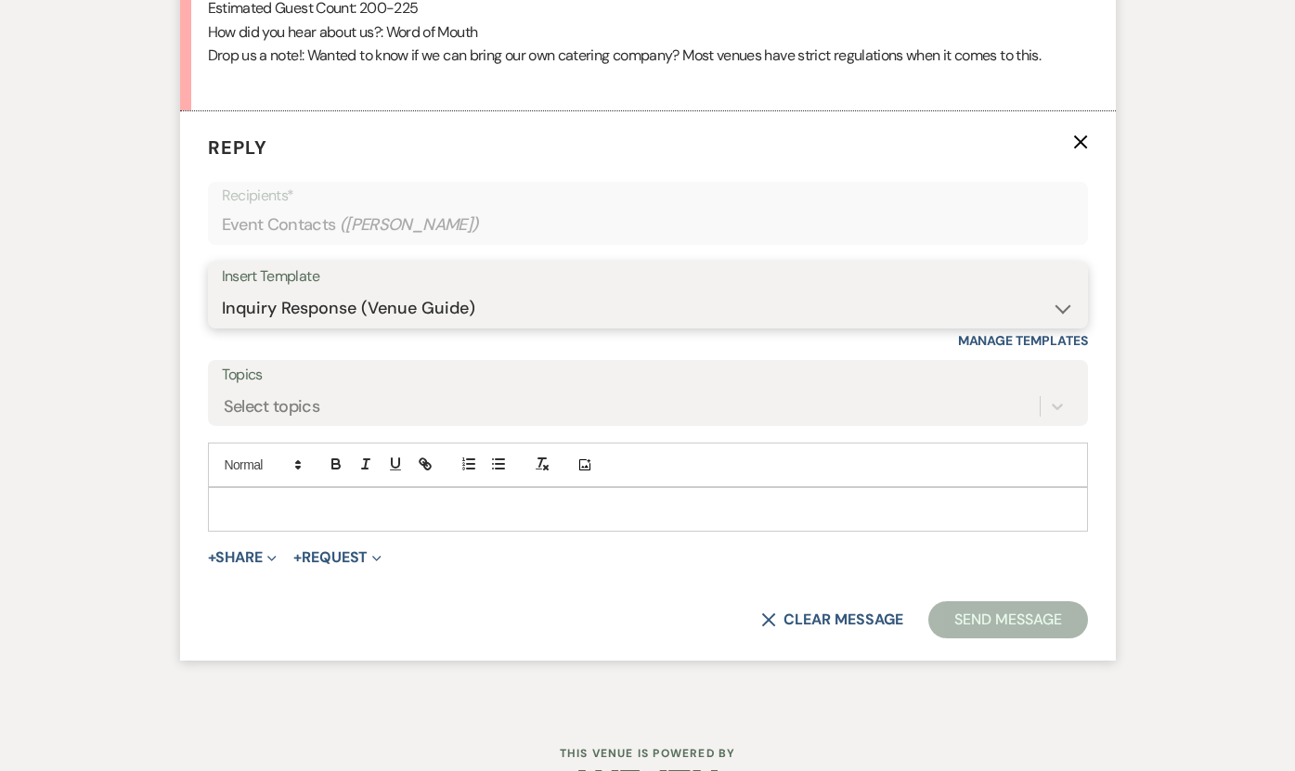
click at [222, 290] on select "-- Inquiry Response (Venue Guide) Schedule - Venue Tour Appt Confirmation Sched…" at bounding box center [648, 308] width 852 height 36
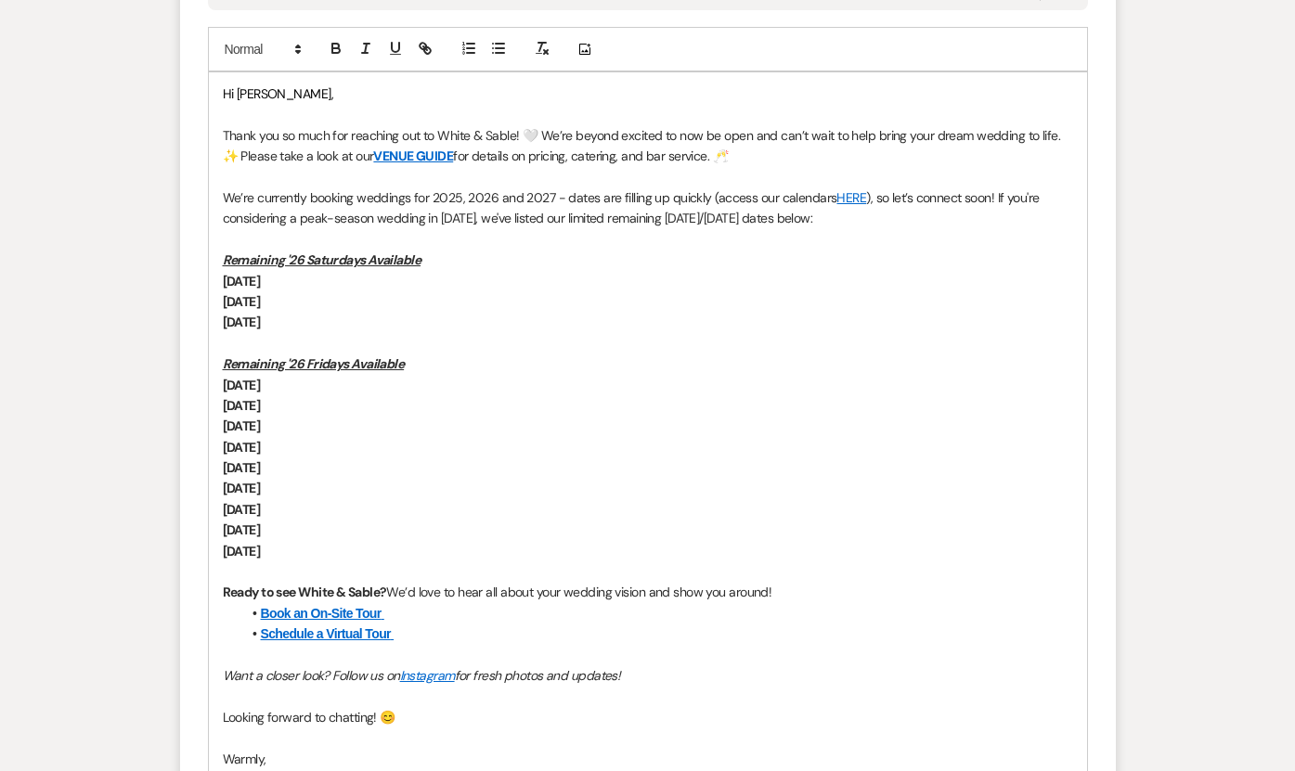
scroll to position [1552, 0]
drag, startPoint x: 642, startPoint y: 677, endPoint x: 990, endPoint y: 189, distance: 598.8
click at [990, 189] on div "Hi [PERSON_NAME], Thank you so much for reaching out to White & Sable! 🤍 We’re …" at bounding box center [648, 435] width 878 height 729
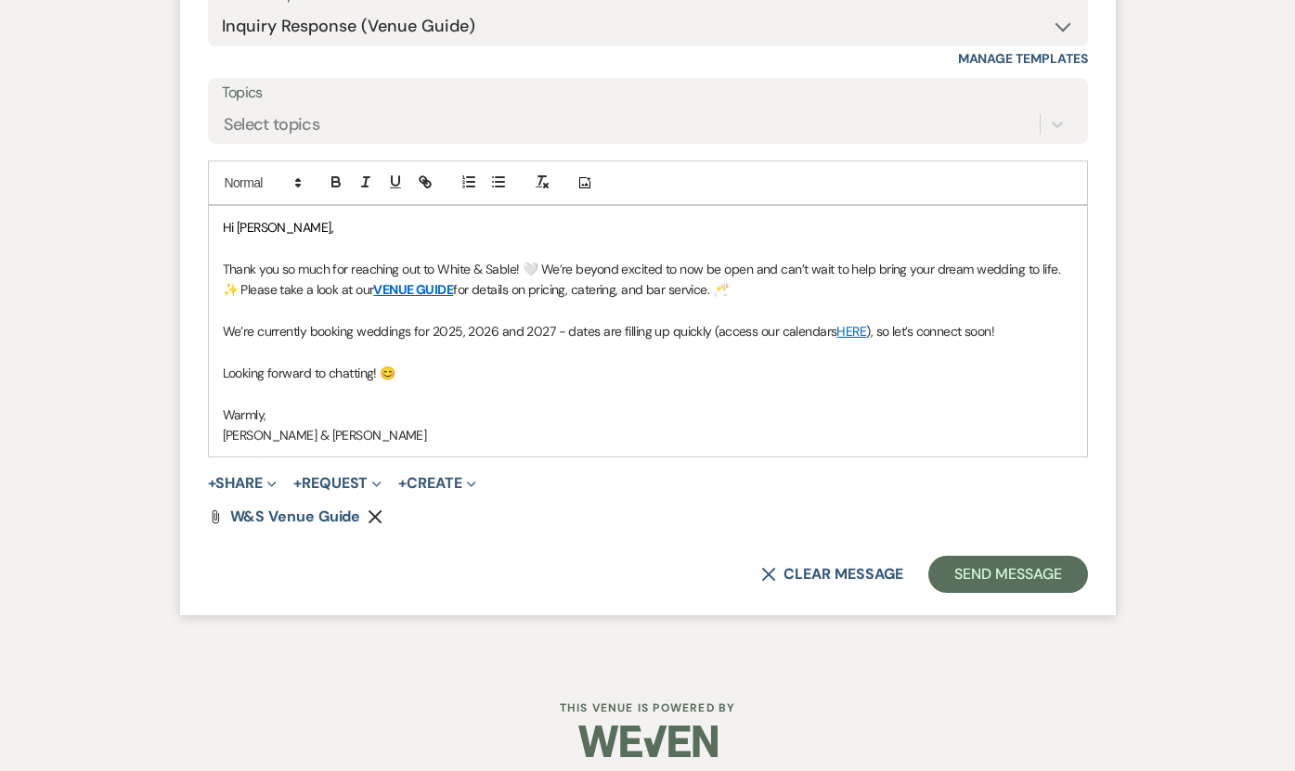
scroll to position [1418, 0]
click at [963, 576] on button "Send Message" at bounding box center [1007, 572] width 159 height 37
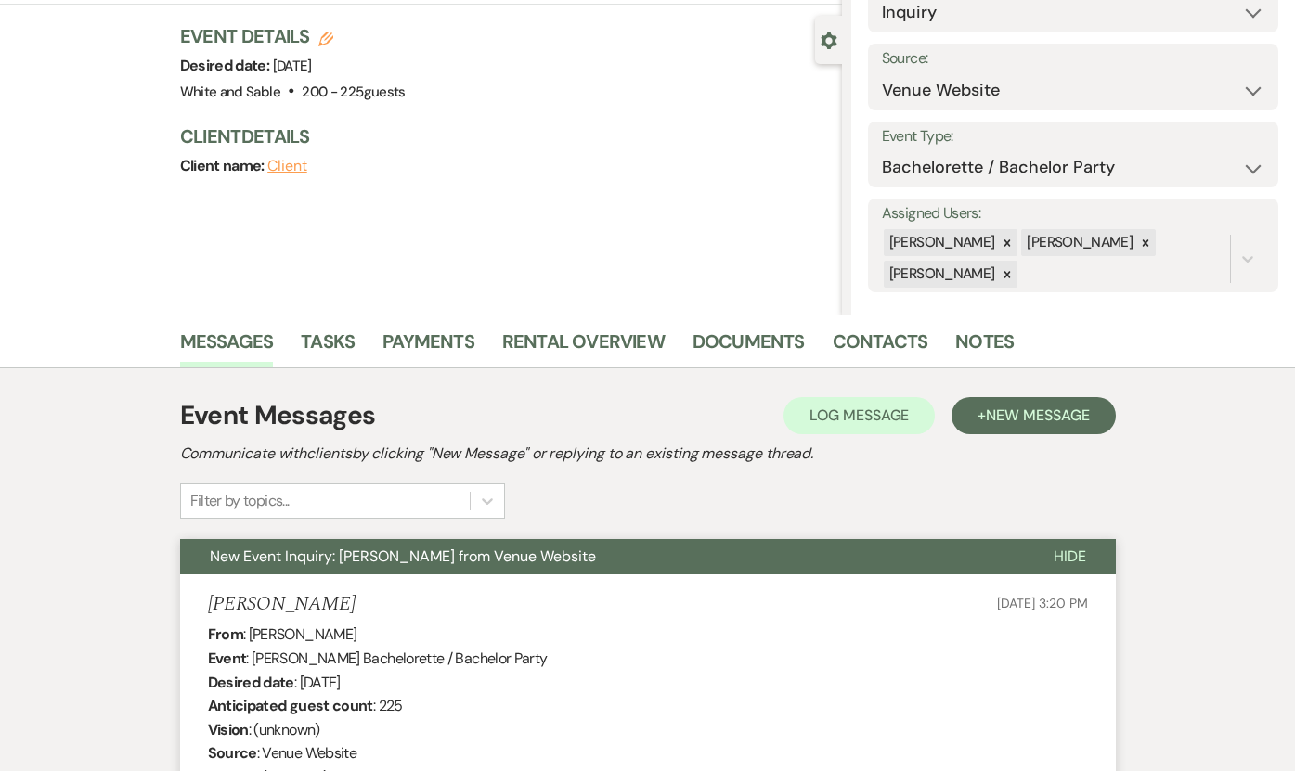
scroll to position [0, 0]
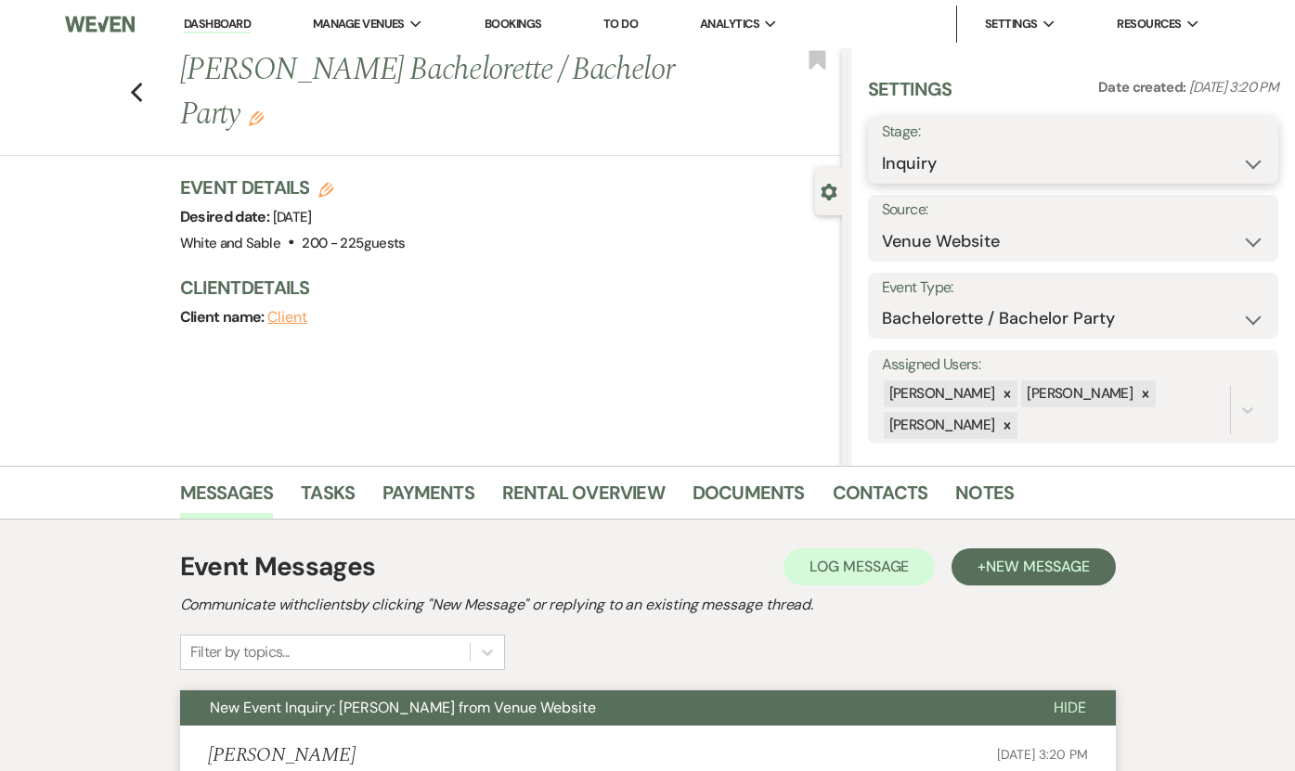
click at [949, 179] on select "Inquiry Follow Up Tour Requested Tour Confirmed Toured Proposal Sent Booked Lost" at bounding box center [1073, 164] width 382 height 36
click at [882, 146] on select "Inquiry Follow Up Tour Requested Tour Confirmed Toured Proposal Sent Booked Lost" at bounding box center [1073, 164] width 382 height 36
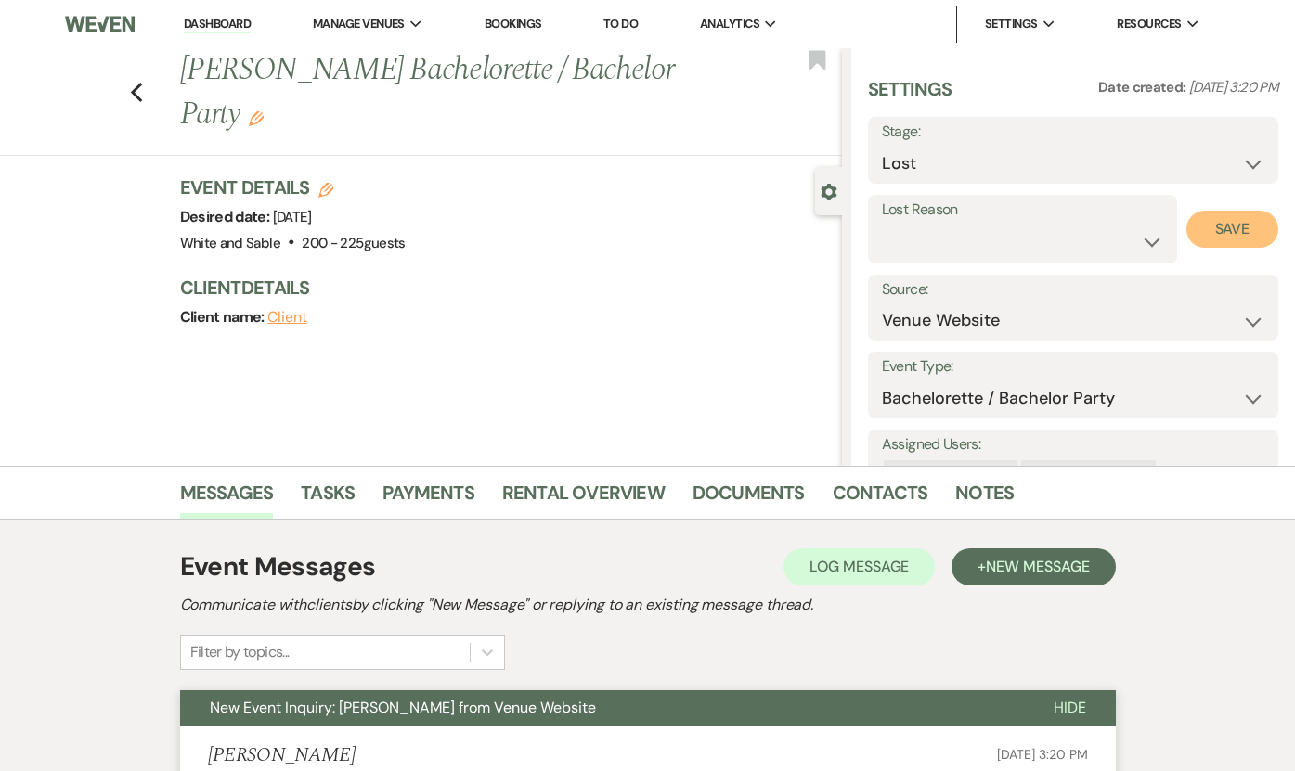
click at [1237, 245] on button "Save" at bounding box center [1232, 229] width 92 height 37
click at [124, 100] on div "Previous [PERSON_NAME] Bachelorette / Bachelor Party Edit Bookmark" at bounding box center [416, 102] width 851 height 108
click at [139, 90] on icon "Previous" at bounding box center [137, 93] width 14 height 22
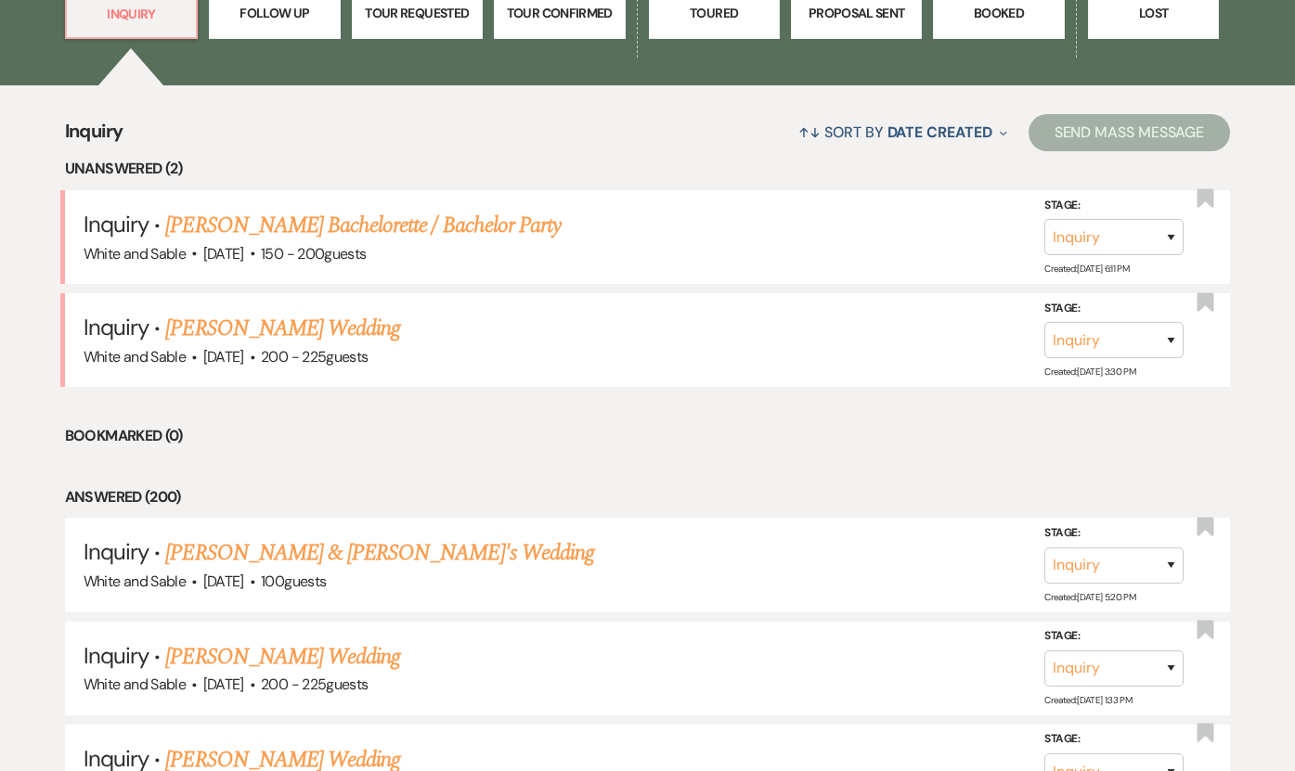
scroll to position [636, 0]
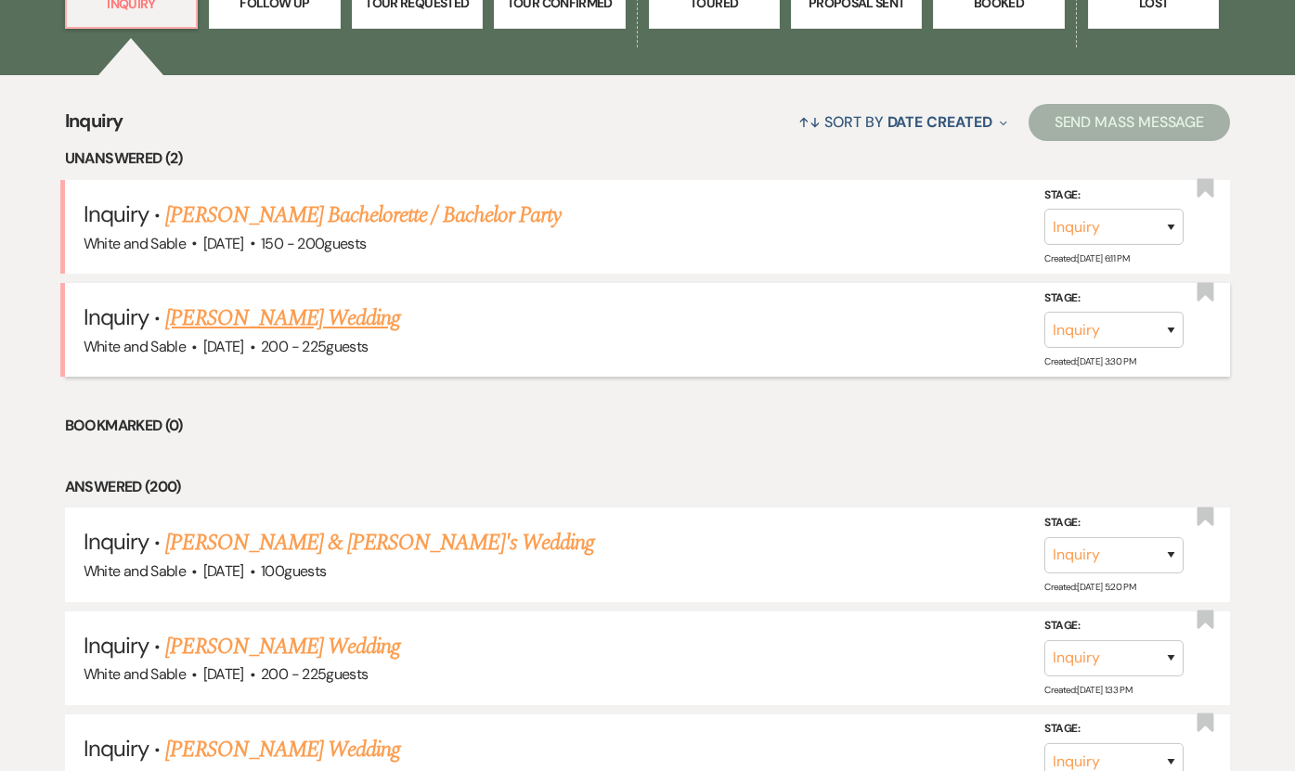
click at [252, 313] on link "[PERSON_NAME] Wedding" at bounding box center [282, 318] width 235 height 33
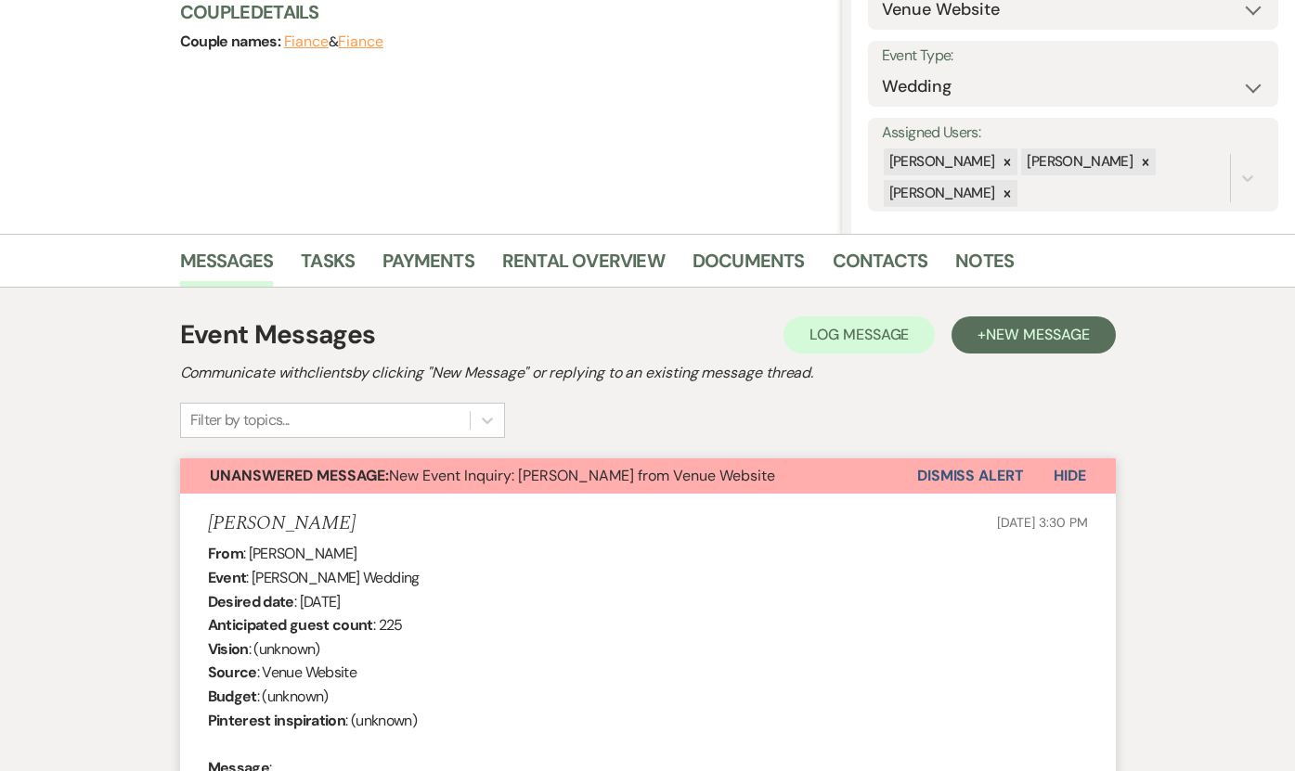
scroll to position [220, 0]
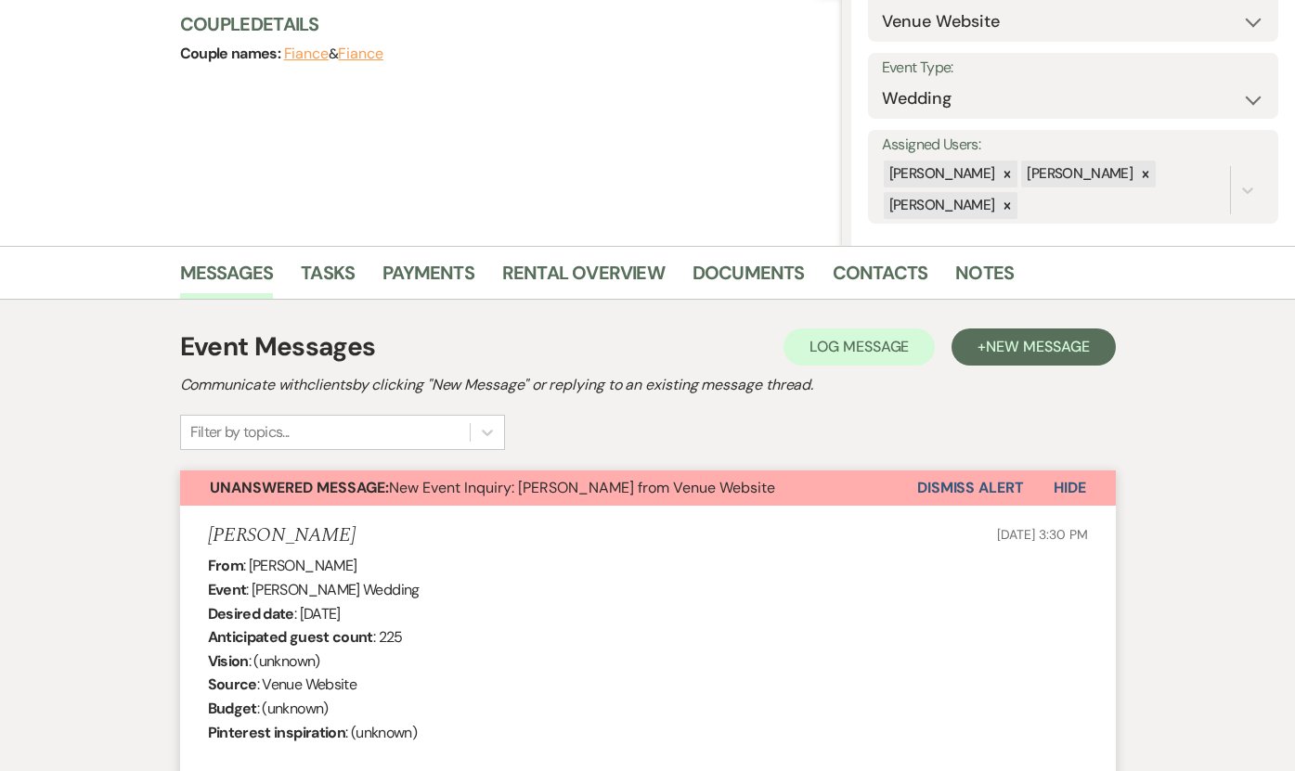
click at [961, 484] on button "Dismiss Alert" at bounding box center [970, 488] width 107 height 35
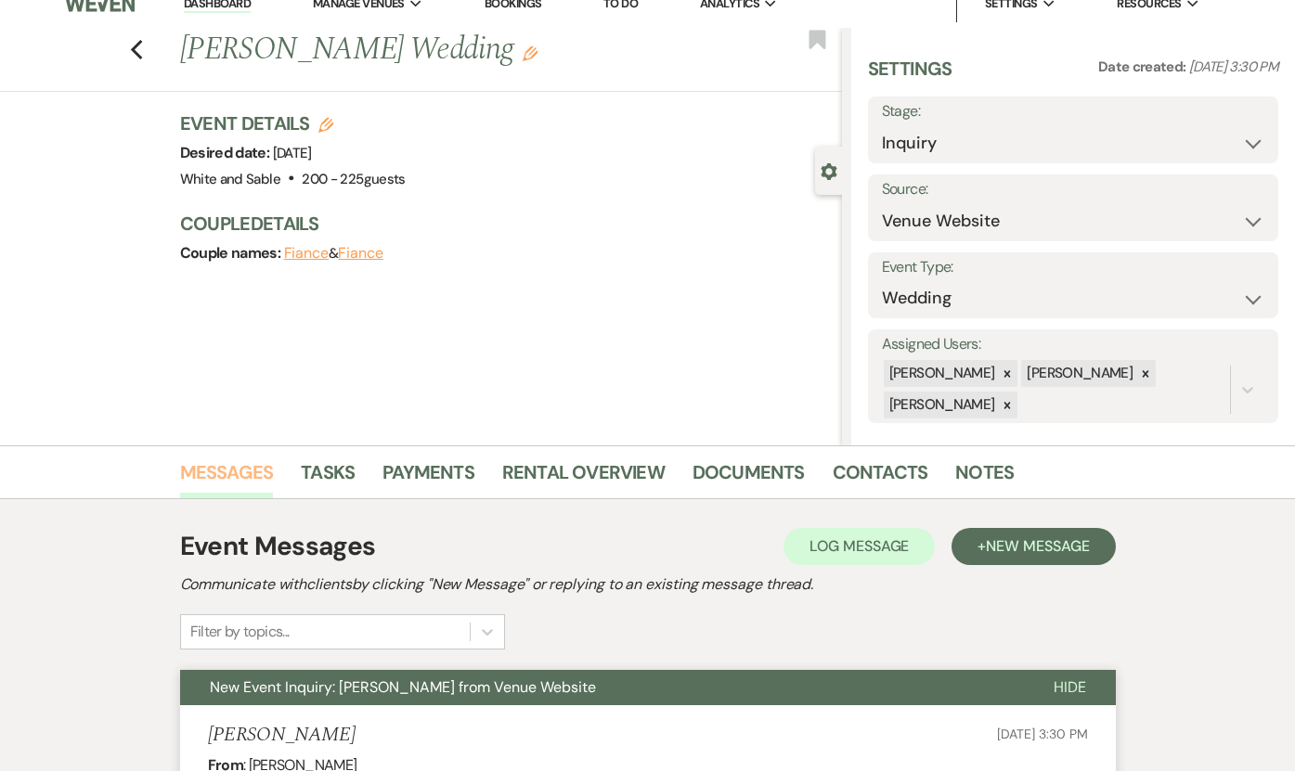
scroll to position [0, 0]
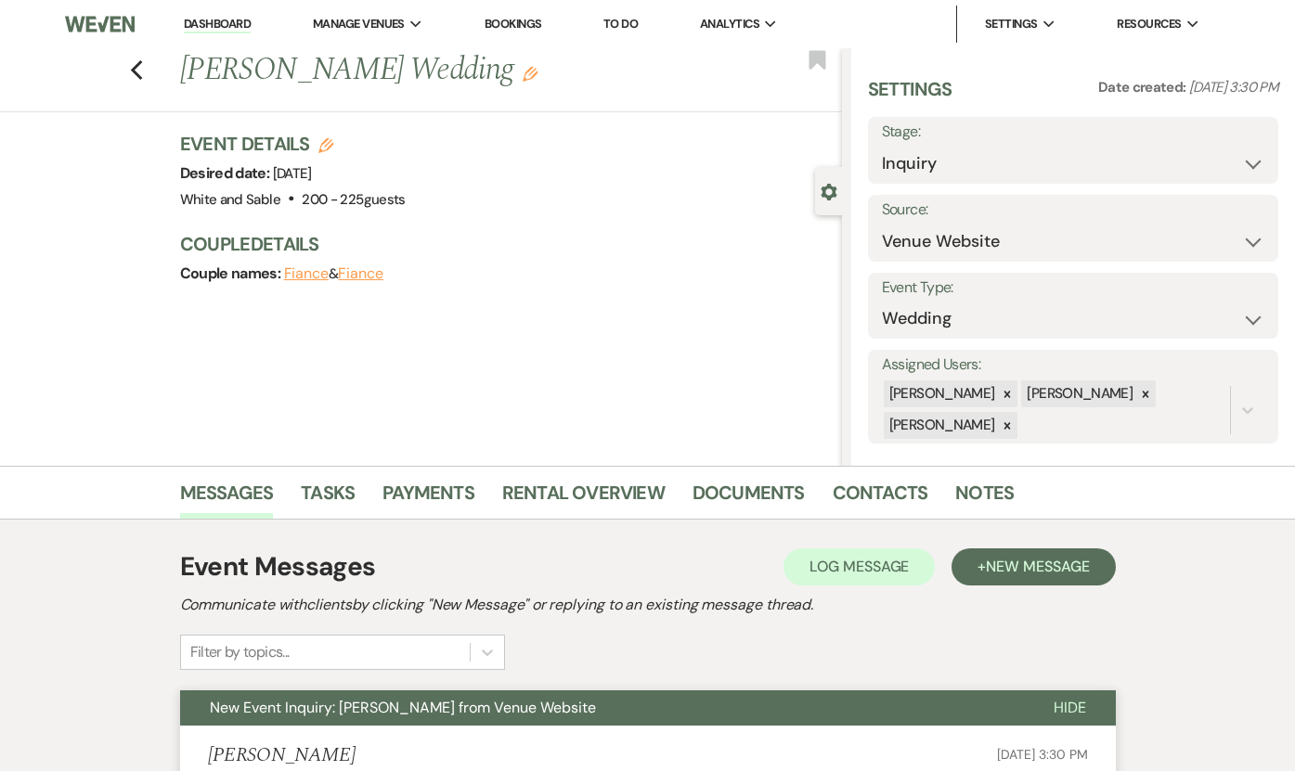
click at [132, 89] on div "Previous [PERSON_NAME] Wedding Edit Bookmark" at bounding box center [416, 80] width 851 height 64
click at [132, 69] on use "button" at bounding box center [136, 70] width 12 height 20
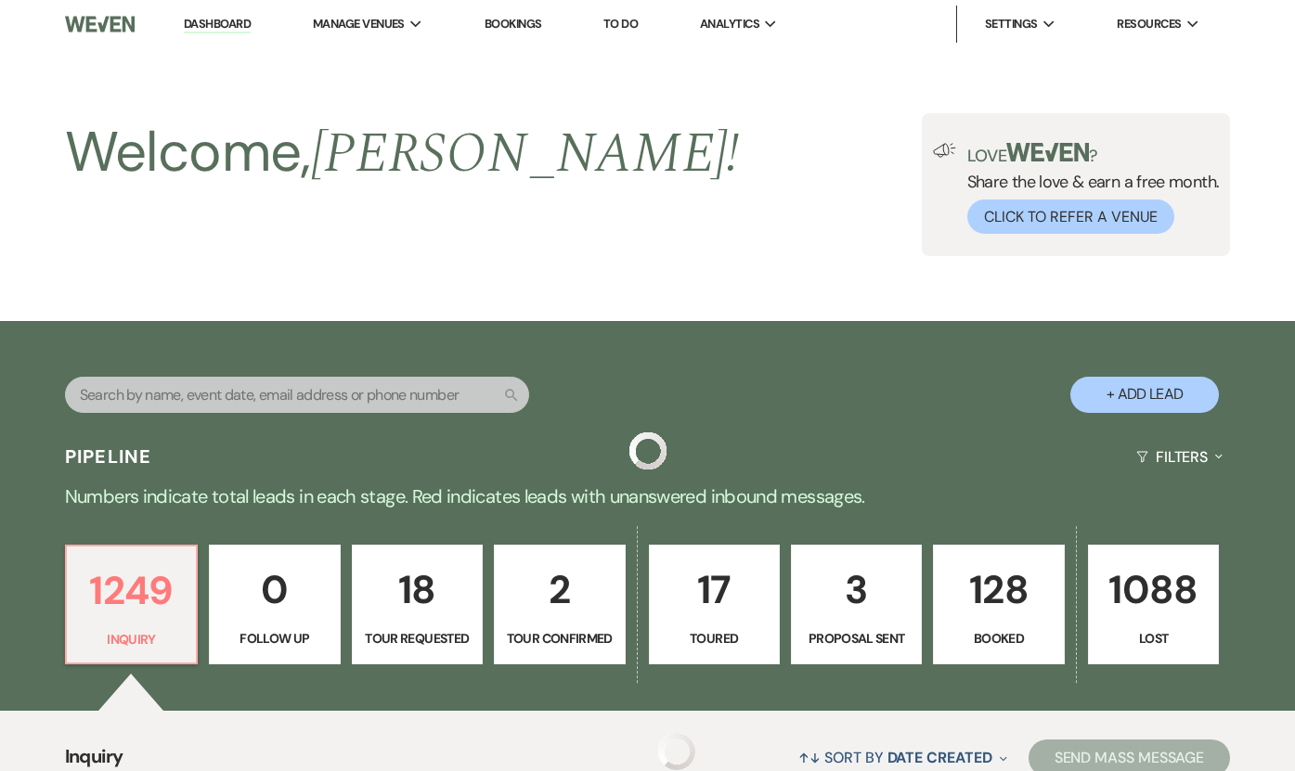
scroll to position [636, 0]
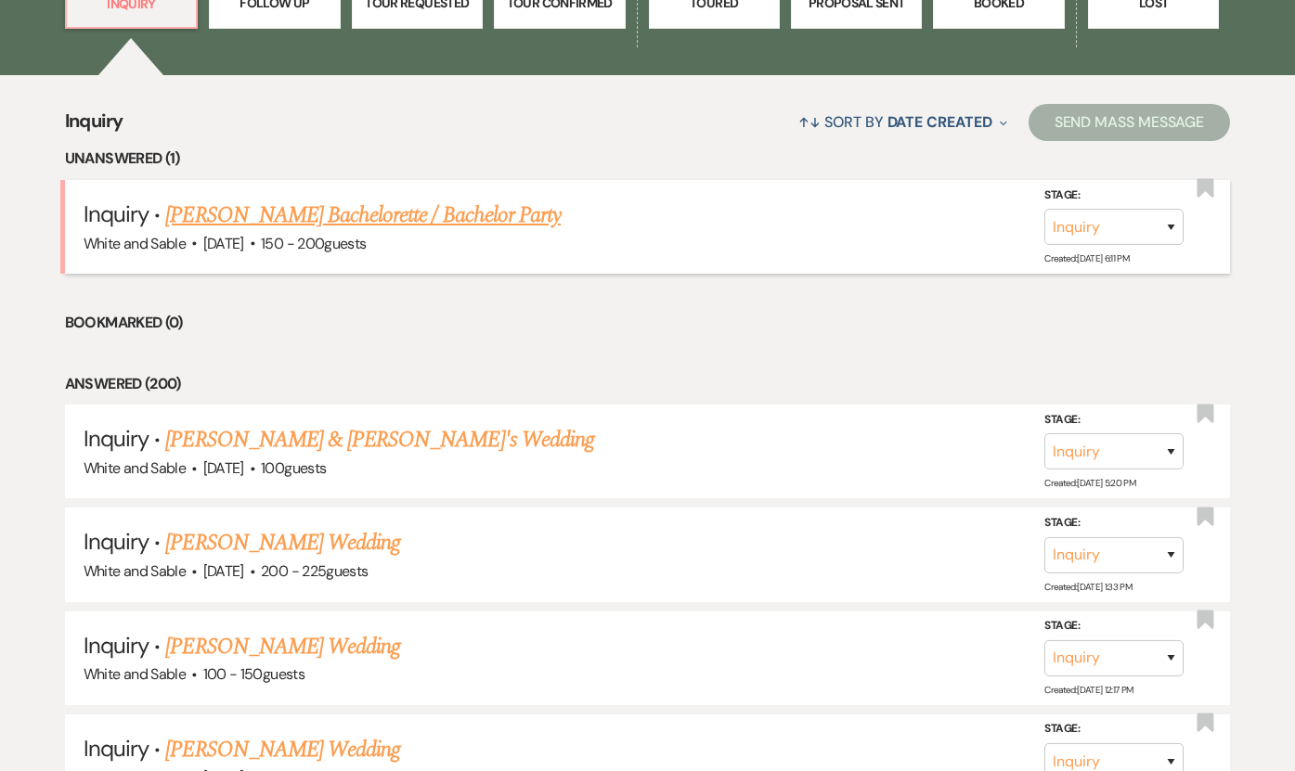
click at [358, 211] on link "[PERSON_NAME] Bachelorette / Bachelor Party" at bounding box center [362, 215] width 395 height 33
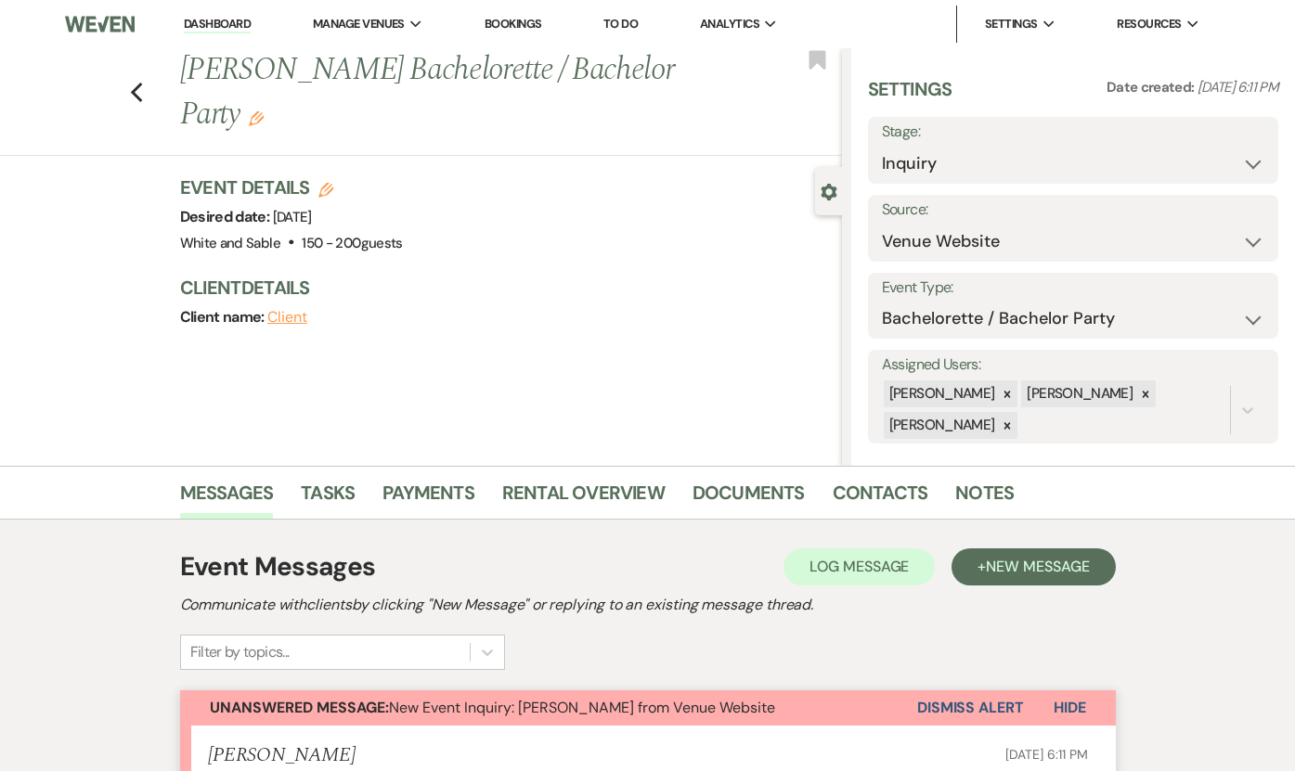
scroll to position [744, 0]
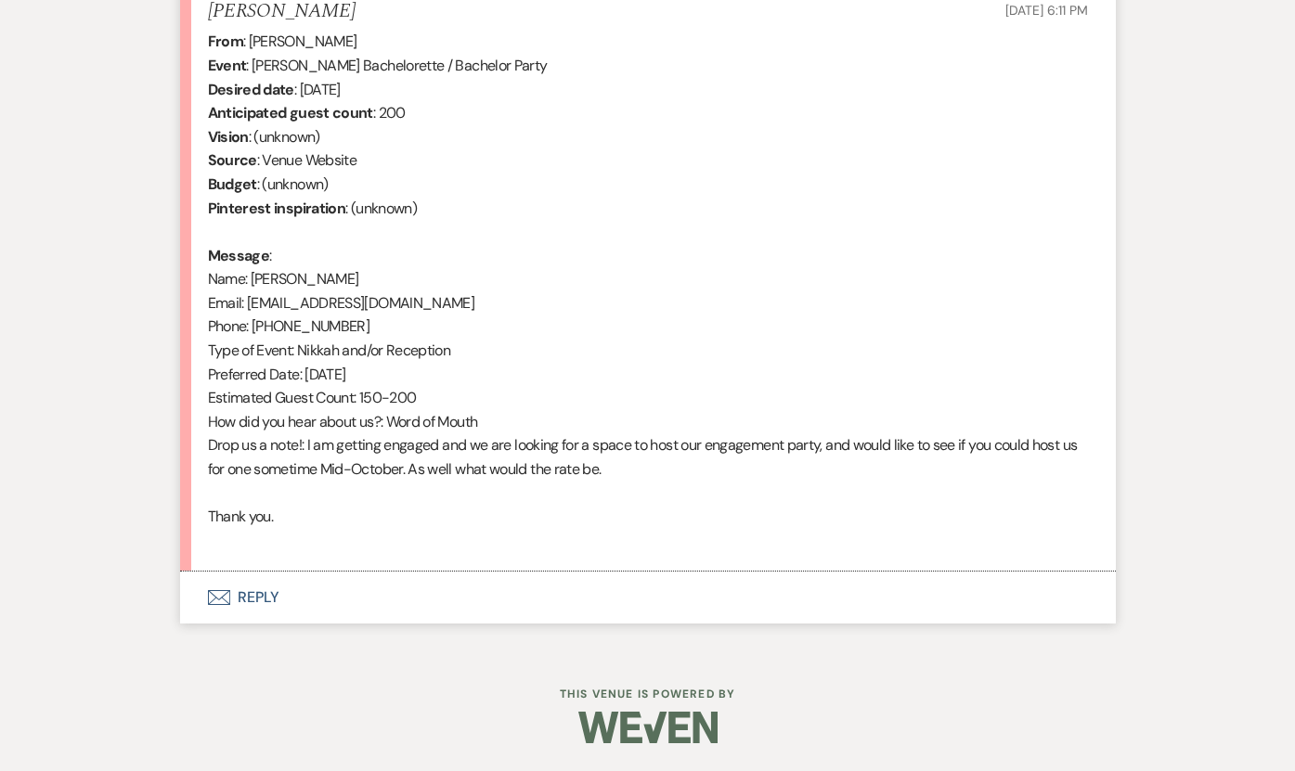
click at [461, 610] on button "Envelope Reply" at bounding box center [647, 598] width 935 height 52
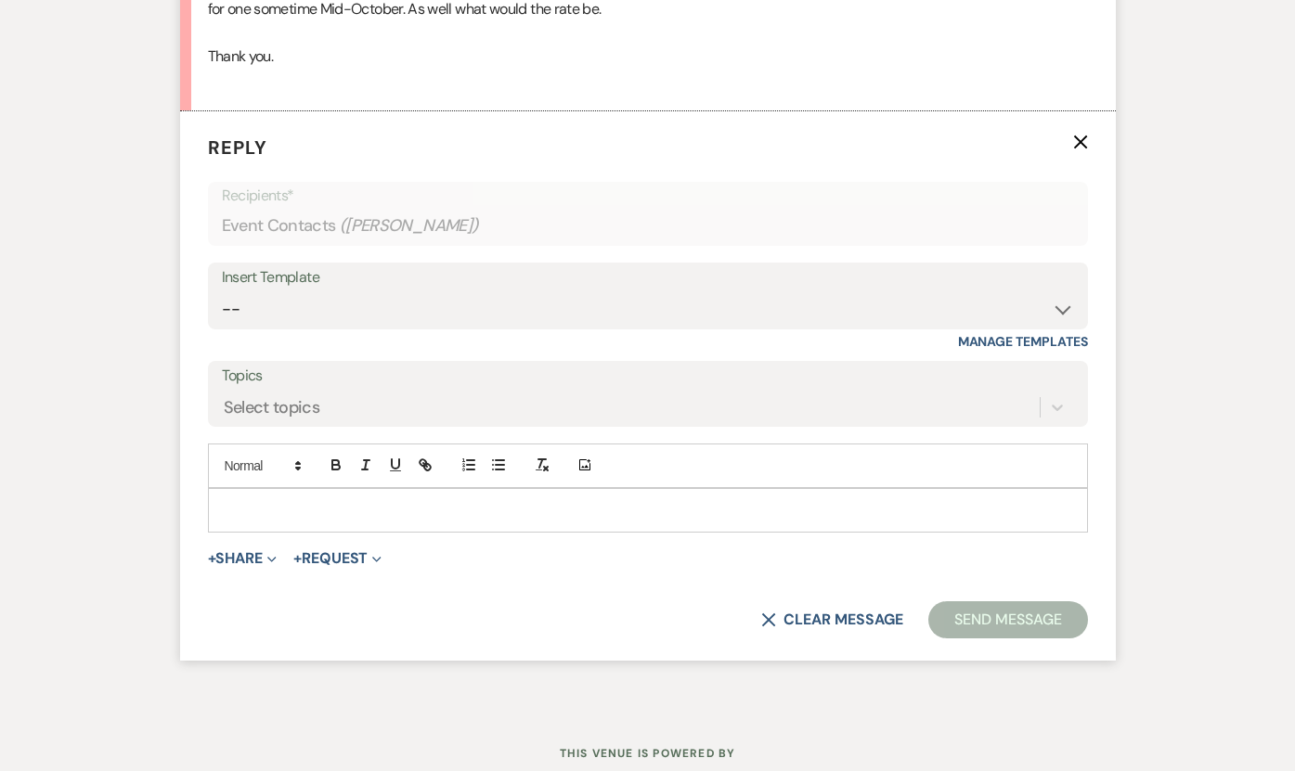
scroll to position [1206, 0]
click at [441, 301] on select "-- Inquiry Response (Venue Guide) Schedule - Venue Tour Appt Confirmation Sched…" at bounding box center [648, 308] width 852 height 36
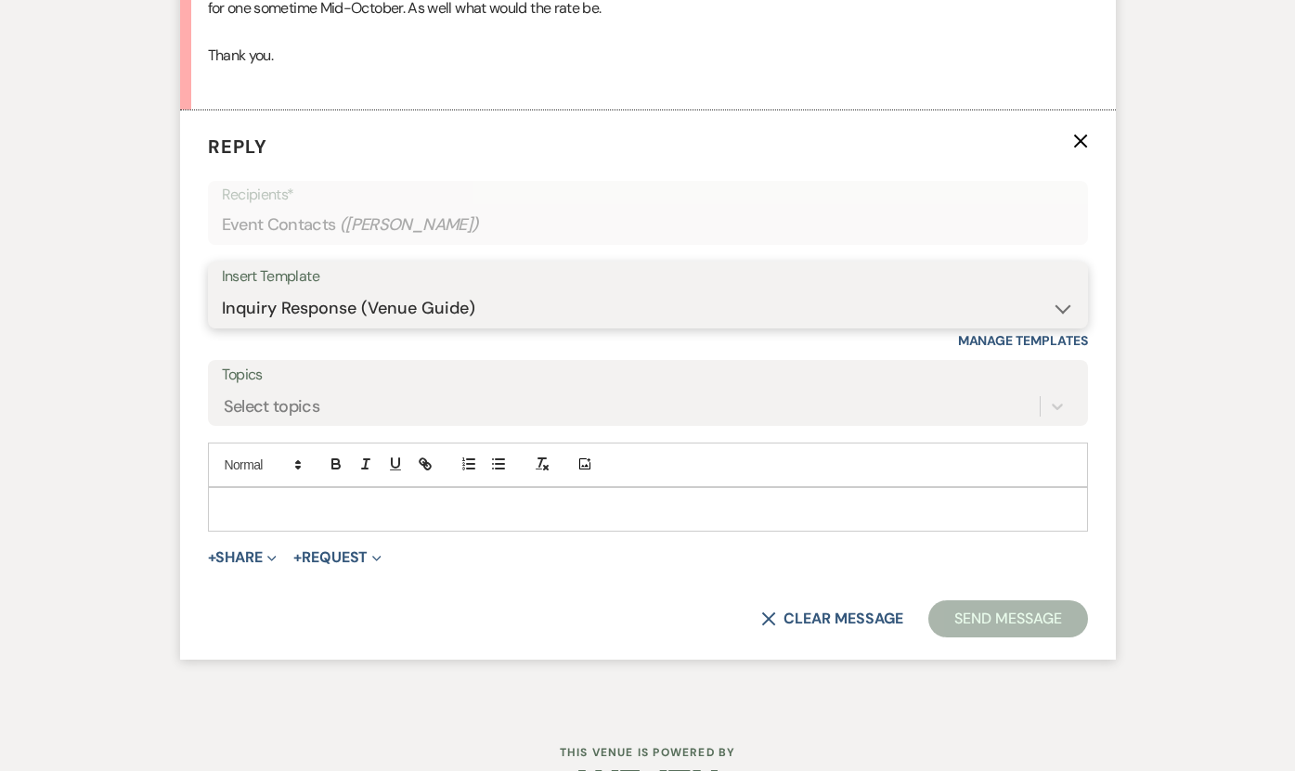
click at [222, 290] on select "-- Inquiry Response (Venue Guide) Schedule - Venue Tour Appt Confirmation Sched…" at bounding box center [648, 308] width 852 height 36
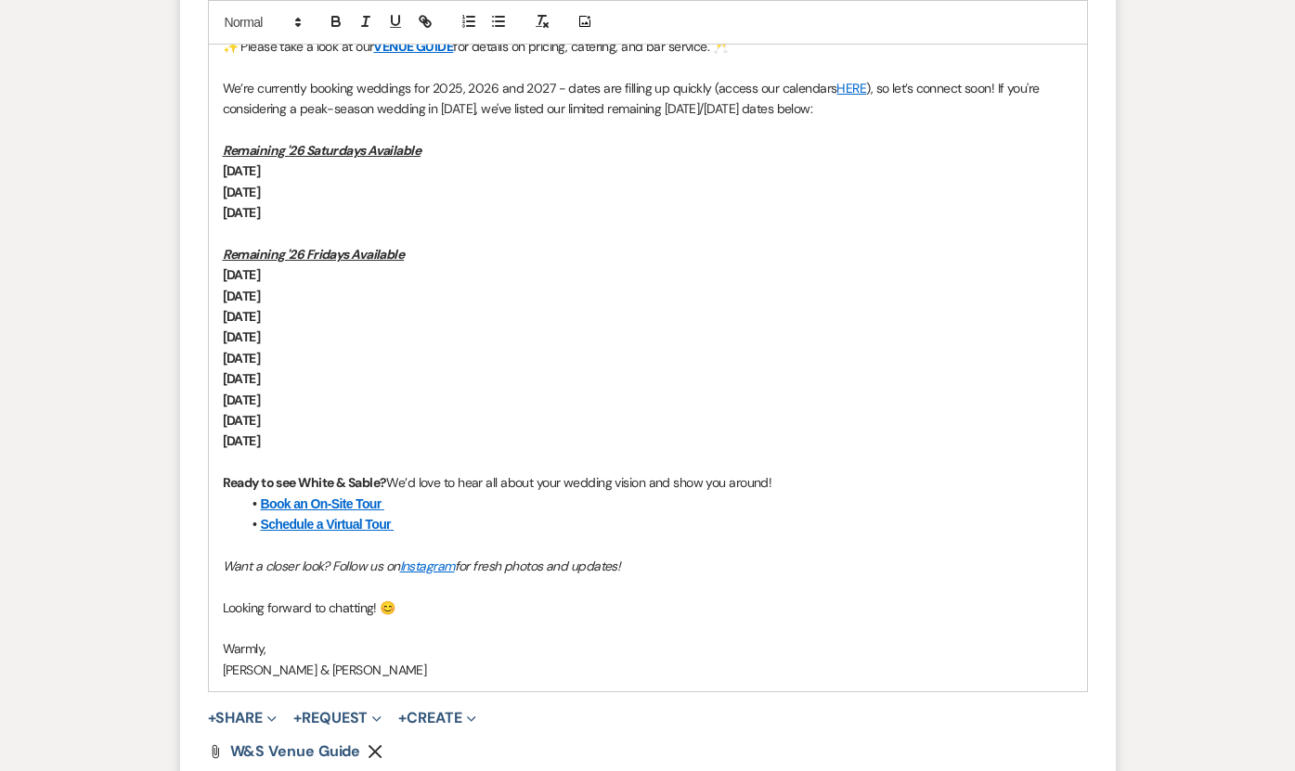
scroll to position [1743, 0]
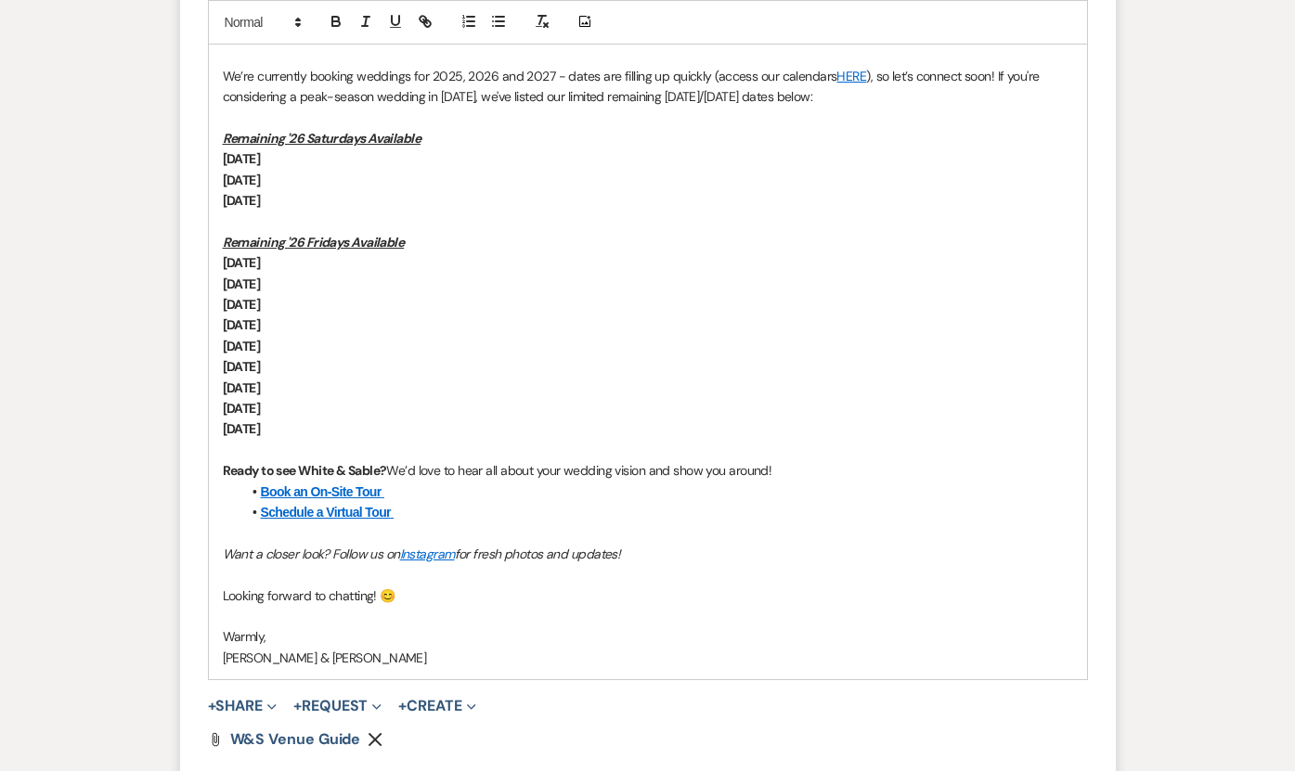
drag, startPoint x: 445, startPoint y: 597, endPoint x: 352, endPoint y: 432, distance: 188.7
click at [352, 432] on div "Hi Inam, Thank you so much for reaching out to White & Sable! 🤍 We’re beyond ex…" at bounding box center [648, 315] width 878 height 729
click at [743, 564] on p at bounding box center [648, 574] width 850 height 20
drag, startPoint x: 709, startPoint y: 560, endPoint x: 990, endPoint y: 77, distance: 558.5
click at [990, 77] on div "Hi Inam, Thank you so much for reaching out to White & Sable! 🤍 We’re beyond ex…" at bounding box center [648, 315] width 878 height 729
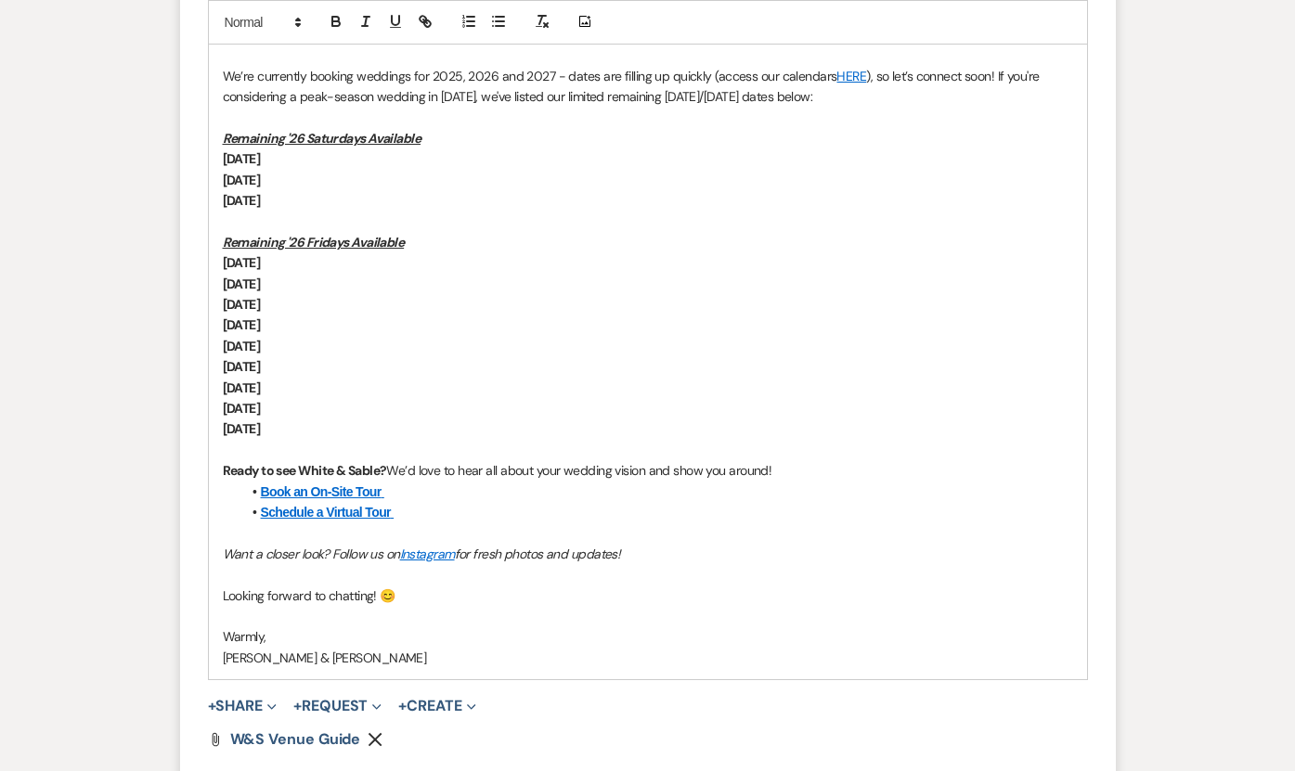
scroll to position [1501, 0]
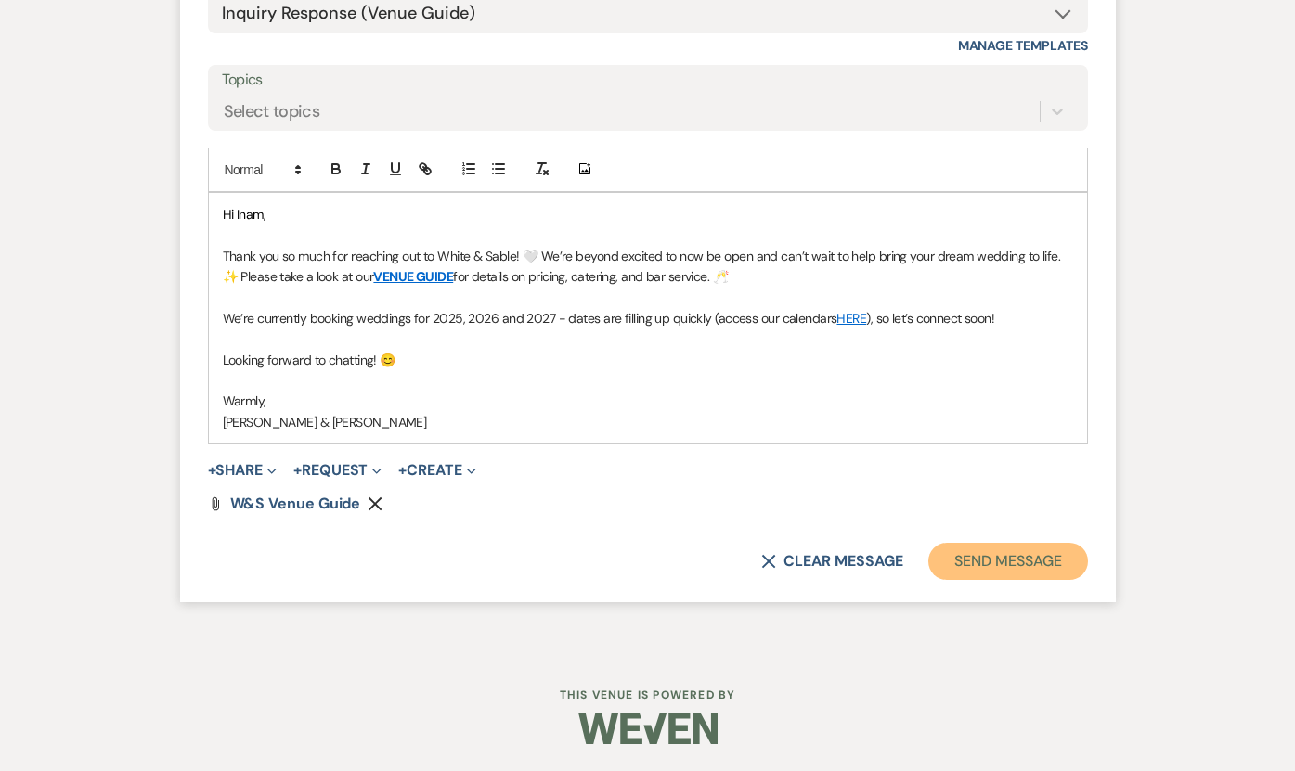
click at [966, 564] on button "Send Message" at bounding box center [1007, 561] width 159 height 37
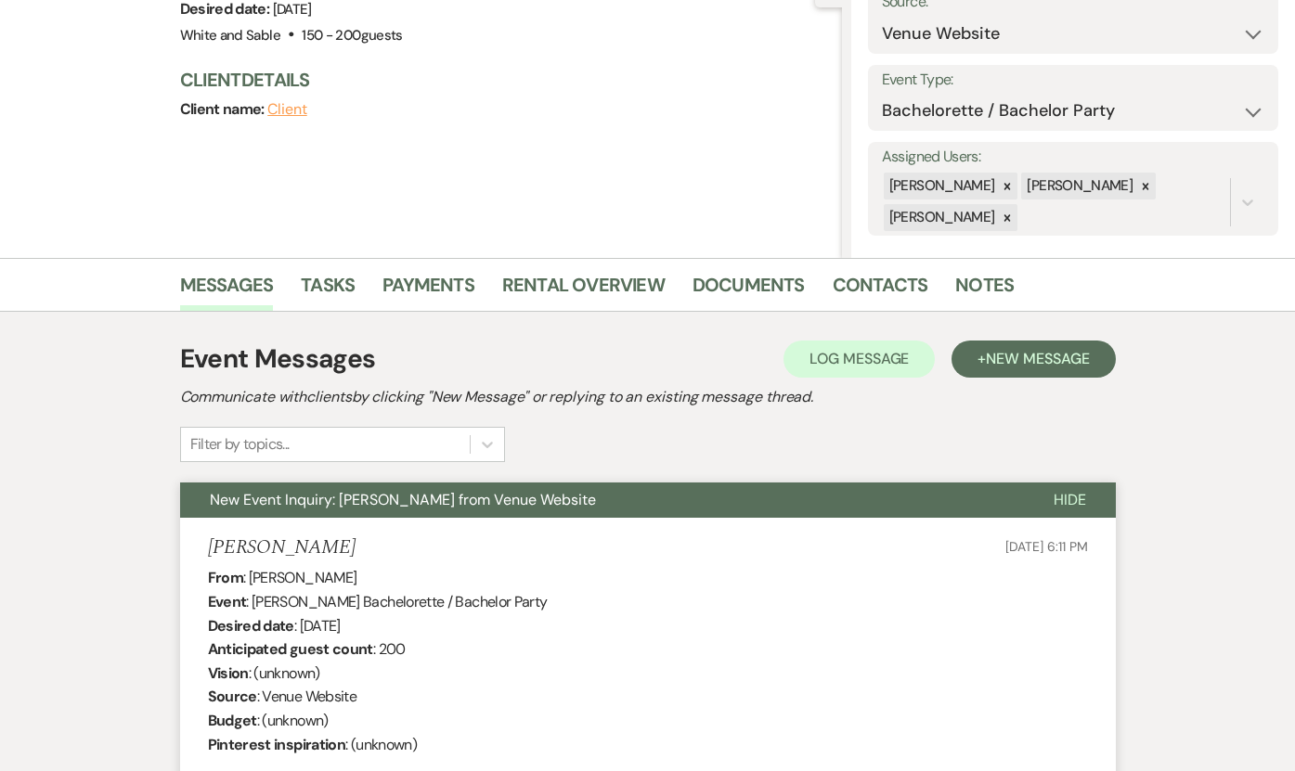
scroll to position [0, 0]
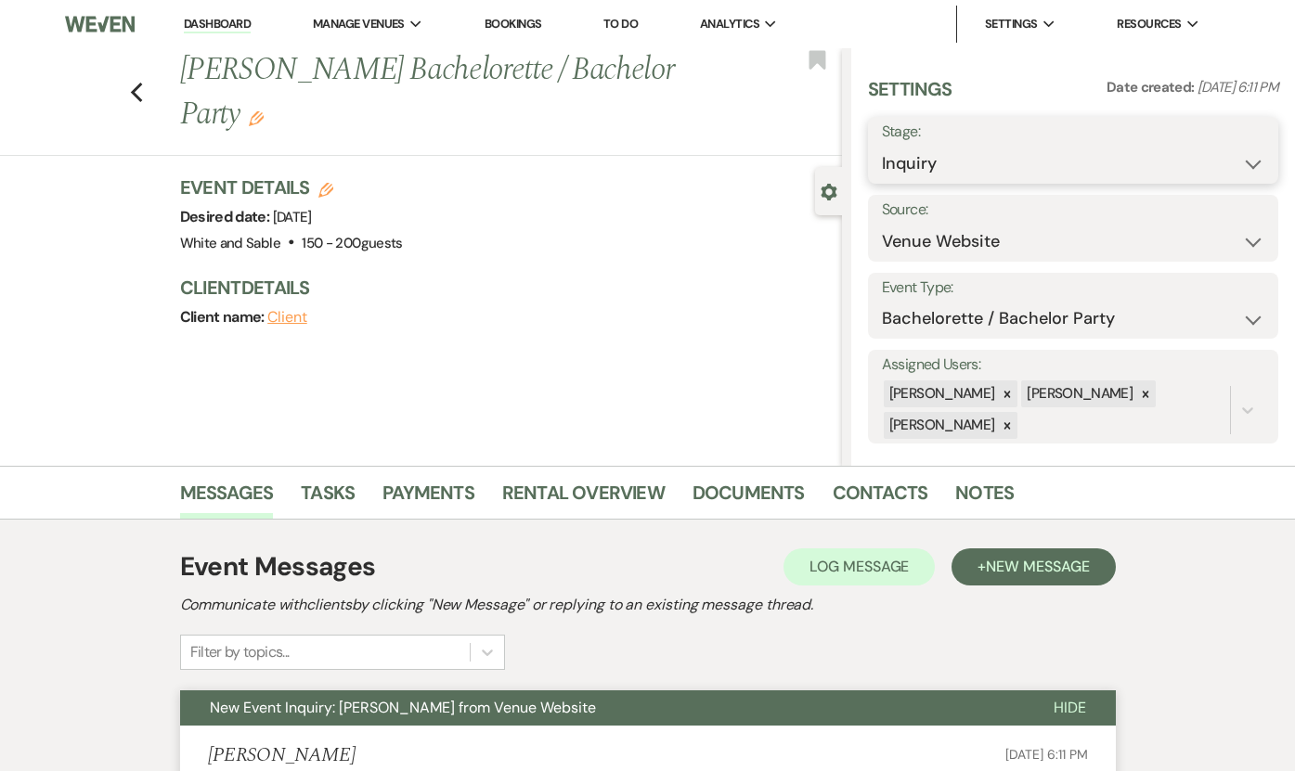
click at [928, 177] on select "Inquiry Follow Up Tour Requested Tour Confirmed Toured Proposal Sent Booked Lost" at bounding box center [1073, 164] width 382 height 36
click at [882, 146] on select "Inquiry Follow Up Tour Requested Tour Confirmed Toured Proposal Sent Booked Lost" at bounding box center [1073, 164] width 382 height 36
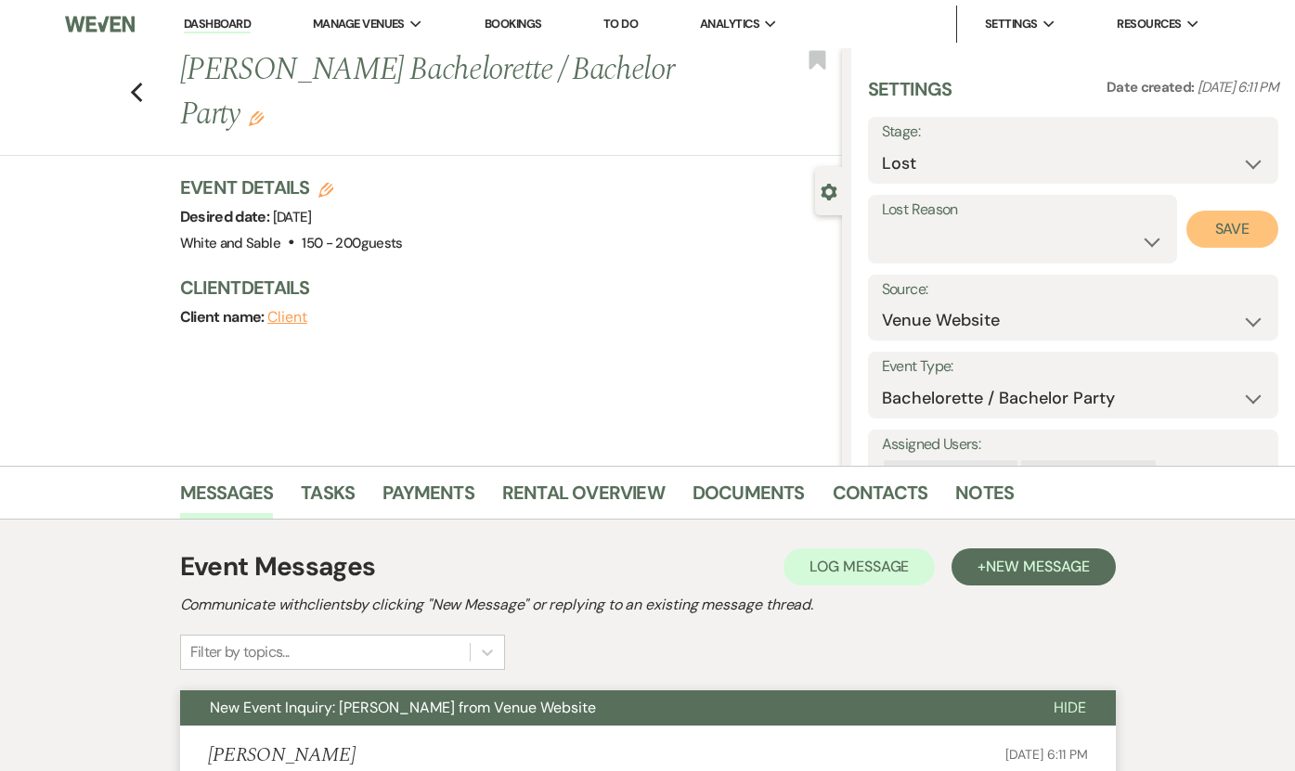
click at [1223, 213] on button "Save" at bounding box center [1232, 229] width 92 height 37
click at [139, 92] on icon "Previous" at bounding box center [137, 93] width 14 height 22
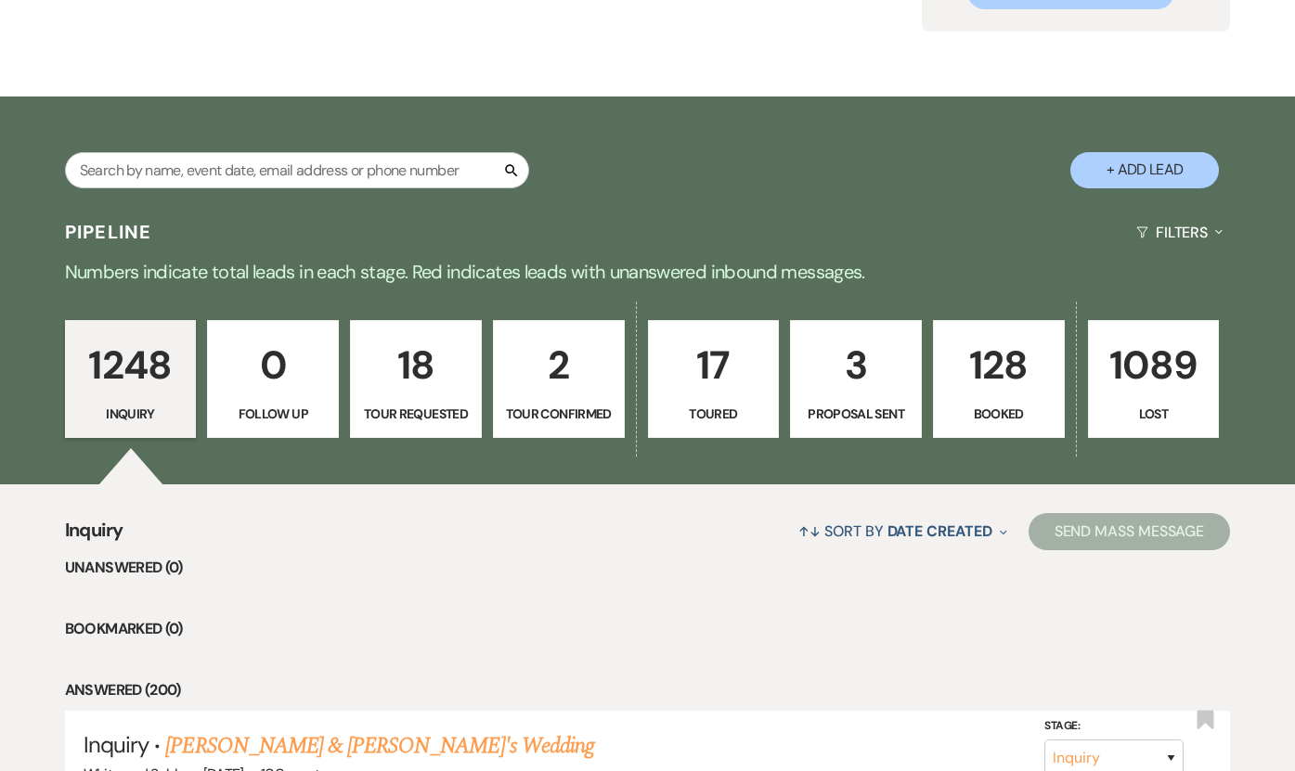
click at [288, 382] on p "0" at bounding box center [273, 365] width 108 height 62
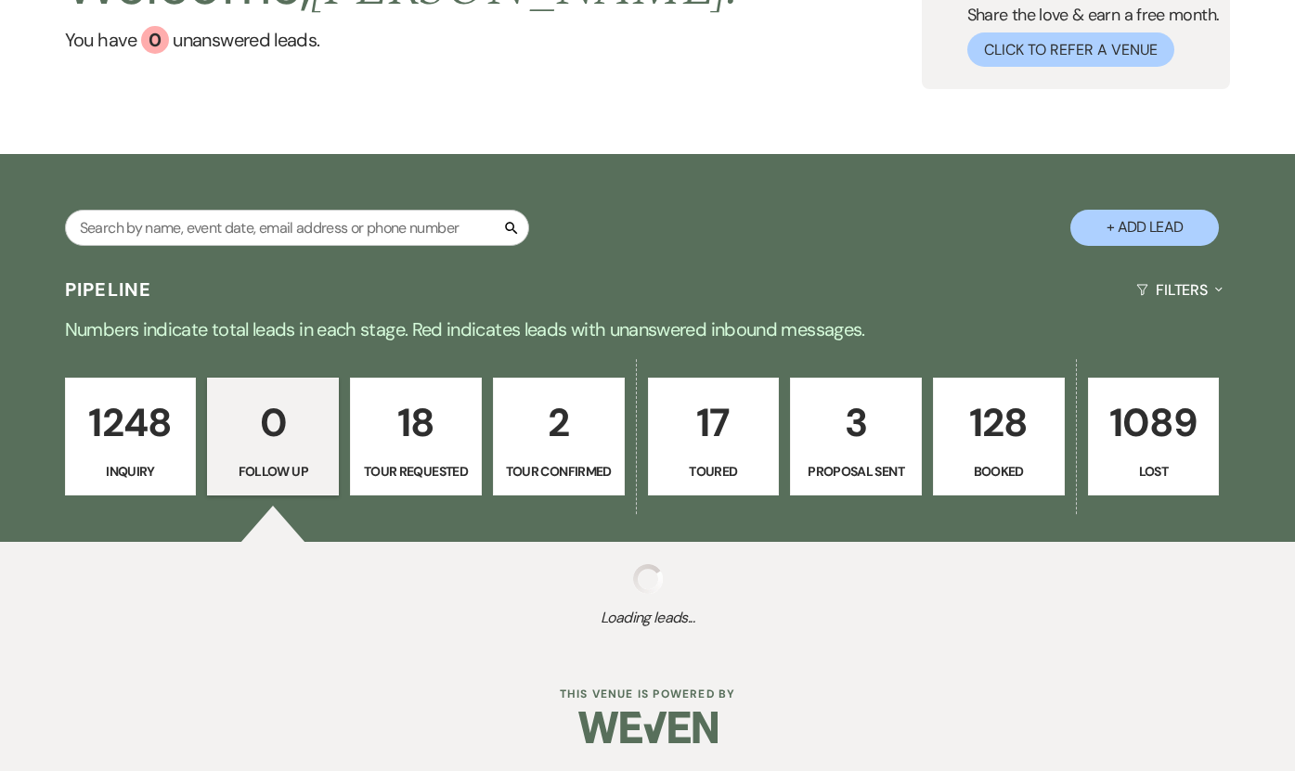
scroll to position [213, 0]
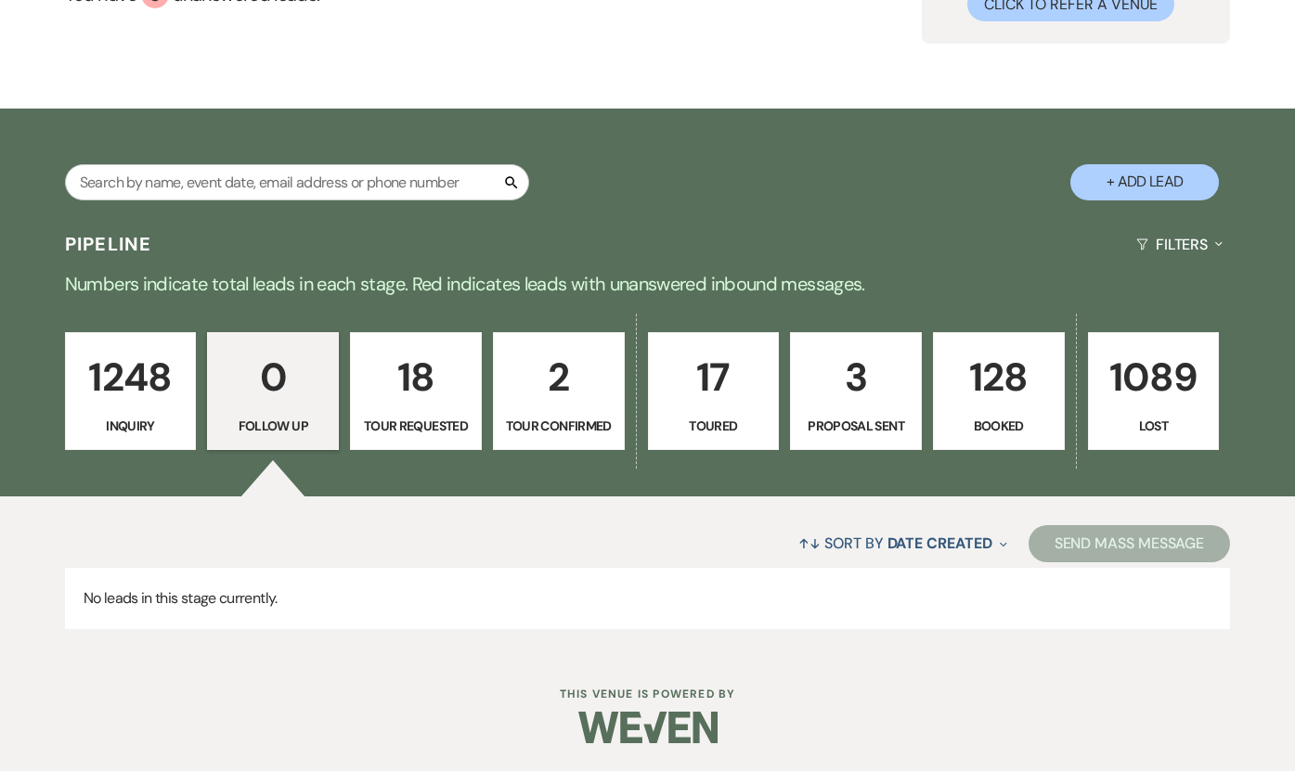
click at [169, 356] on p "1248" at bounding box center [131, 377] width 108 height 62
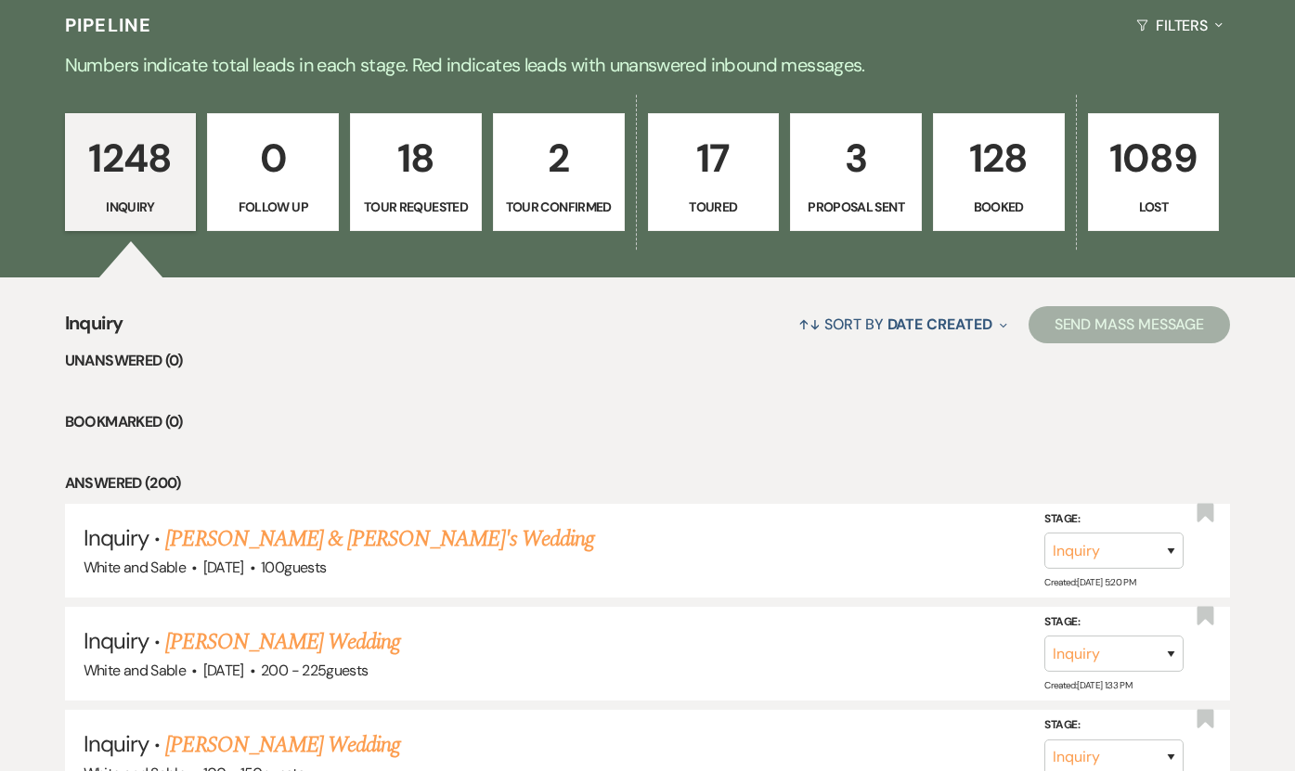
scroll to position [431, 0]
